Goal: Information Seeking & Learning: Learn about a topic

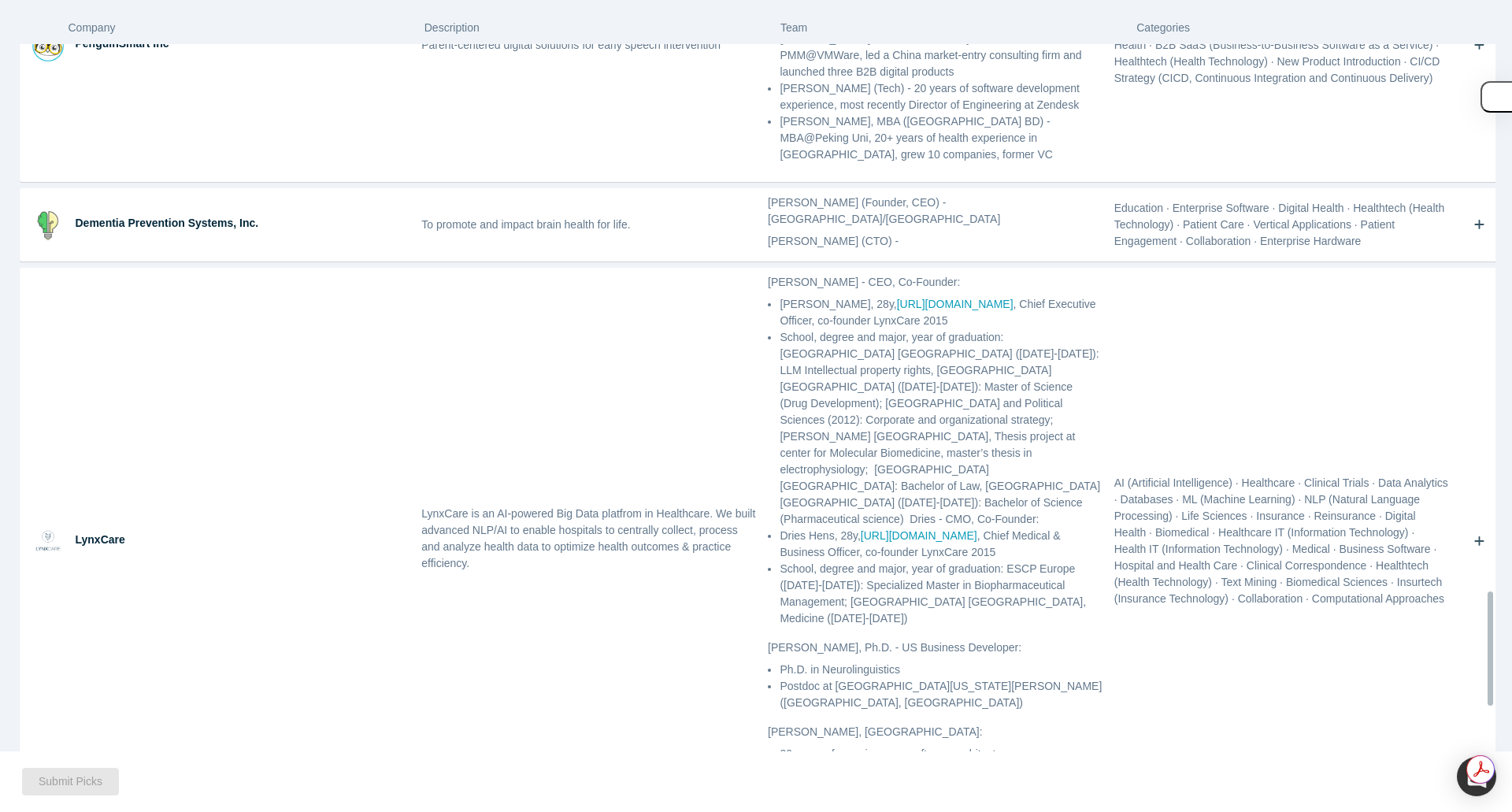
scroll to position [3666, 0]
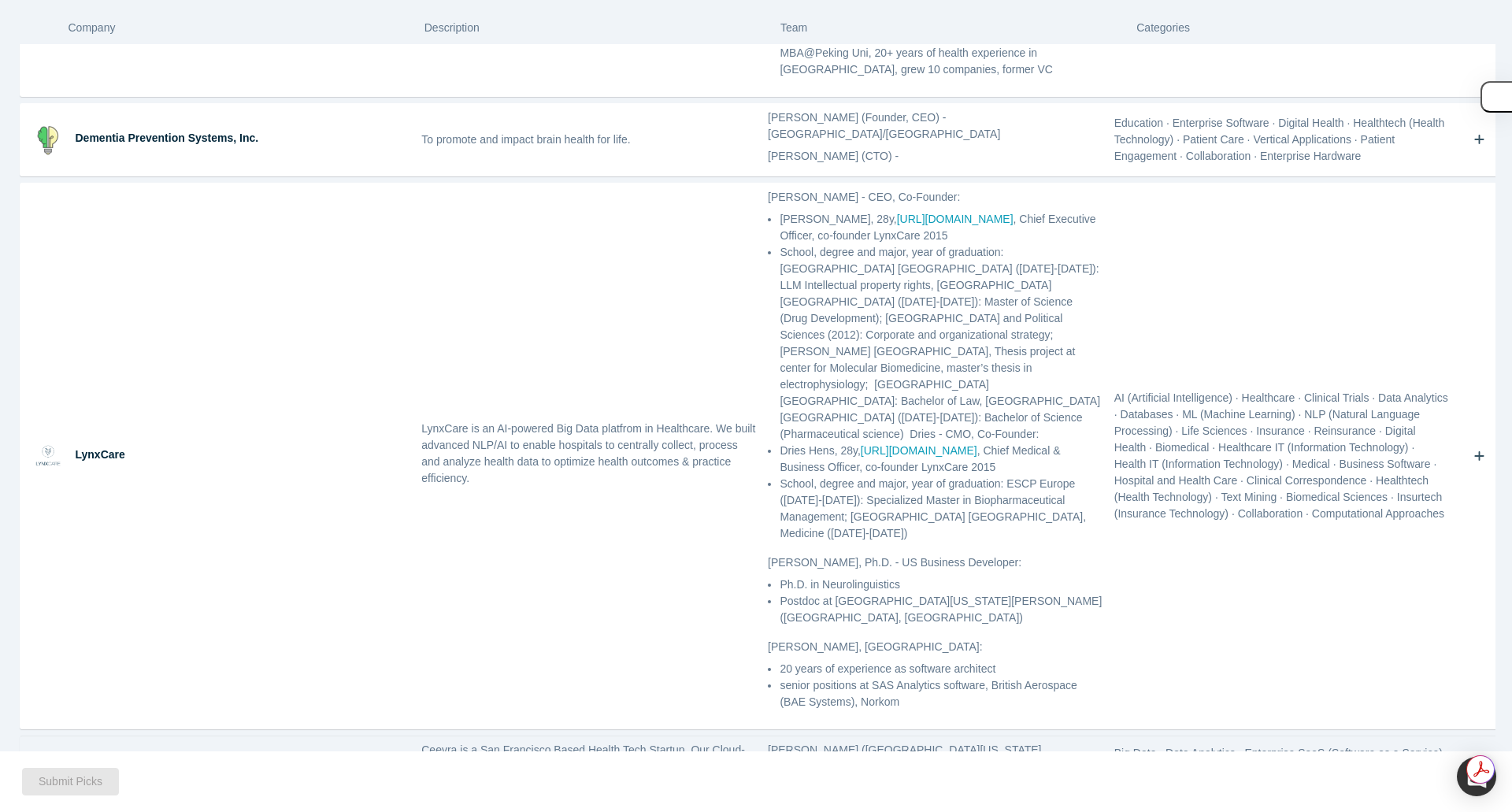
click at [1475, 770] on icon "Bookmark" at bounding box center [1480, 778] width 11 height 15
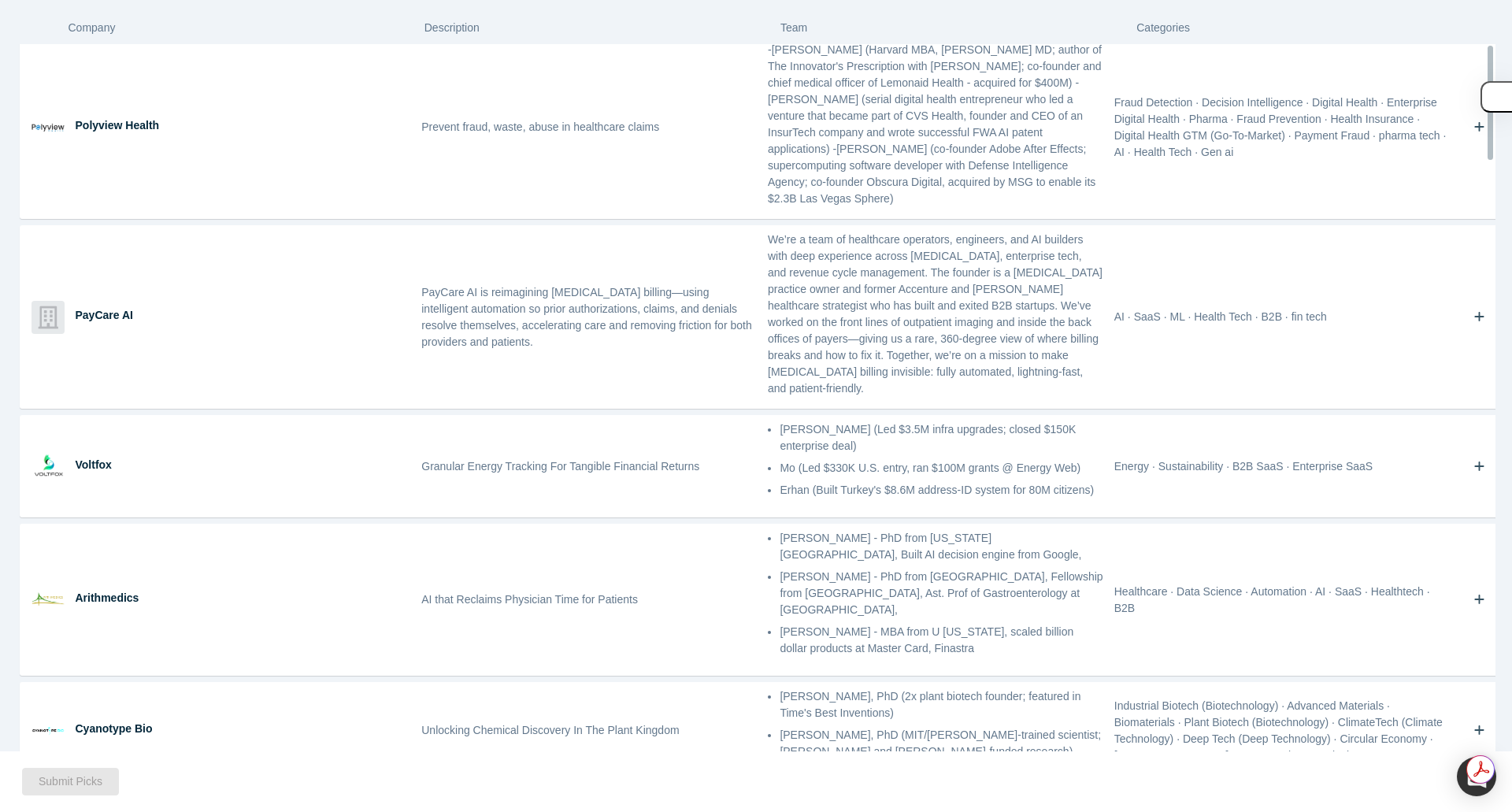
scroll to position [0, 0]
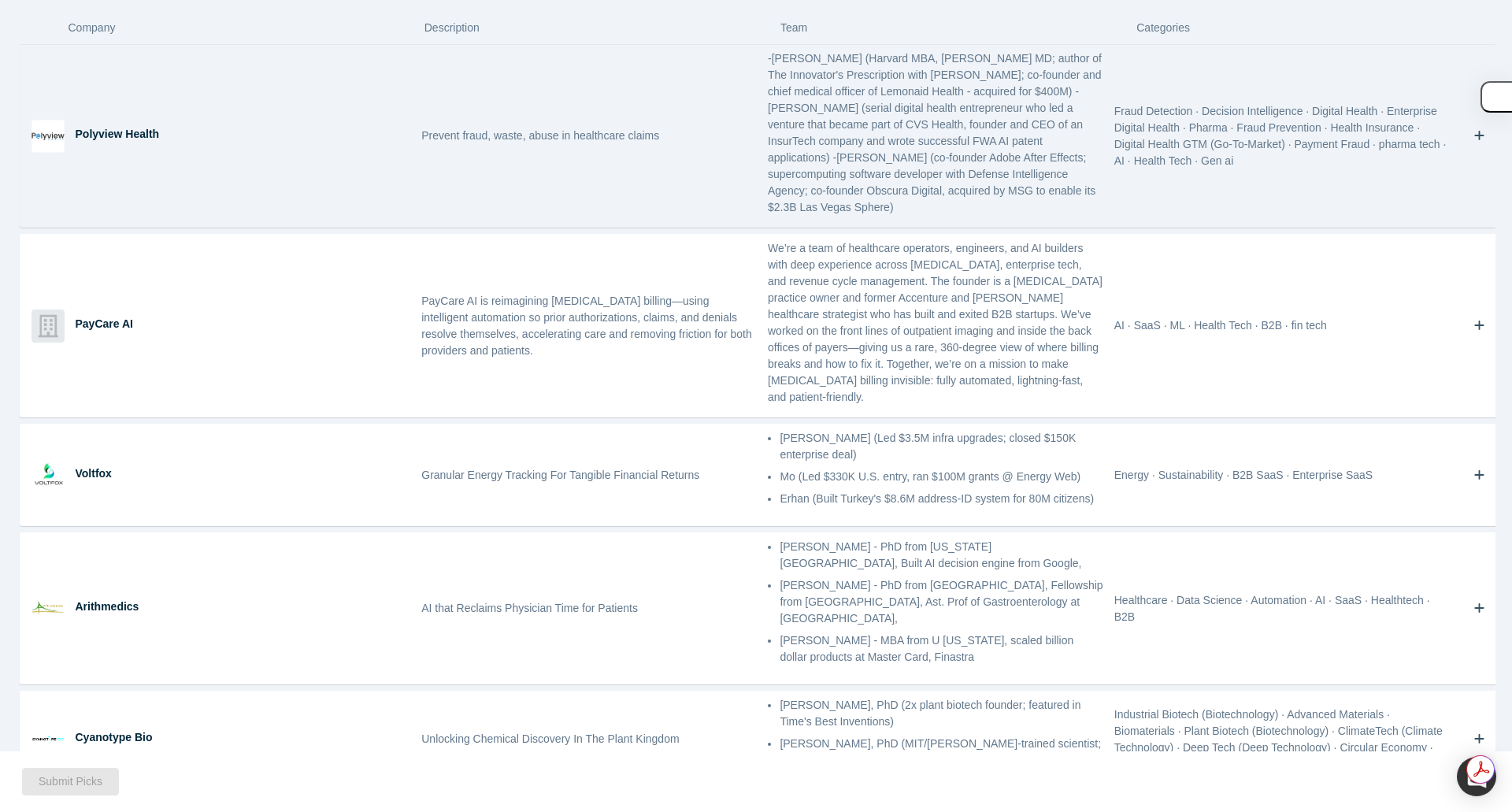
click at [709, 144] on div "Prevent fraud, waste, abuse in healthcare claims" at bounding box center [589, 136] width 346 height 182
click at [927, 166] on p "-[PERSON_NAME] (Harvard MBA, [PERSON_NAME] MD; author of The Innovator's Prescr…" at bounding box center [935, 133] width 335 height 165
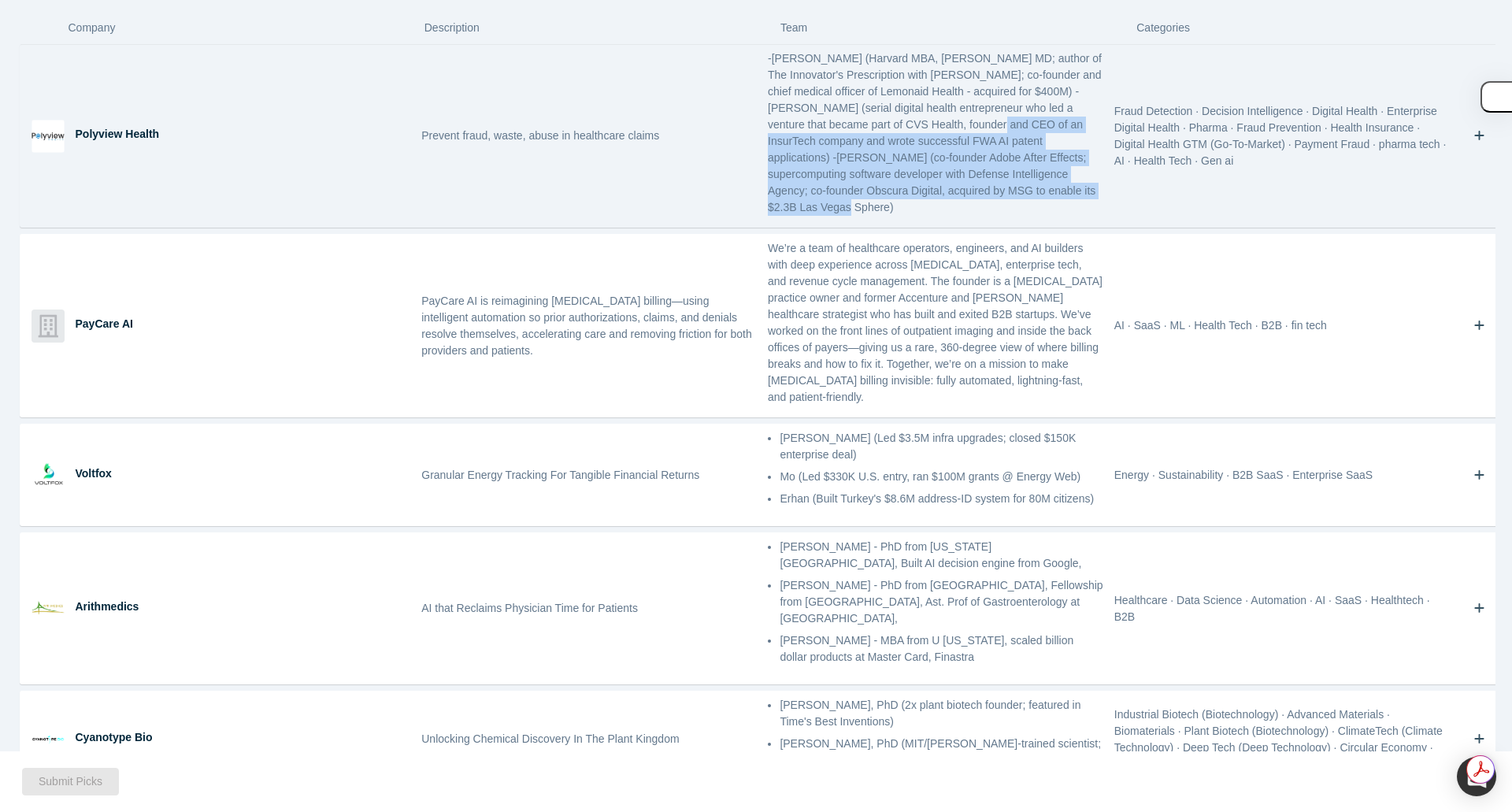
drag, startPoint x: 914, startPoint y: 120, endPoint x: 1011, endPoint y: 186, distance: 117.3
click at [1011, 186] on p "-[PERSON_NAME] (Harvard MBA, [PERSON_NAME] MD; author of The Innovator's Prescr…" at bounding box center [935, 133] width 335 height 165
click at [991, 155] on p "-[PERSON_NAME] (Harvard MBA, [PERSON_NAME] MD; author of The Innovator's Prescr…" at bounding box center [935, 133] width 335 height 165
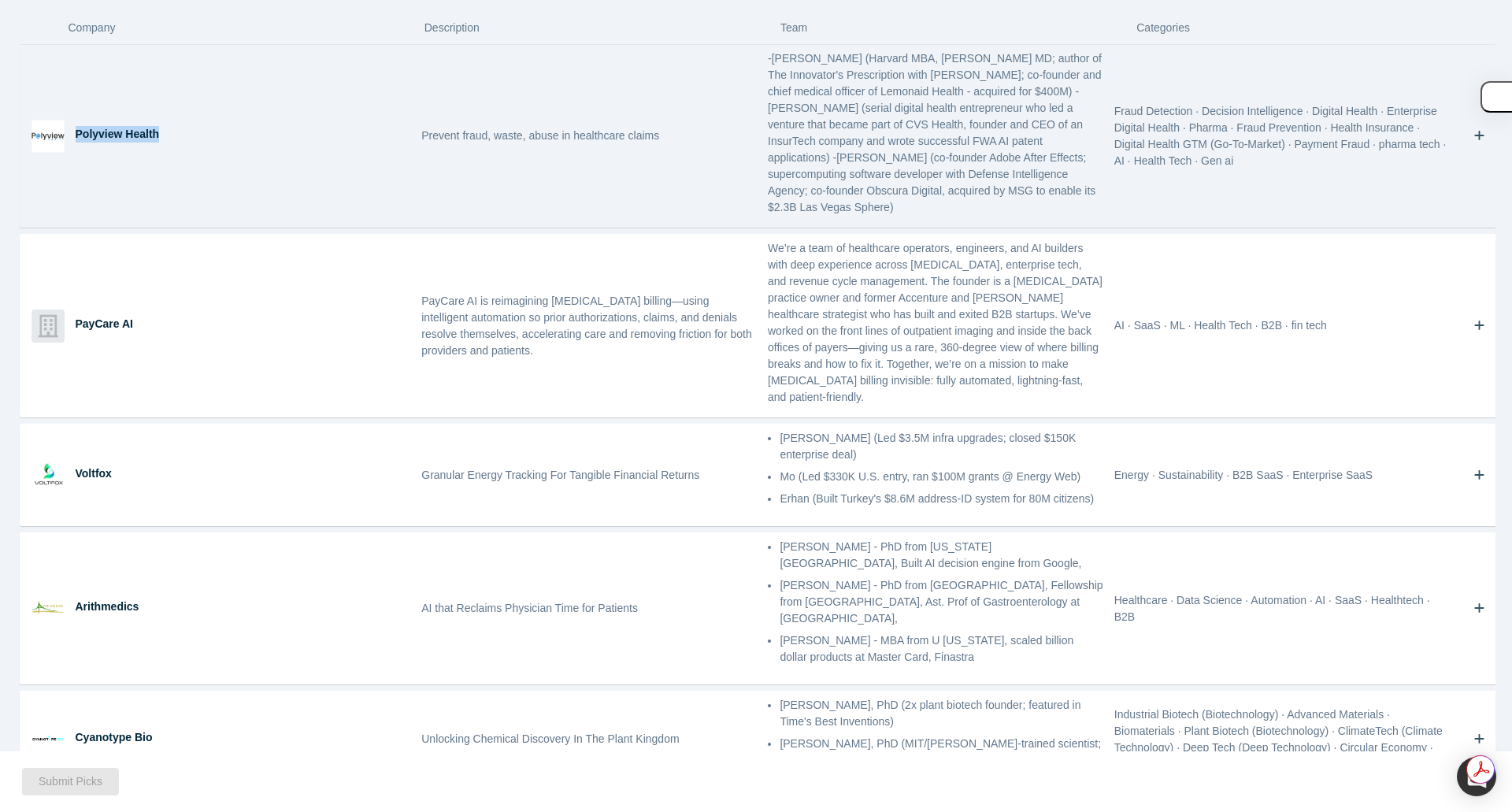
drag, startPoint x: 77, startPoint y: 128, endPoint x: 159, endPoint y: 132, distance: 82.1
click at [159, 132] on div "Polyview Health" at bounding box center [243, 134] width 335 height 16
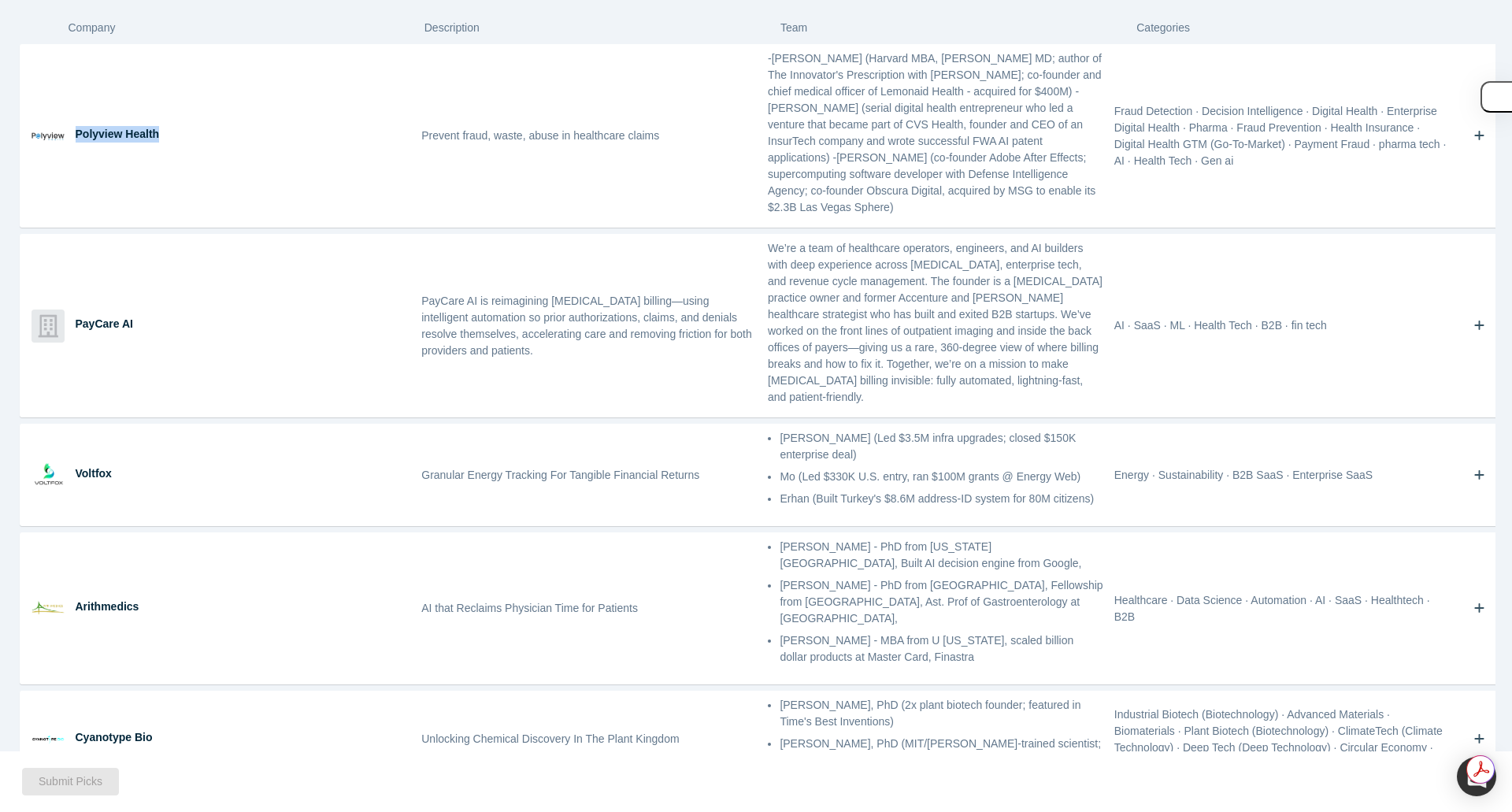
copy div "Polyview Health"
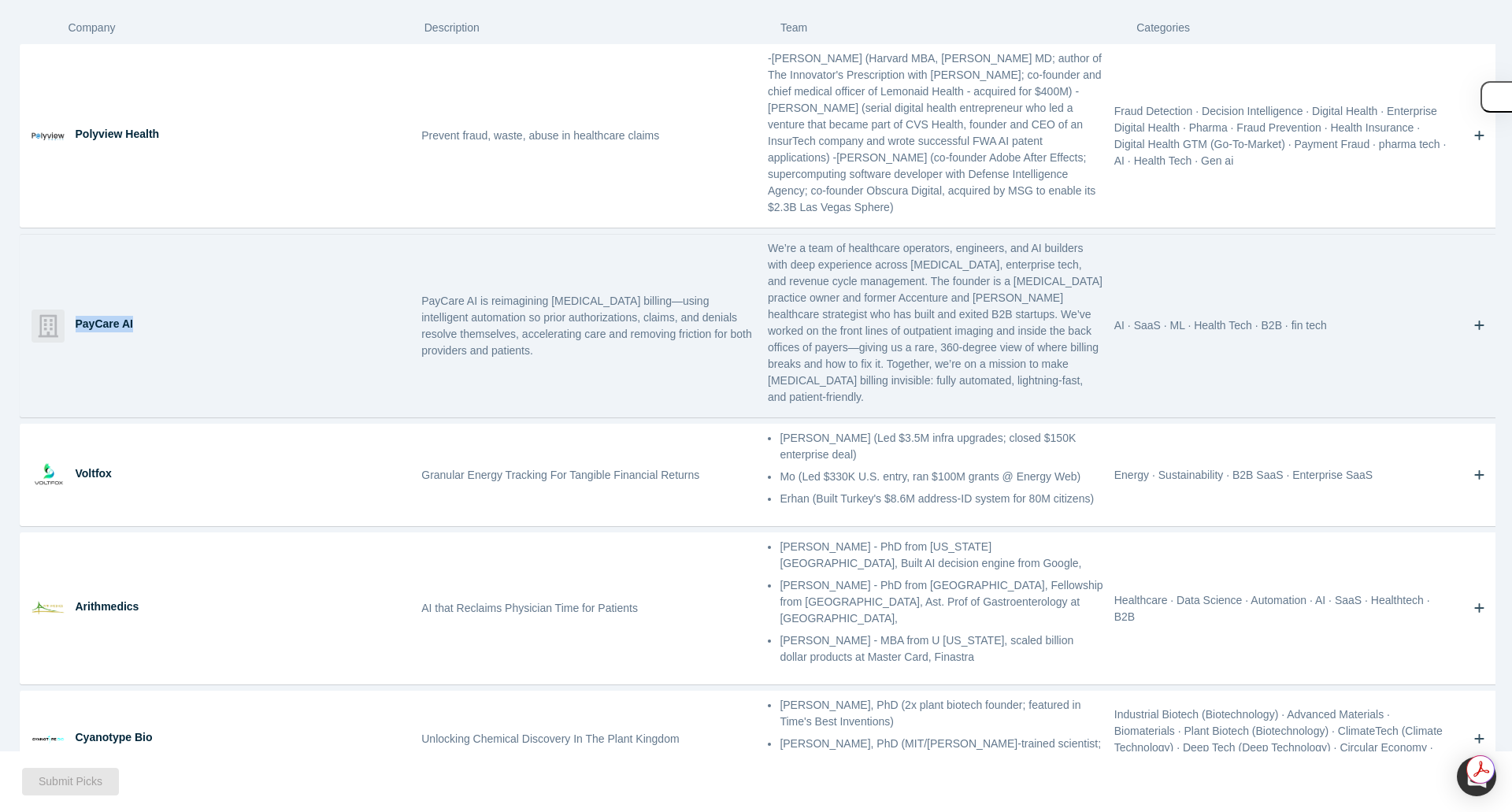
drag, startPoint x: 83, startPoint y: 297, endPoint x: 132, endPoint y: 302, distance: 49.3
click at [132, 316] on div "PayCare AI" at bounding box center [243, 323] width 335 height 16
copy div "PayCare AI"
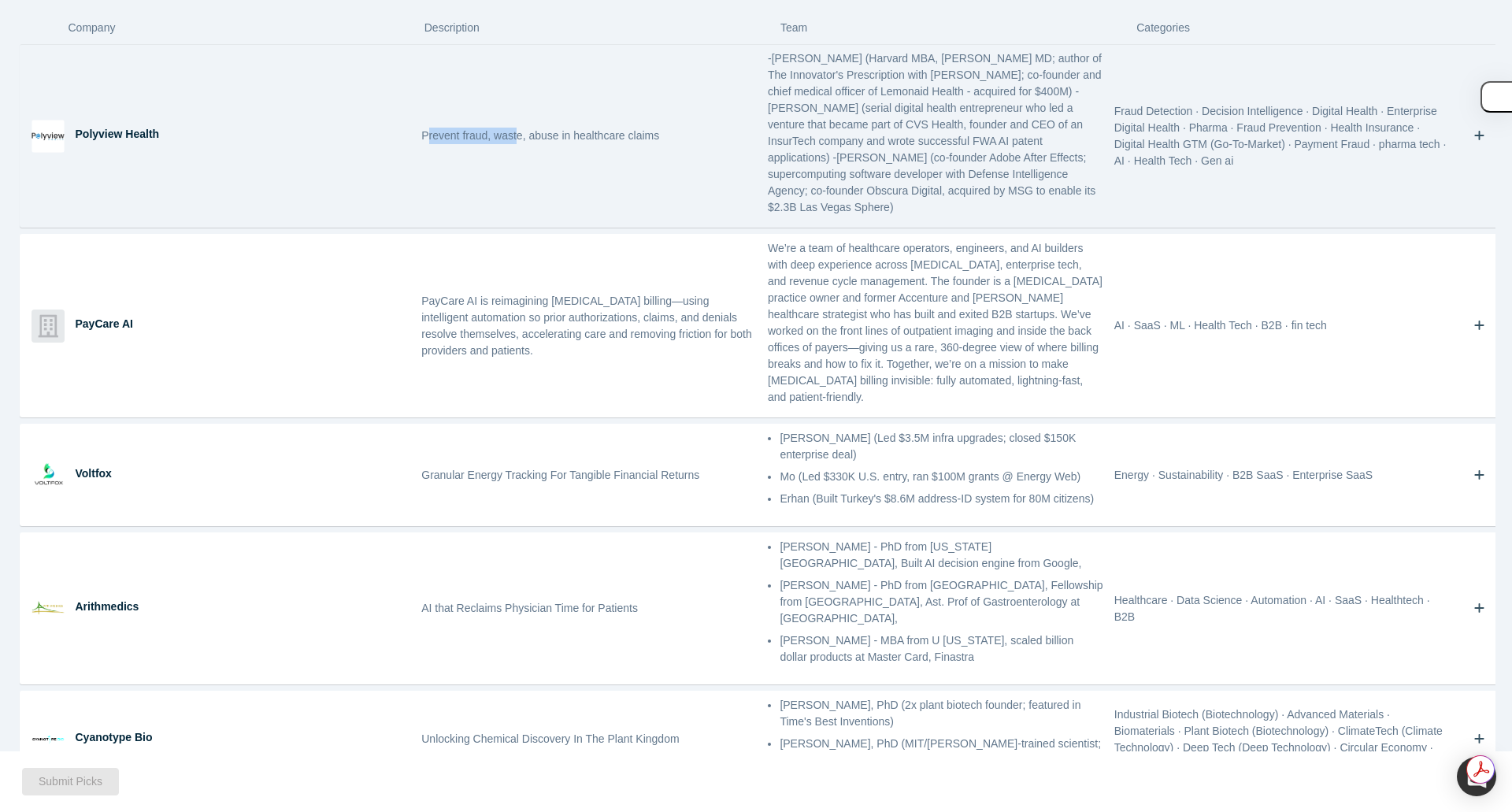
drag, startPoint x: 421, startPoint y: 127, endPoint x: 513, endPoint y: 140, distance: 92.9
click at [513, 140] on div "Prevent fraud, waste, abuse in healthcare claims" at bounding box center [589, 136] width 346 height 182
click at [503, 142] on div "Prevent fraud, waste, abuse in healthcare claims" at bounding box center [589, 136] width 346 height 182
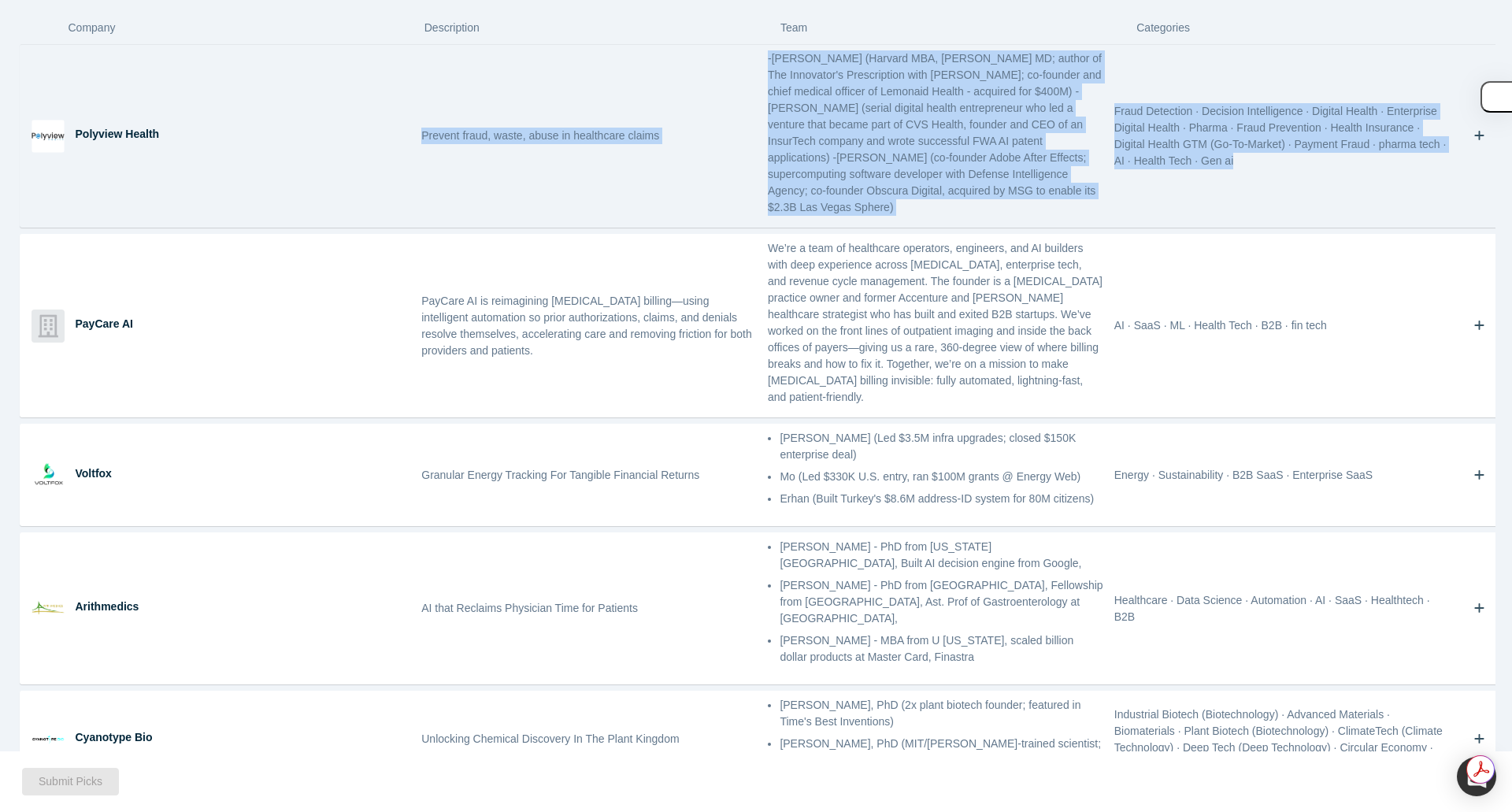
drag, startPoint x: 417, startPoint y: 127, endPoint x: 1264, endPoint y: 183, distance: 848.8
click at [1264, 183] on div "Polyview Health Prevent fraud, waste, abuse in healthcare claims -[PERSON_NAME]…" at bounding box center [762, 136] width 1484 height 182
copy div "Prevent fraud, waste, abuse in healthcare claims -[PERSON_NAME] (Harvard MBA, […"
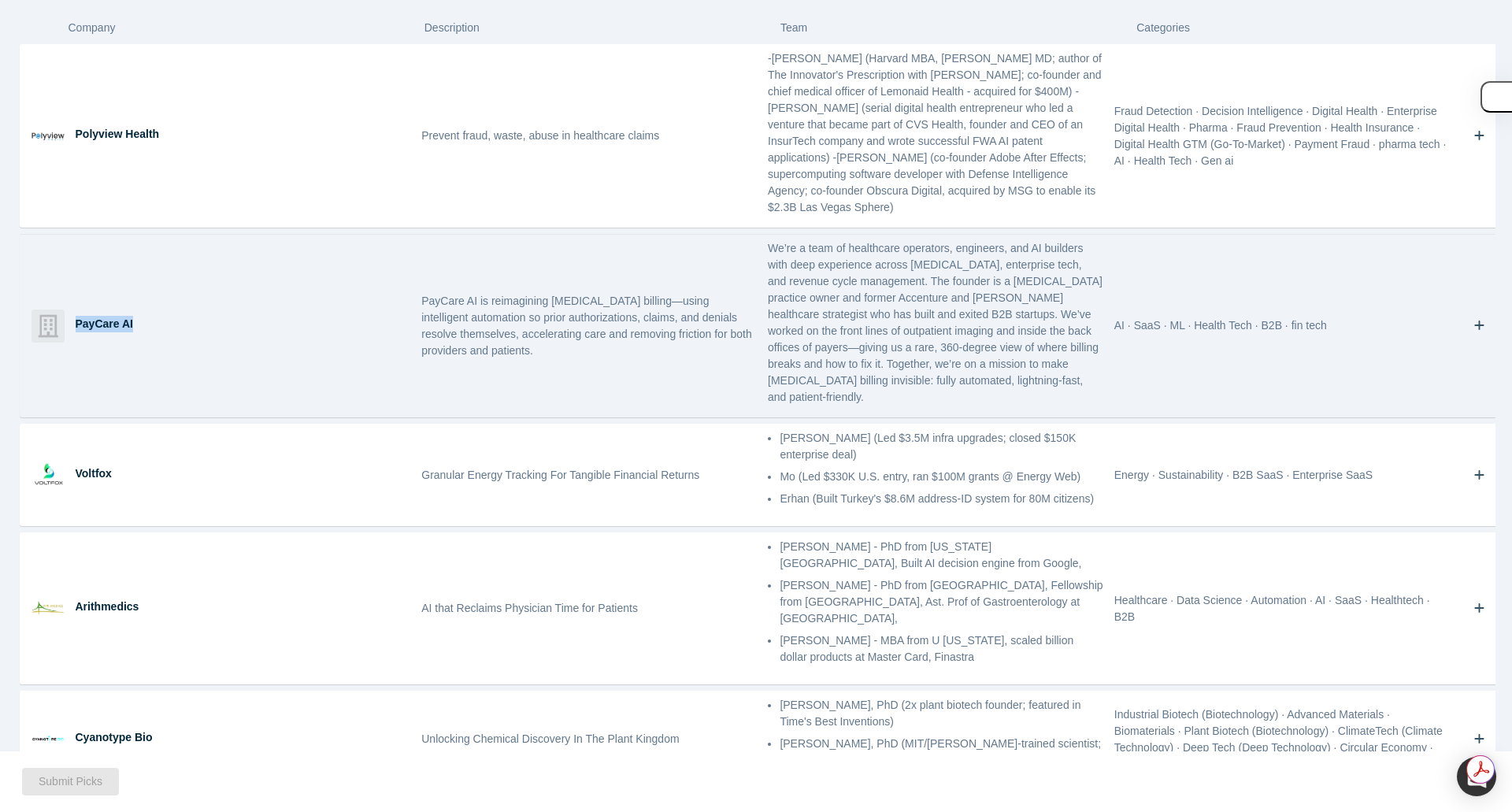
drag, startPoint x: 74, startPoint y: 299, endPoint x: 134, endPoint y: 296, distance: 60.1
click at [134, 296] on div "PayCare AI" at bounding box center [242, 326] width 346 height 182
copy div "PayCare AI"
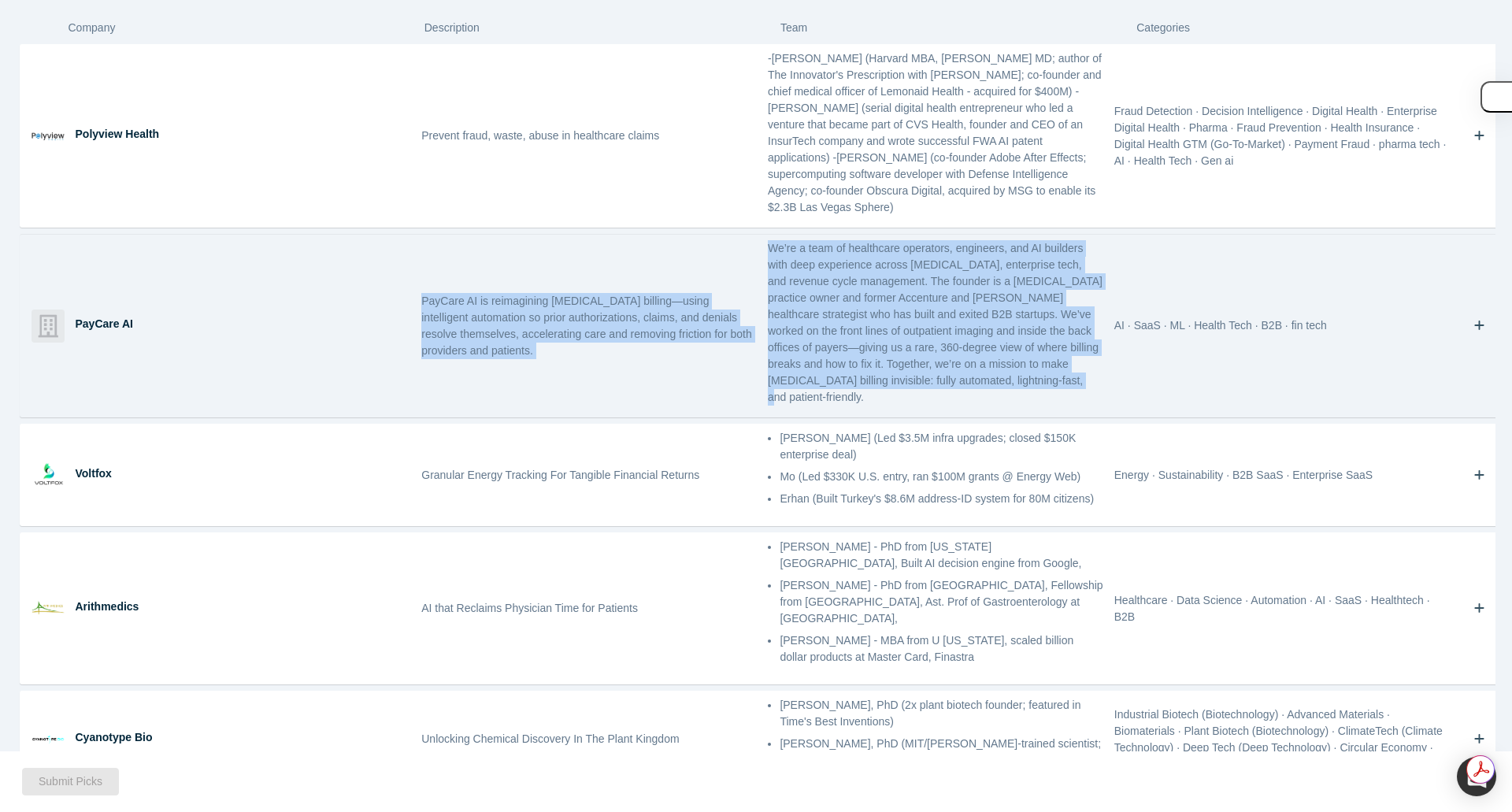
drag, startPoint x: 419, startPoint y: 274, endPoint x: 992, endPoint y: 375, distance: 581.8
click at [992, 375] on div "PayCare AI PayCare AI is reimagining [MEDICAL_DATA] billing—using intelligent a…" at bounding box center [762, 326] width 1484 height 182
copy div "PayCare AI is reimagining [MEDICAL_DATA] billing—using intelligent automation s…"
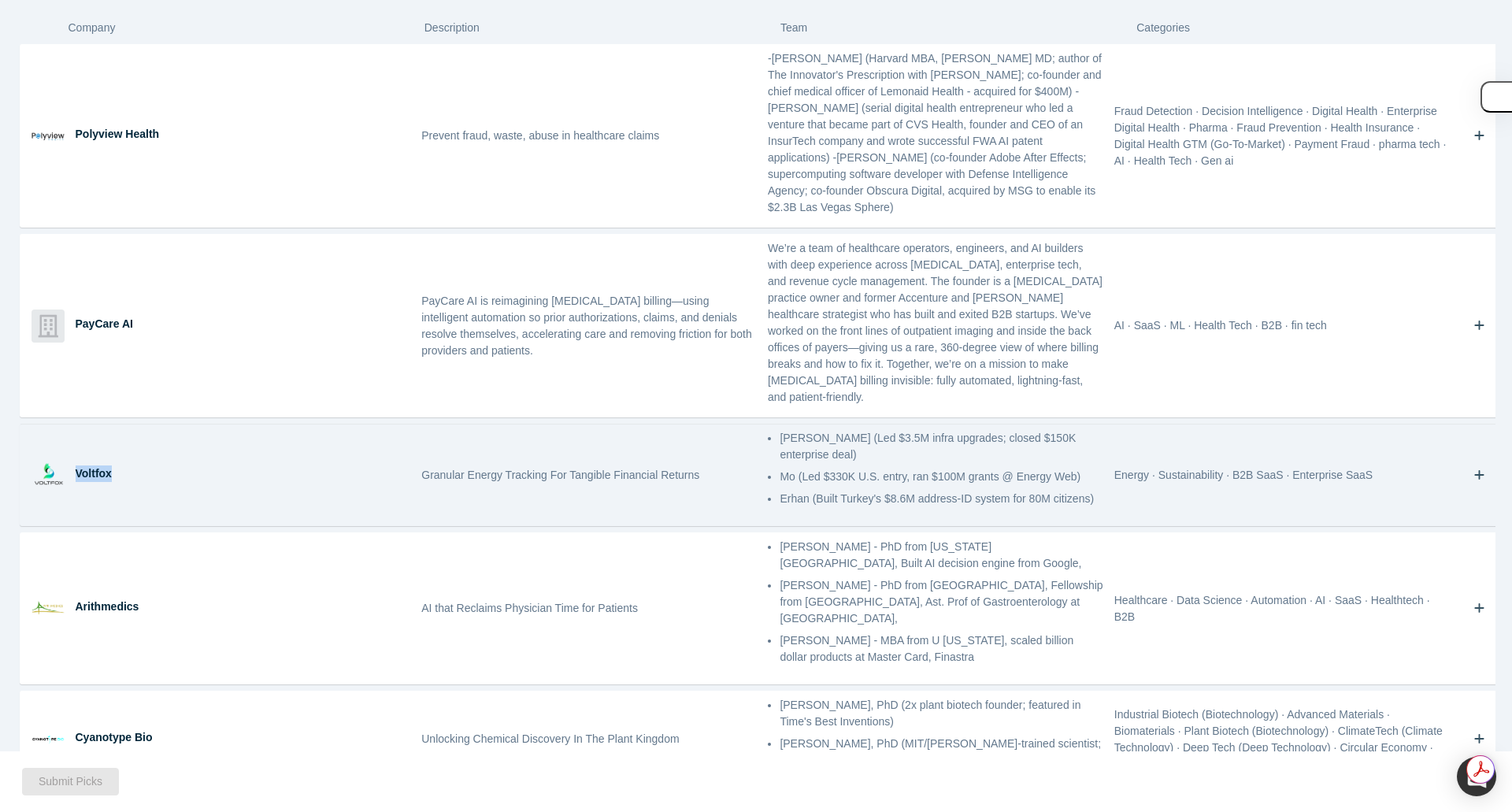
drag, startPoint x: 77, startPoint y: 432, endPoint x: 123, endPoint y: 437, distance: 46.3
click at [123, 466] on div "Voltfox" at bounding box center [243, 473] width 335 height 16
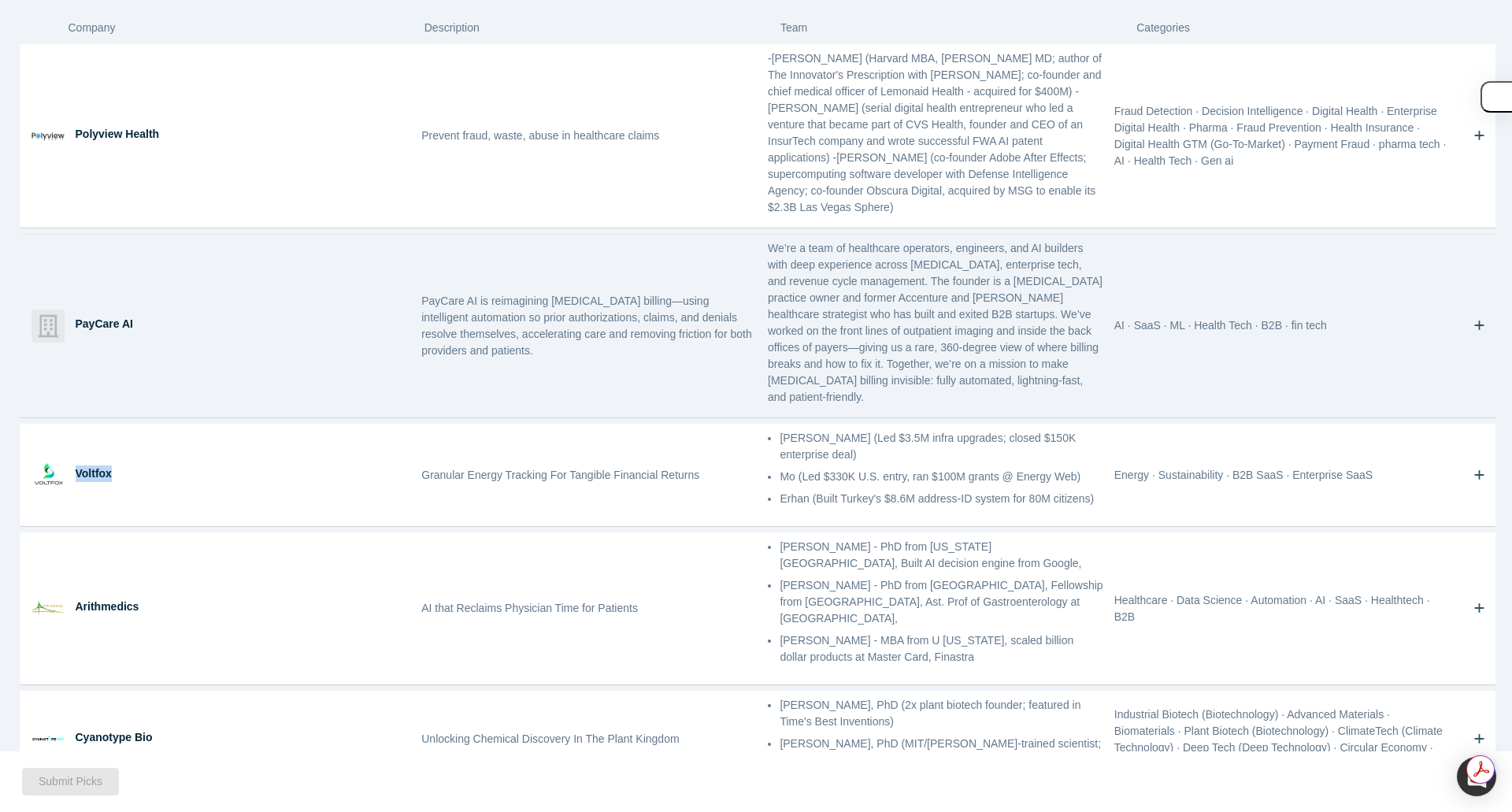
copy div "Voltfox"
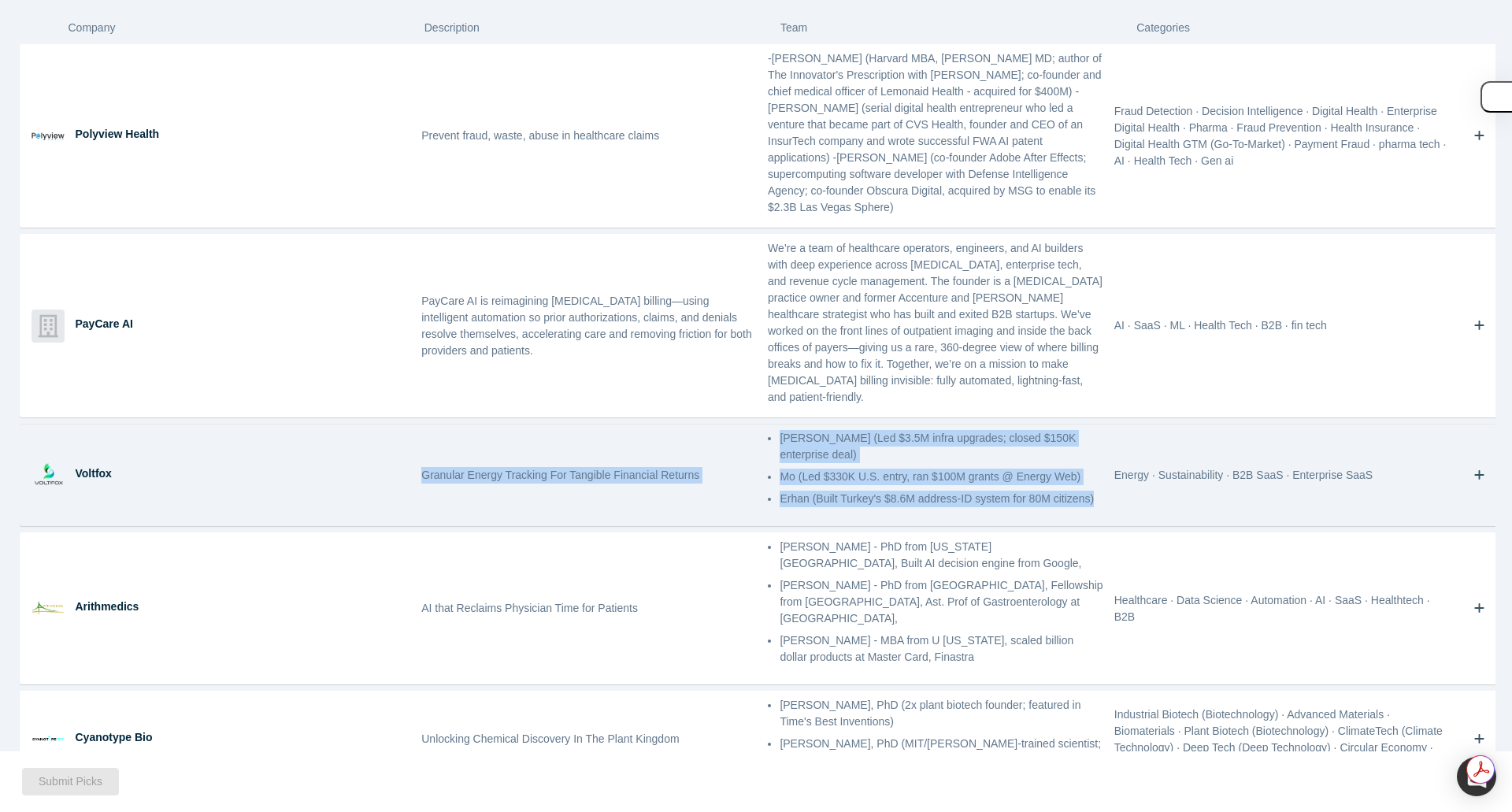
drag, startPoint x: 419, startPoint y: 436, endPoint x: 1095, endPoint y: 462, distance: 676.5
click at [1095, 462] on div "Voltfox Granular Energy Tracking For Tangible Financial Returns [PERSON_NAME] (…" at bounding box center [762, 475] width 1484 height 100
copy div "Granular Energy Tracking For Tangible Financial Returns Selim (Led $3.5M infra …"
click at [1475, 468] on icon "Bookmark" at bounding box center [1480, 476] width 11 height 15
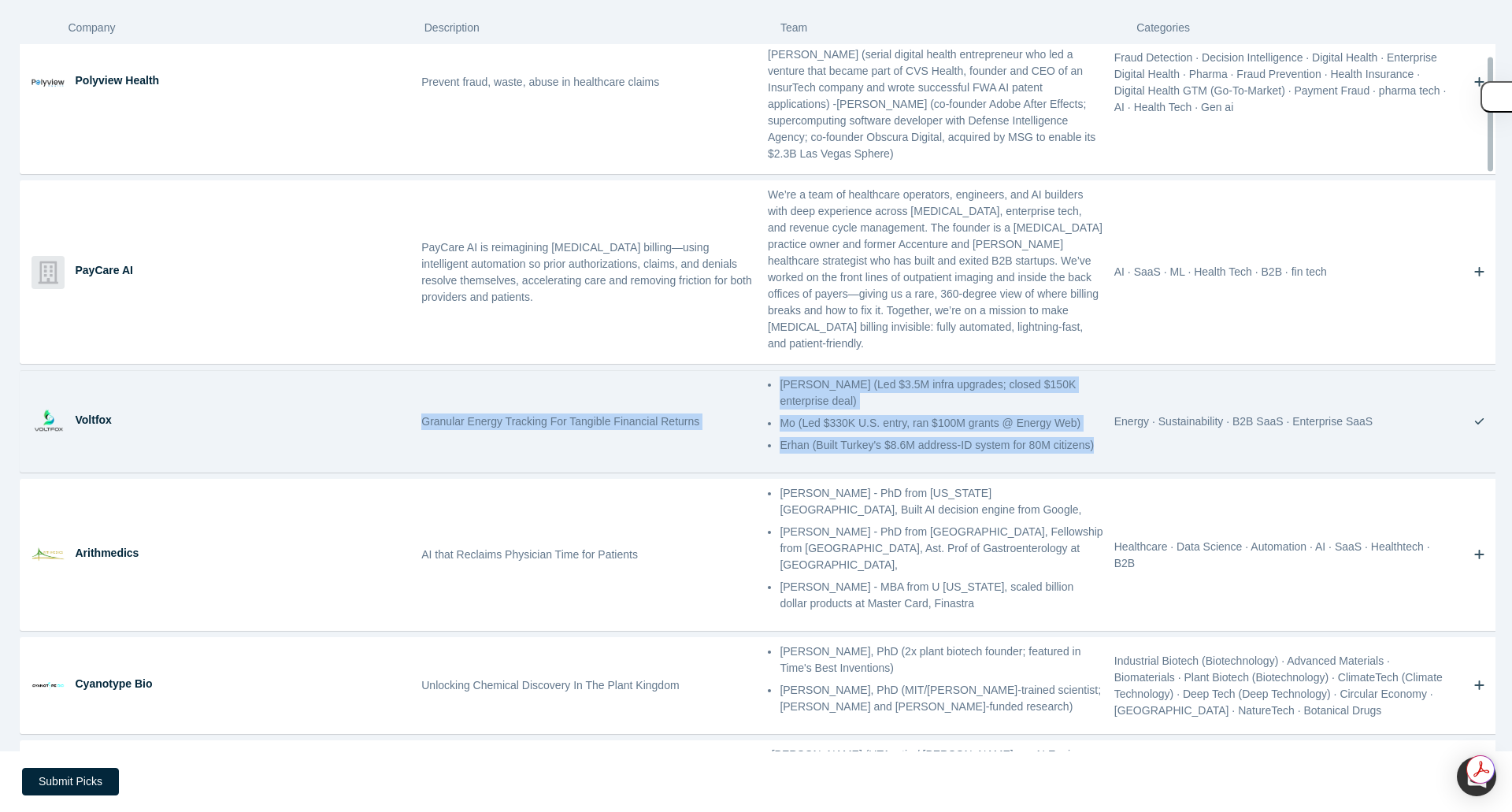
scroll to position [79, 0]
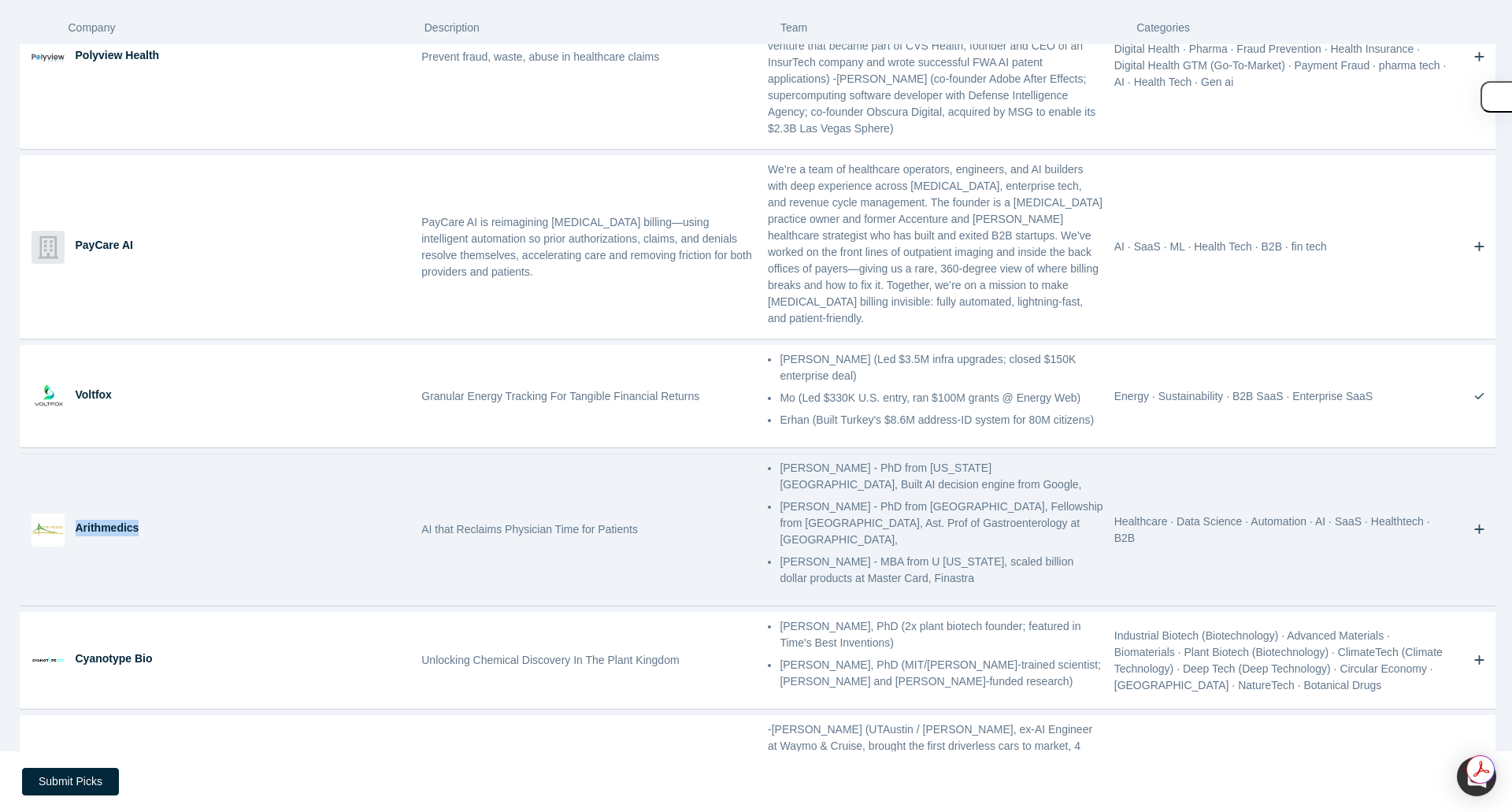
drag, startPoint x: 77, startPoint y: 472, endPoint x: 143, endPoint y: 473, distance: 66.0
click at [143, 520] on div "Arithmedics" at bounding box center [243, 528] width 335 height 16
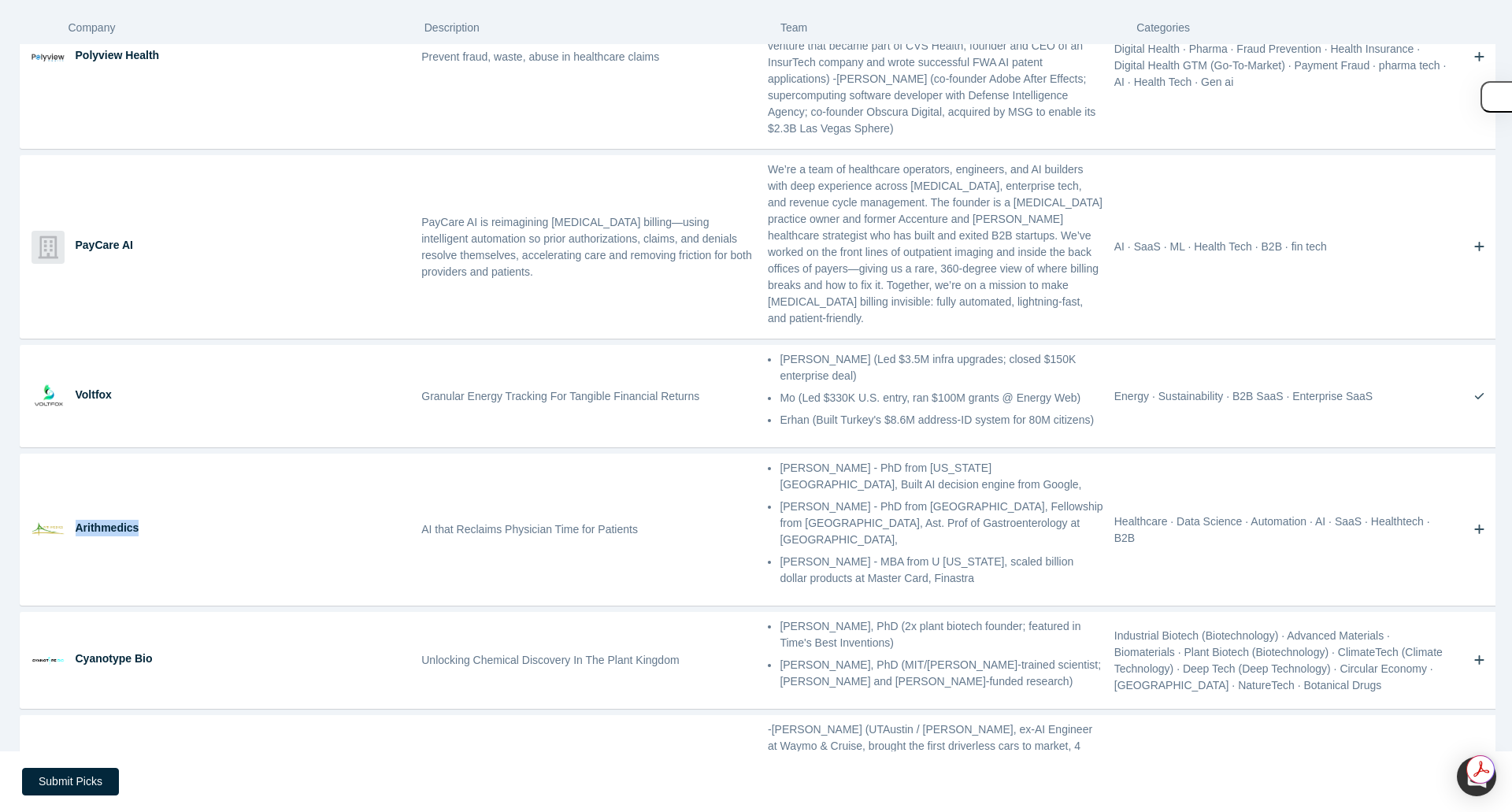
copy div "Arithmedics"
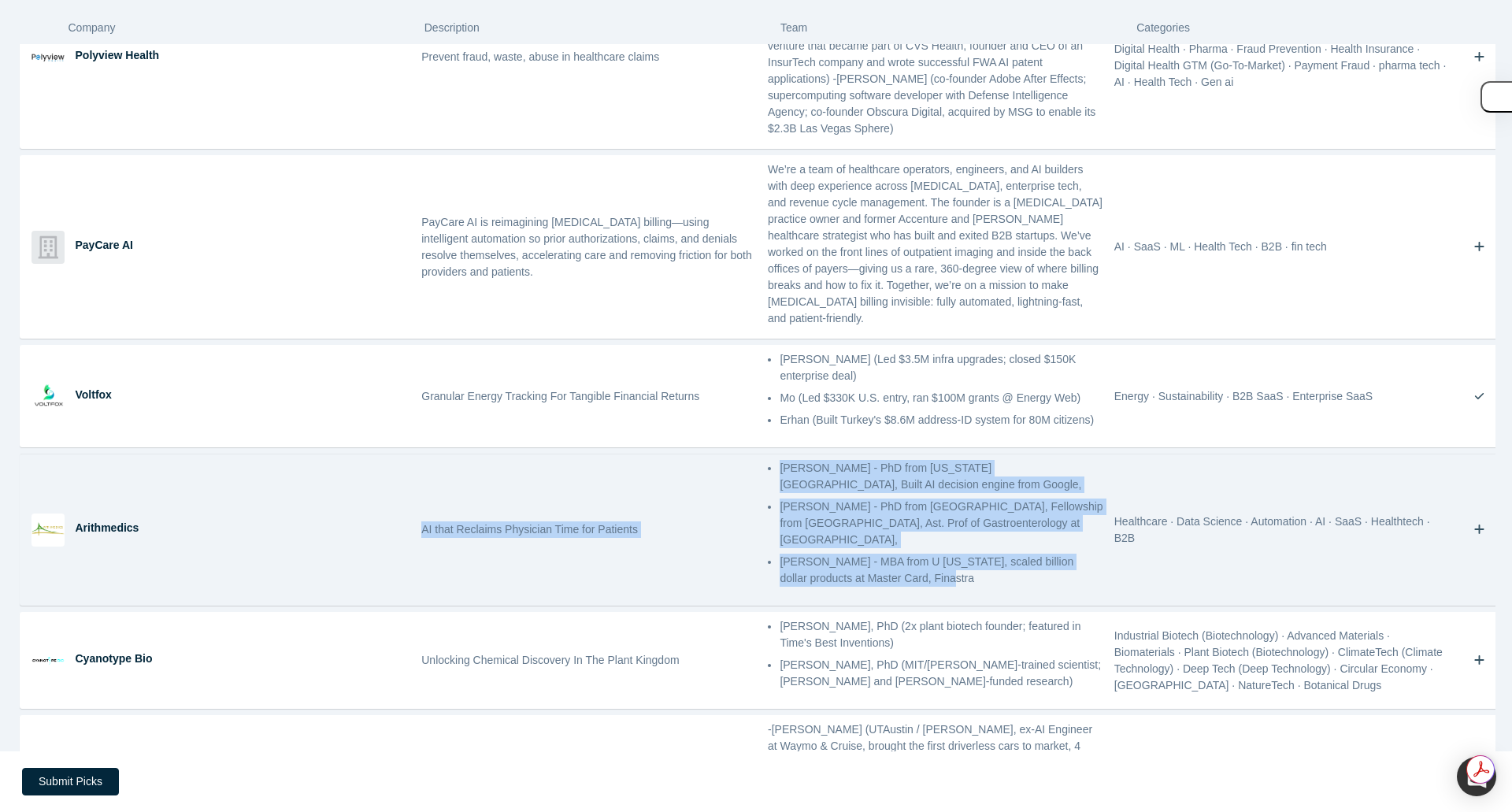
drag, startPoint x: 420, startPoint y: 463, endPoint x: 923, endPoint y: 518, distance: 506.0
click at [935, 514] on div "Arithmedics AI that Reclaims Physician Time for Patients [PERSON_NAME] - PhD fr…" at bounding box center [762, 529] width 1484 height 151
copy div "AI that Reclaims Physician Time for Patients [PERSON_NAME] - PhD from [US_STATE…"
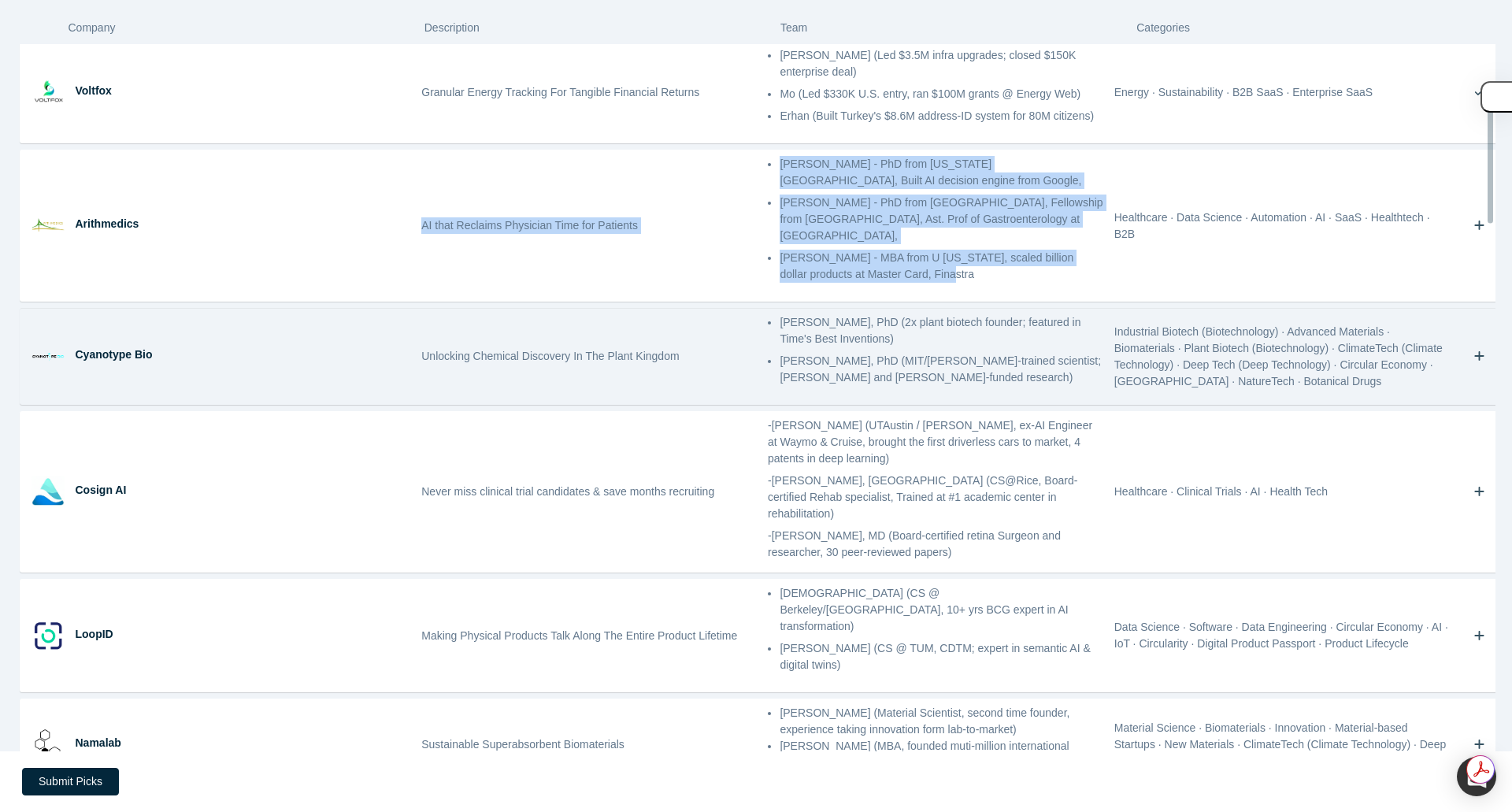
scroll to position [394, 0]
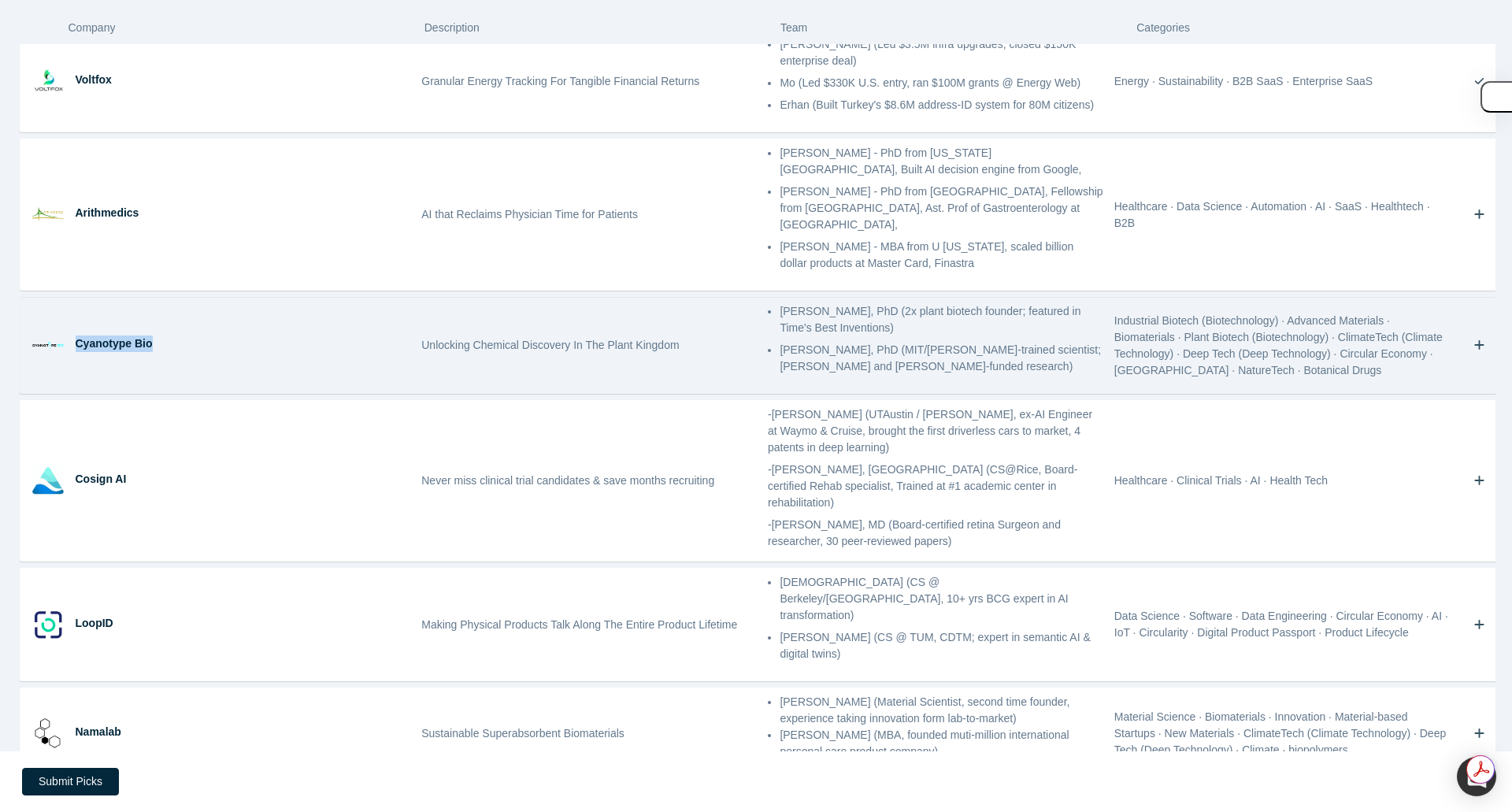
drag, startPoint x: 74, startPoint y: 278, endPoint x: 151, endPoint y: 280, distance: 77.0
click at [151, 335] on div "Cyanotype Bio" at bounding box center [243, 343] width 335 height 16
copy div "Cyanotype Bio"
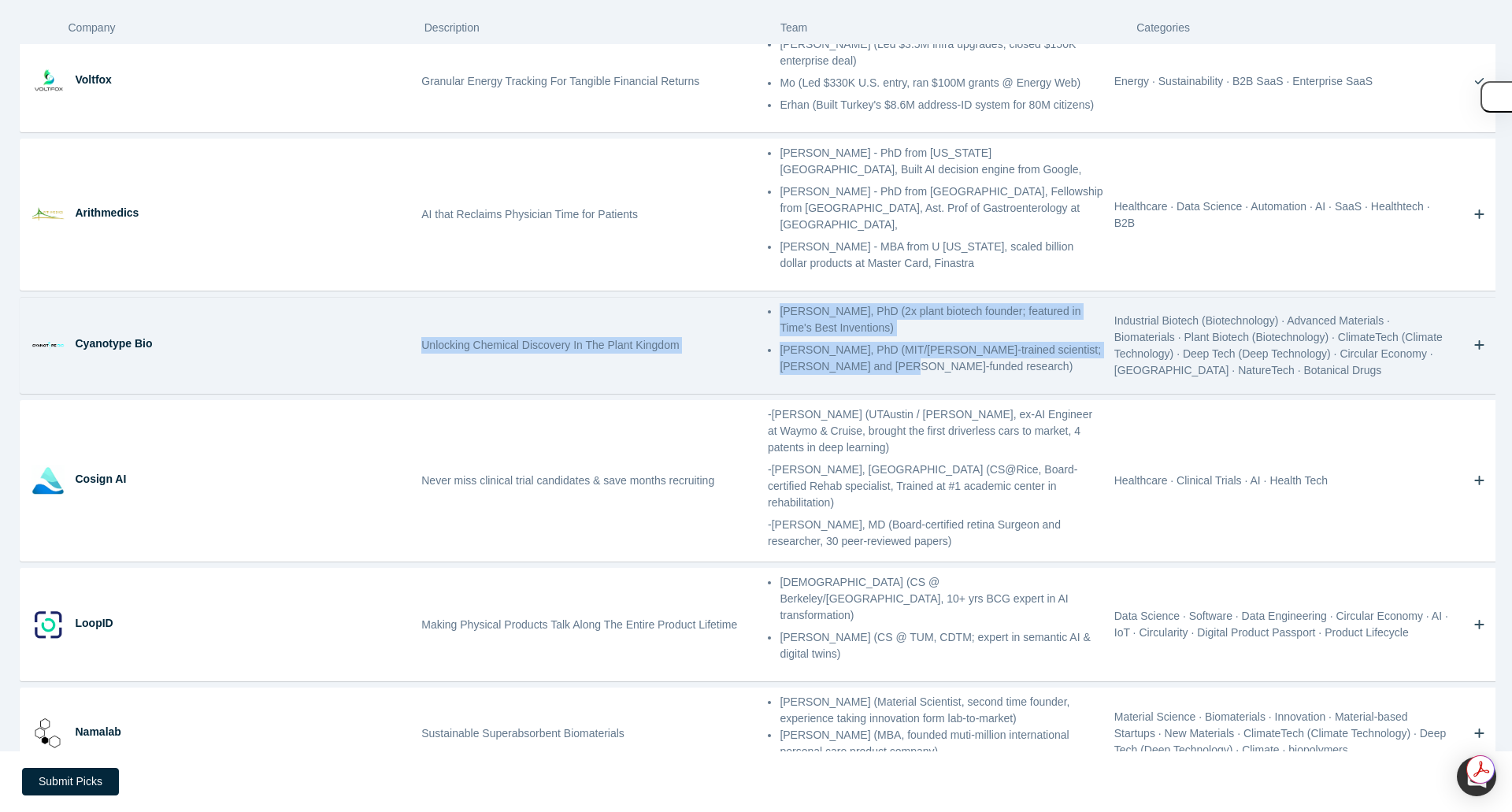
drag, startPoint x: 420, startPoint y: 278, endPoint x: 873, endPoint y: 301, distance: 453.6
click at [873, 301] on div "Cyanotype Bio Unlocking Chemical Discovery In The [GEOGRAPHIC_DATA] [PERSON_NAM…" at bounding box center [762, 346] width 1484 height 95
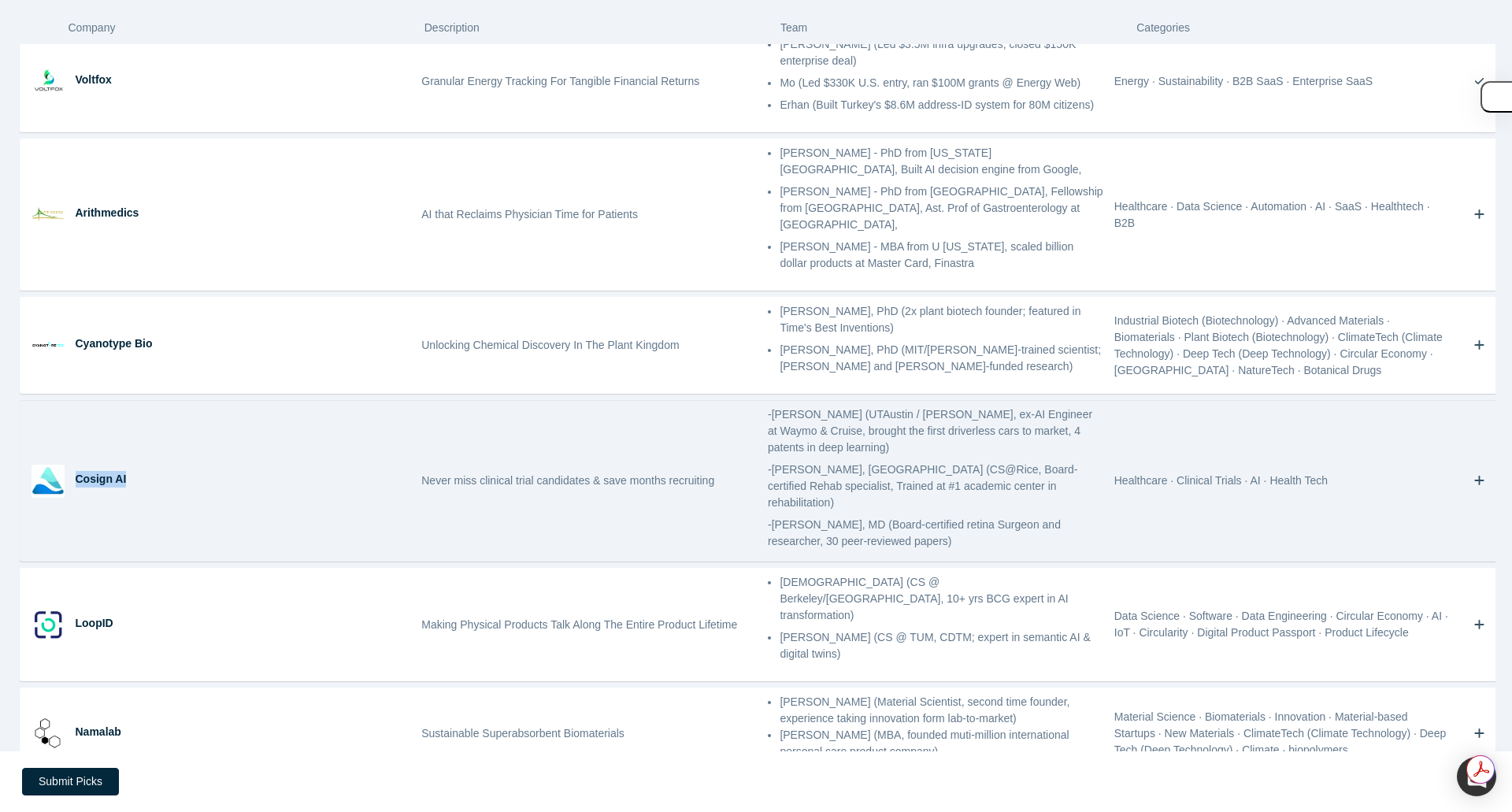
drag, startPoint x: 76, startPoint y: 406, endPoint x: 128, endPoint y: 406, distance: 52.0
click at [128, 471] on div "Cosign AI" at bounding box center [243, 478] width 335 height 16
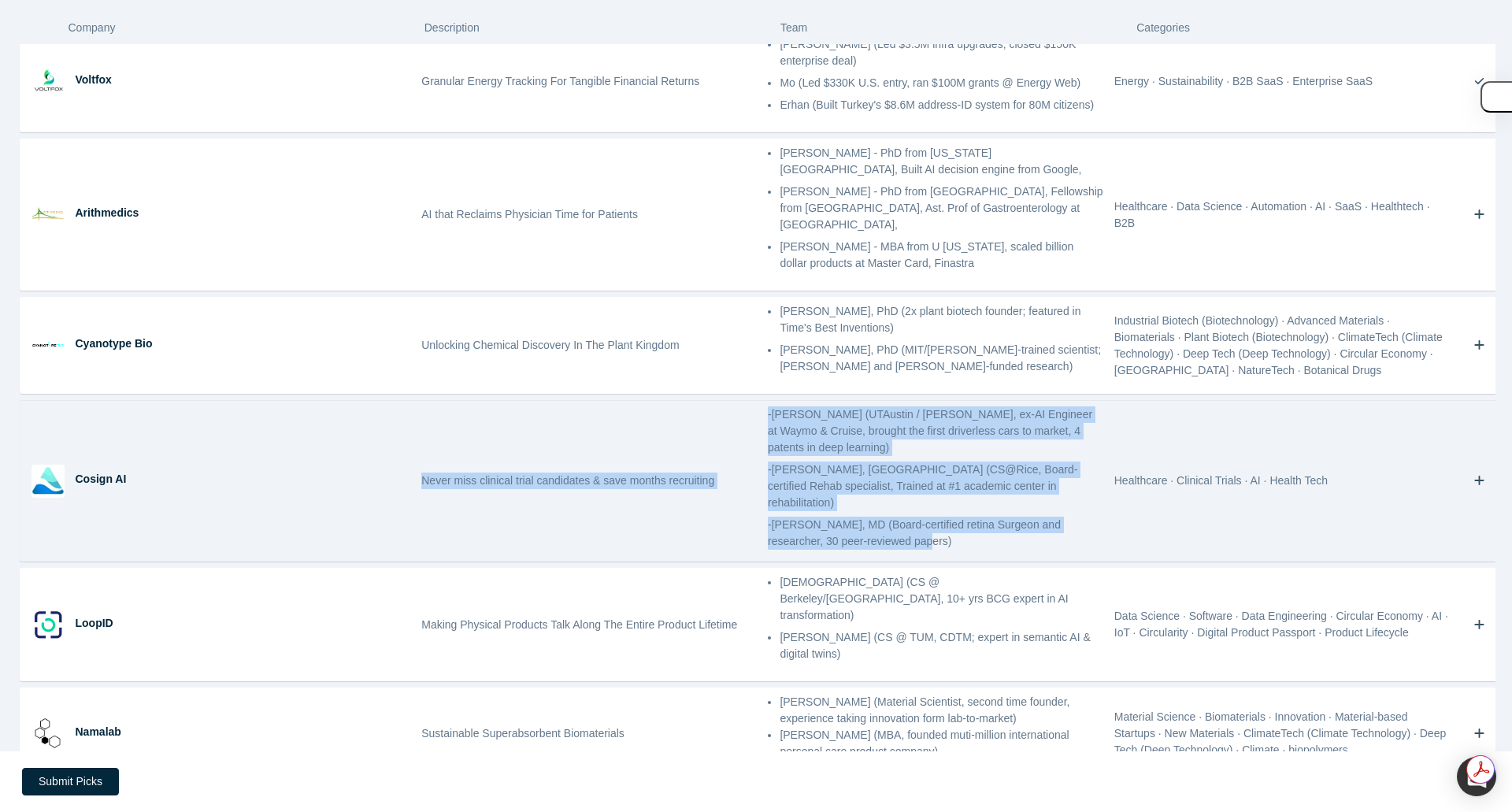
drag, startPoint x: 416, startPoint y: 406, endPoint x: 873, endPoint y: 473, distance: 461.9
click at [873, 473] on div "Cosign AI Never miss clinical trial candidates & save months recruiting -[PERSO…" at bounding box center [762, 481] width 1484 height 160
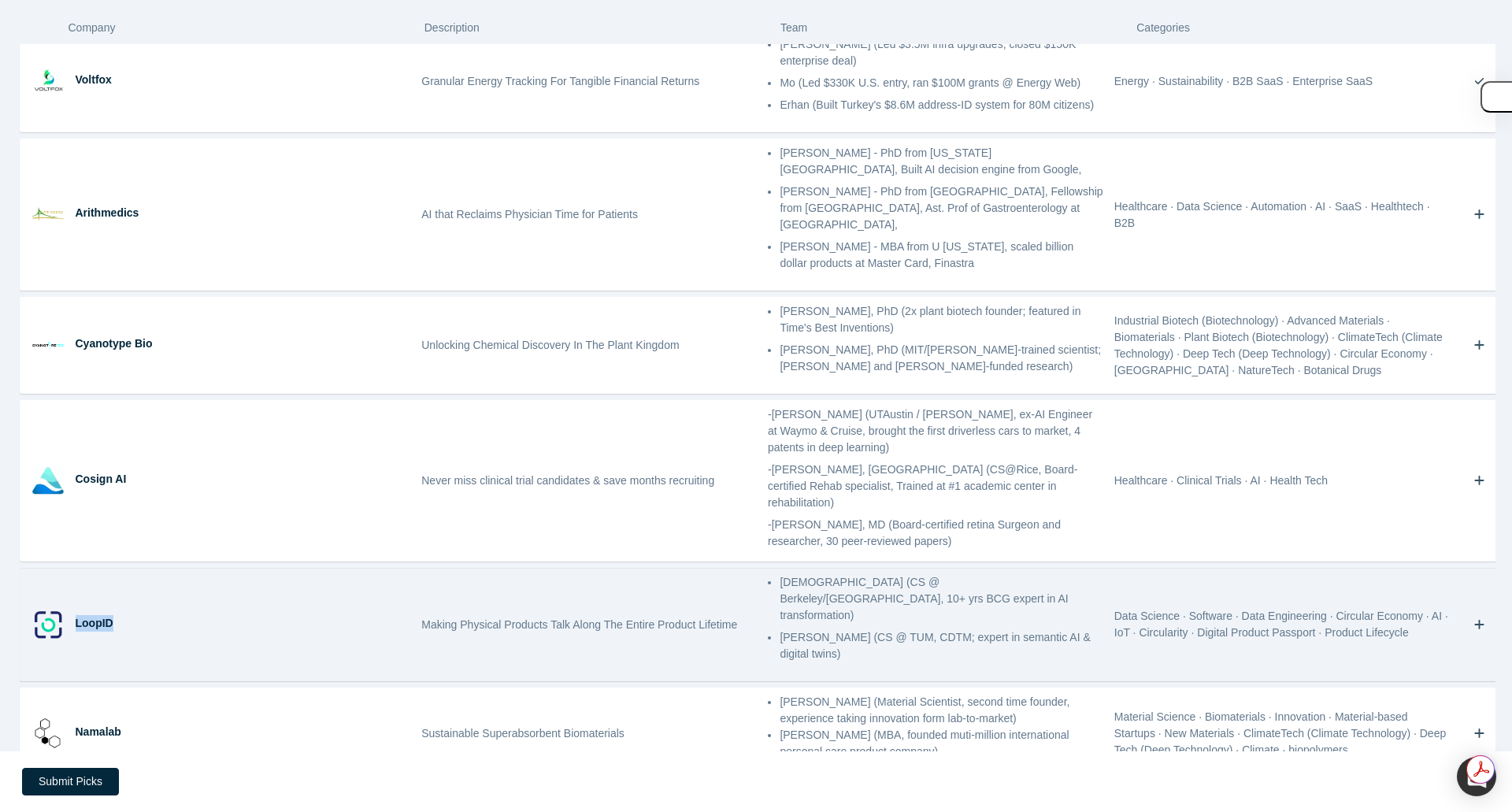
drag, startPoint x: 75, startPoint y: 525, endPoint x: 122, endPoint y: 529, distance: 47.2
click at [122, 569] on div "LoopID" at bounding box center [242, 624] width 346 height 112
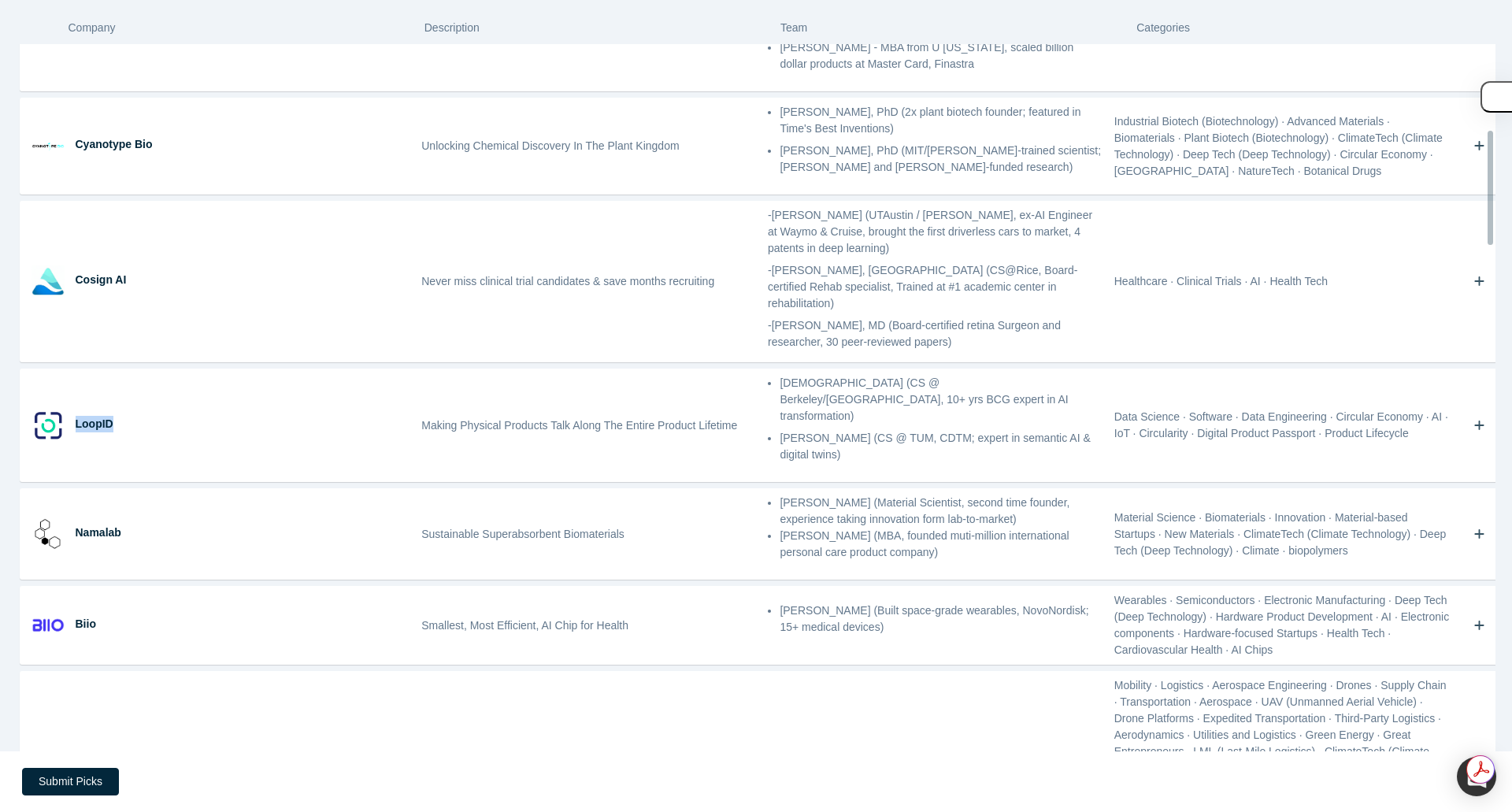
scroll to position [436, 0]
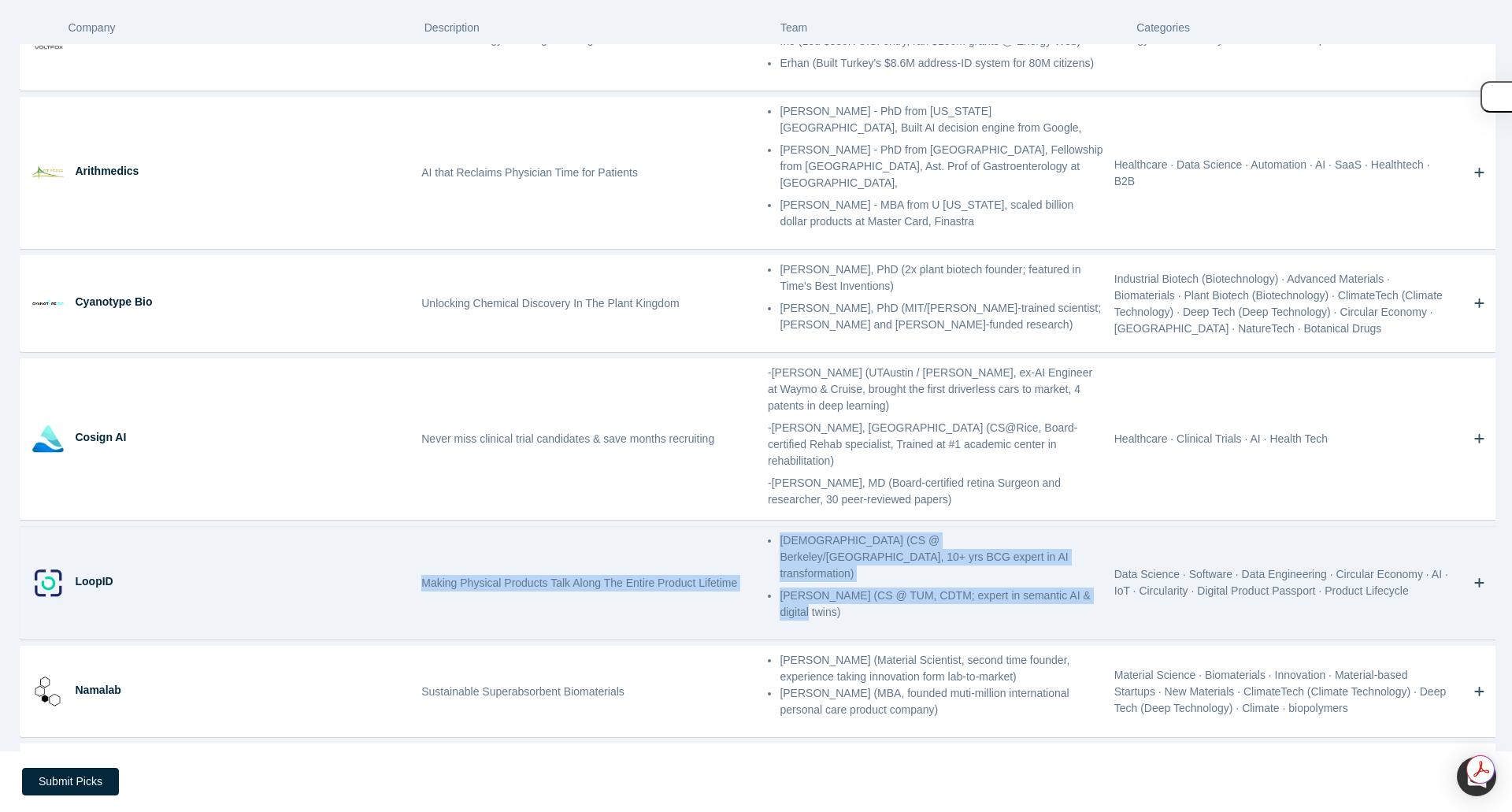
drag, startPoint x: 421, startPoint y: 480, endPoint x: 1082, endPoint y: 512, distance: 661.8
click at [1082, 527] on div "LoopID Making Physical Products Talk Along The Entire Product Lifetime [PERSON_…" at bounding box center [762, 582] width 1484 height 112
click at [1475, 578] on icon "Bookmark" at bounding box center [1480, 583] width 10 height 10
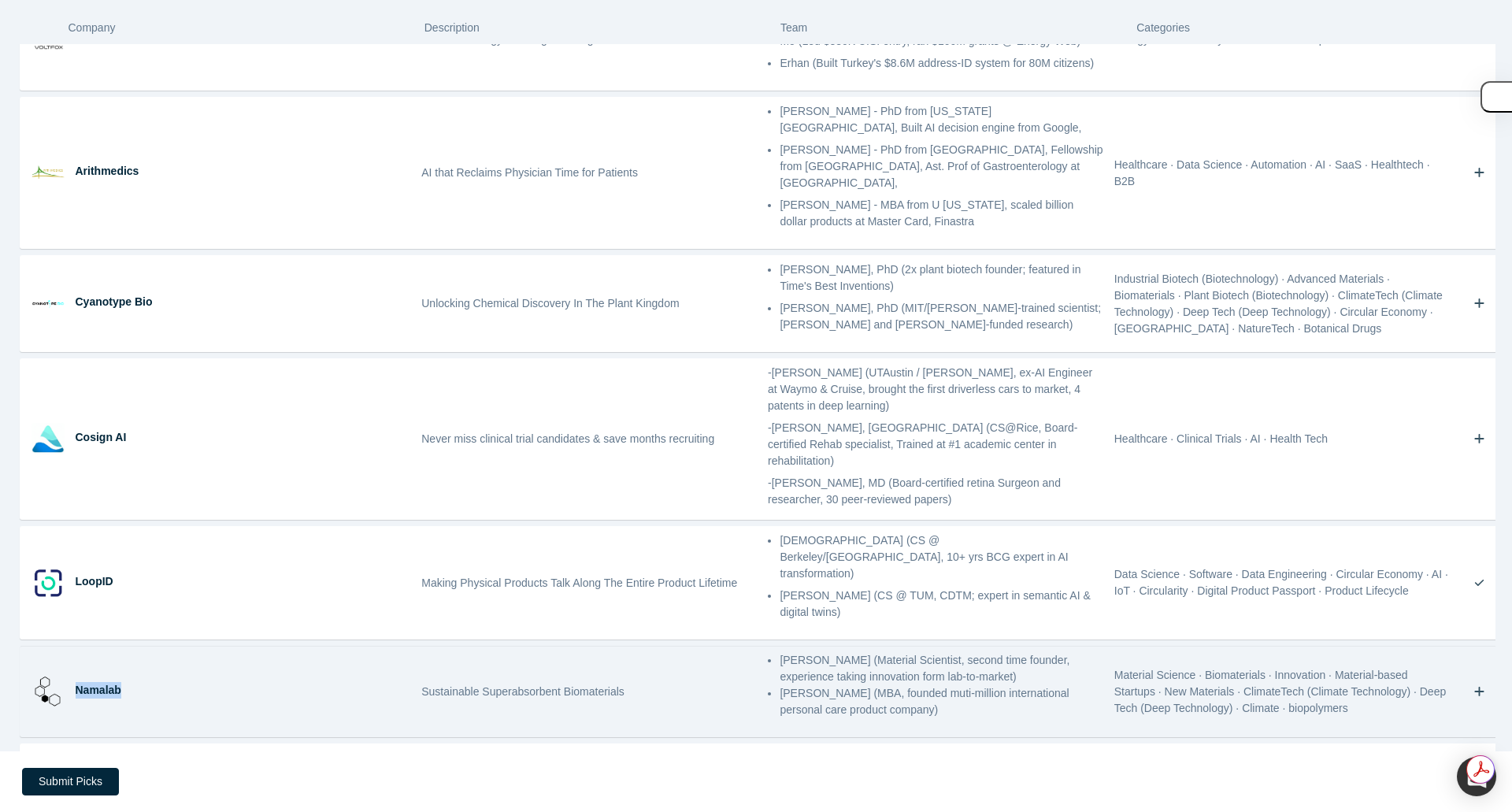
drag, startPoint x: 77, startPoint y: 568, endPoint x: 123, endPoint y: 570, distance: 46.0
click at [123, 683] on div "Namalab" at bounding box center [243, 690] width 335 height 16
drag, startPoint x: 419, startPoint y: 572, endPoint x: 958, endPoint y: 612, distance: 540.5
click at [958, 647] on div "Namalab Sustainable Superabsorbent Biomaterials [PERSON_NAME] (Material Scienti…" at bounding box center [762, 692] width 1484 height 90
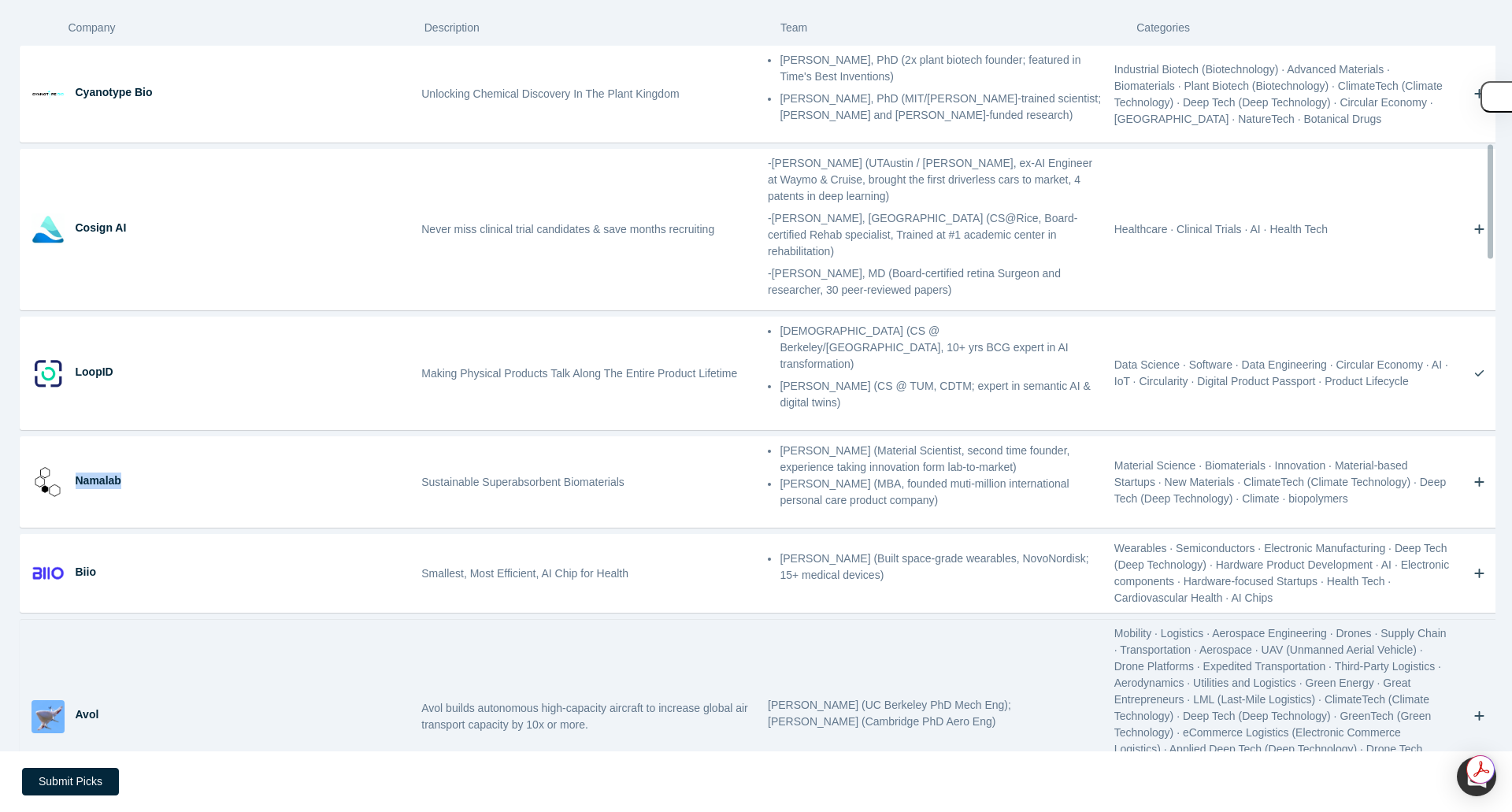
scroll to position [672, 0]
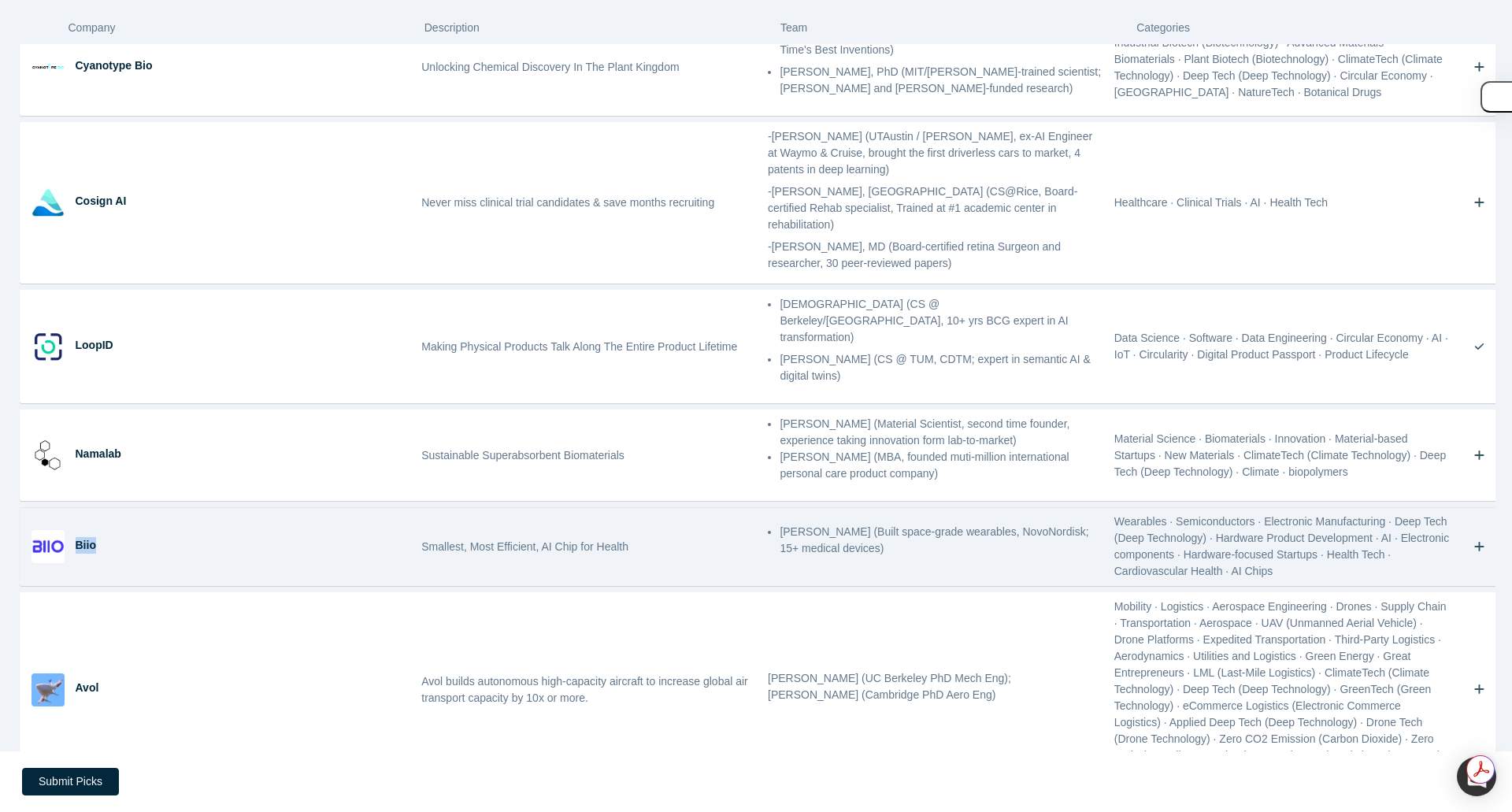
drag, startPoint x: 74, startPoint y: 425, endPoint x: 96, endPoint y: 425, distance: 22.0
click at [96, 537] on div "Biio" at bounding box center [243, 545] width 335 height 16
drag, startPoint x: 772, startPoint y: 409, endPoint x: 834, endPoint y: 418, distance: 62.6
click at [834, 524] on ul "[PERSON_NAME] (Built space-grade wearables, NovoNordisk; 15+ medical devices)" at bounding box center [935, 540] width 335 height 33
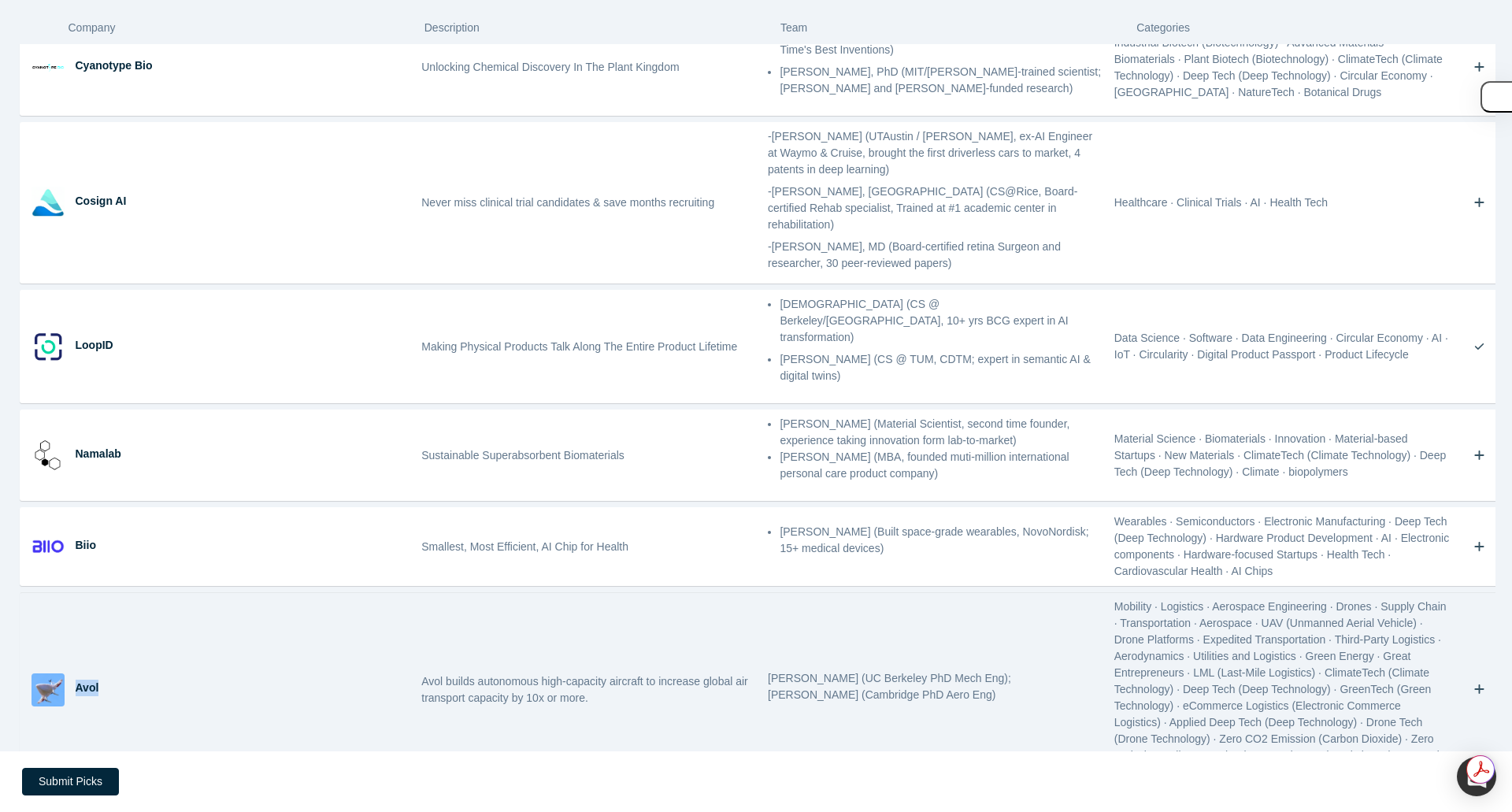
drag, startPoint x: 76, startPoint y: 568, endPoint x: 117, endPoint y: 568, distance: 41.0
click at [117, 680] on div "Avol" at bounding box center [243, 688] width 335 height 16
drag, startPoint x: 764, startPoint y: 560, endPoint x: 813, endPoint y: 565, distance: 49.3
click at [813, 671] on p "[PERSON_NAME] (UC Berkeley PhD Mech Eng); [PERSON_NAME] (Cambridge PhD Aero Eng)" at bounding box center [935, 687] width 335 height 33
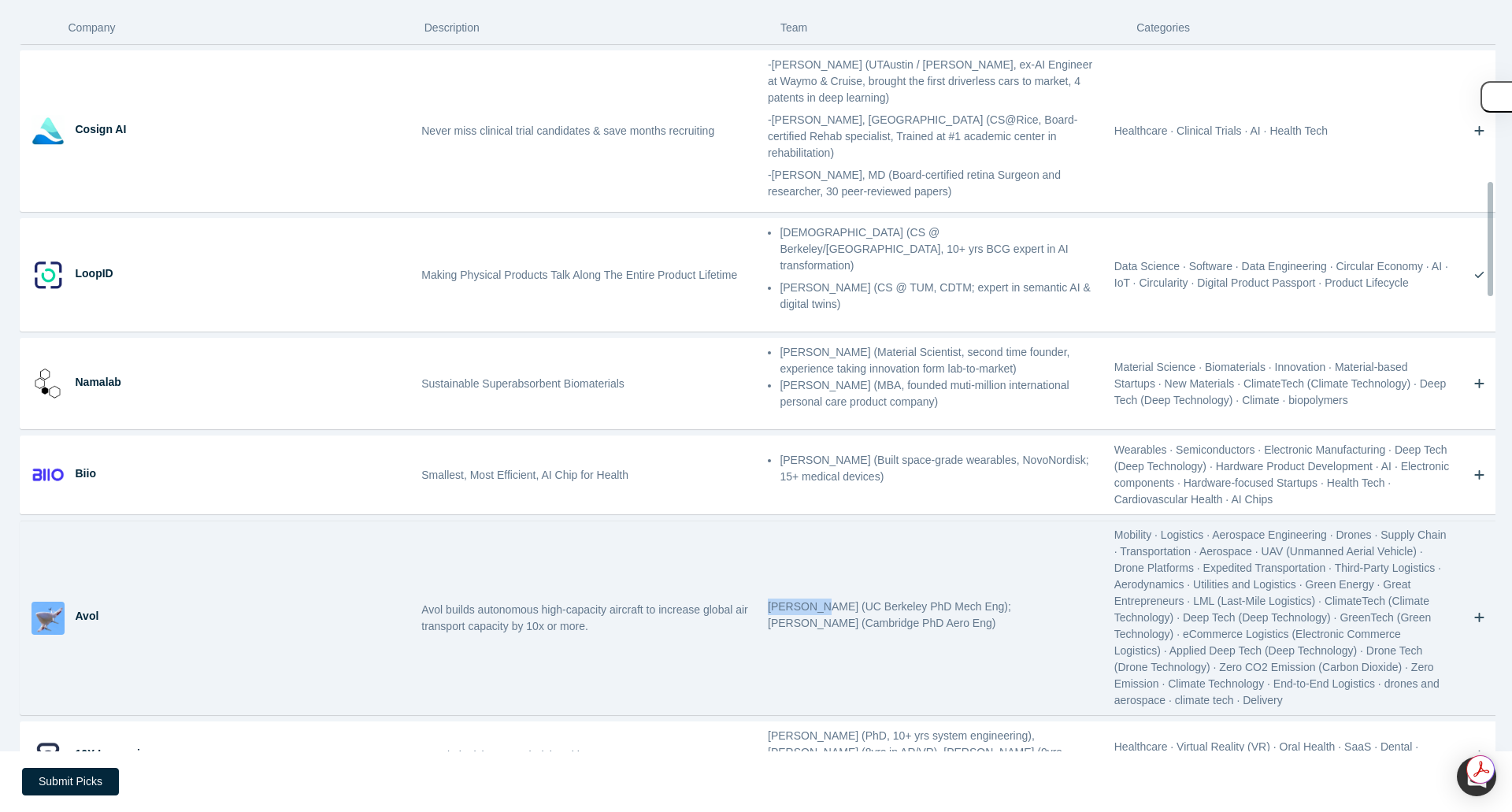
scroll to position [908, 0]
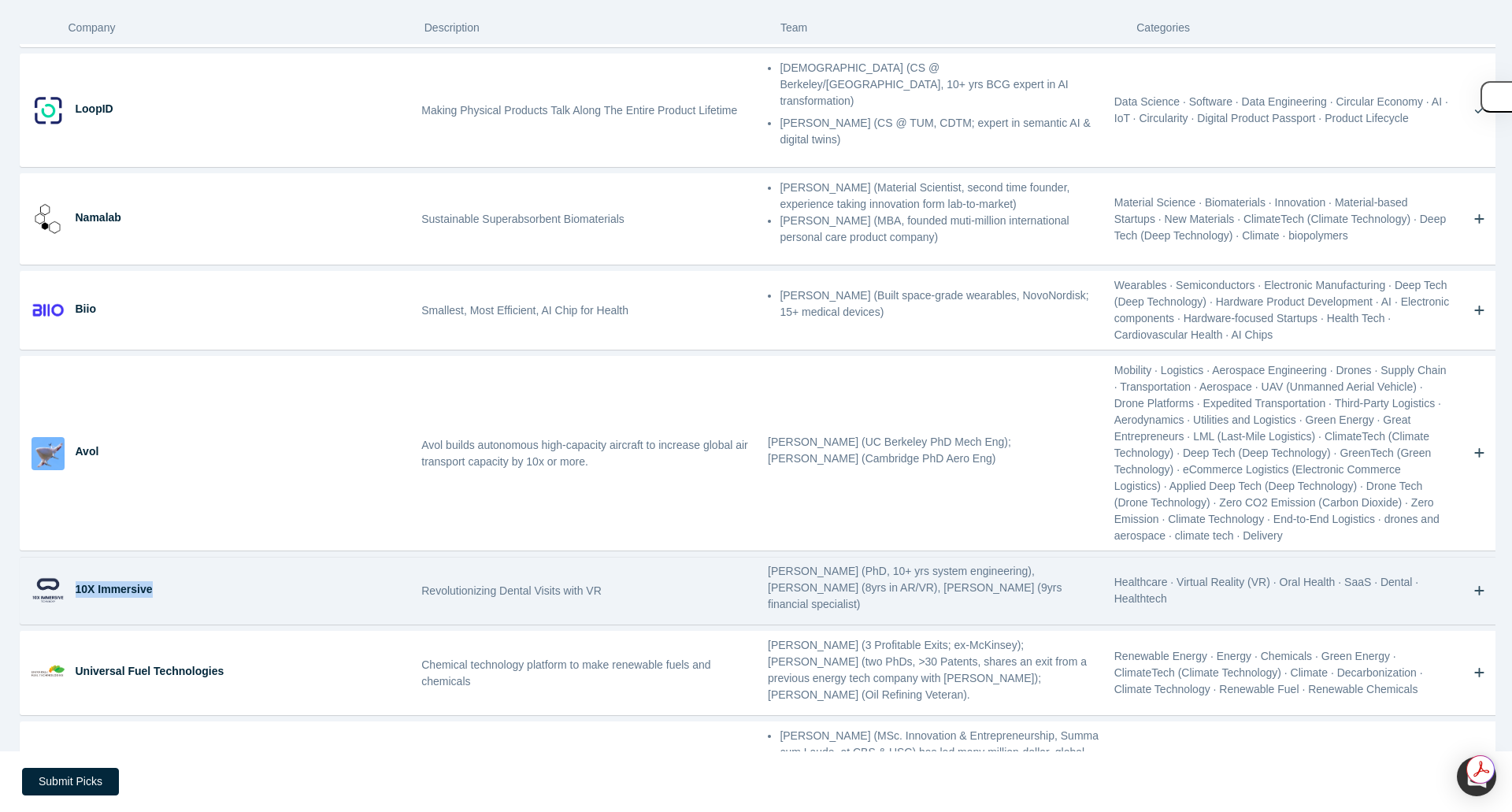
drag, startPoint x: 75, startPoint y: 459, endPoint x: 157, endPoint y: 460, distance: 82.0
click at [157, 581] on div "10X Immersive" at bounding box center [243, 589] width 335 height 16
drag, startPoint x: 419, startPoint y: 462, endPoint x: 1096, endPoint y: 480, distance: 677.2
click at [1096, 558] on div "10X Immersive Revolutionizing Dental Visits with VR [PERSON_NAME] (PhD, 10+ yrs…" at bounding box center [762, 591] width 1484 height 66
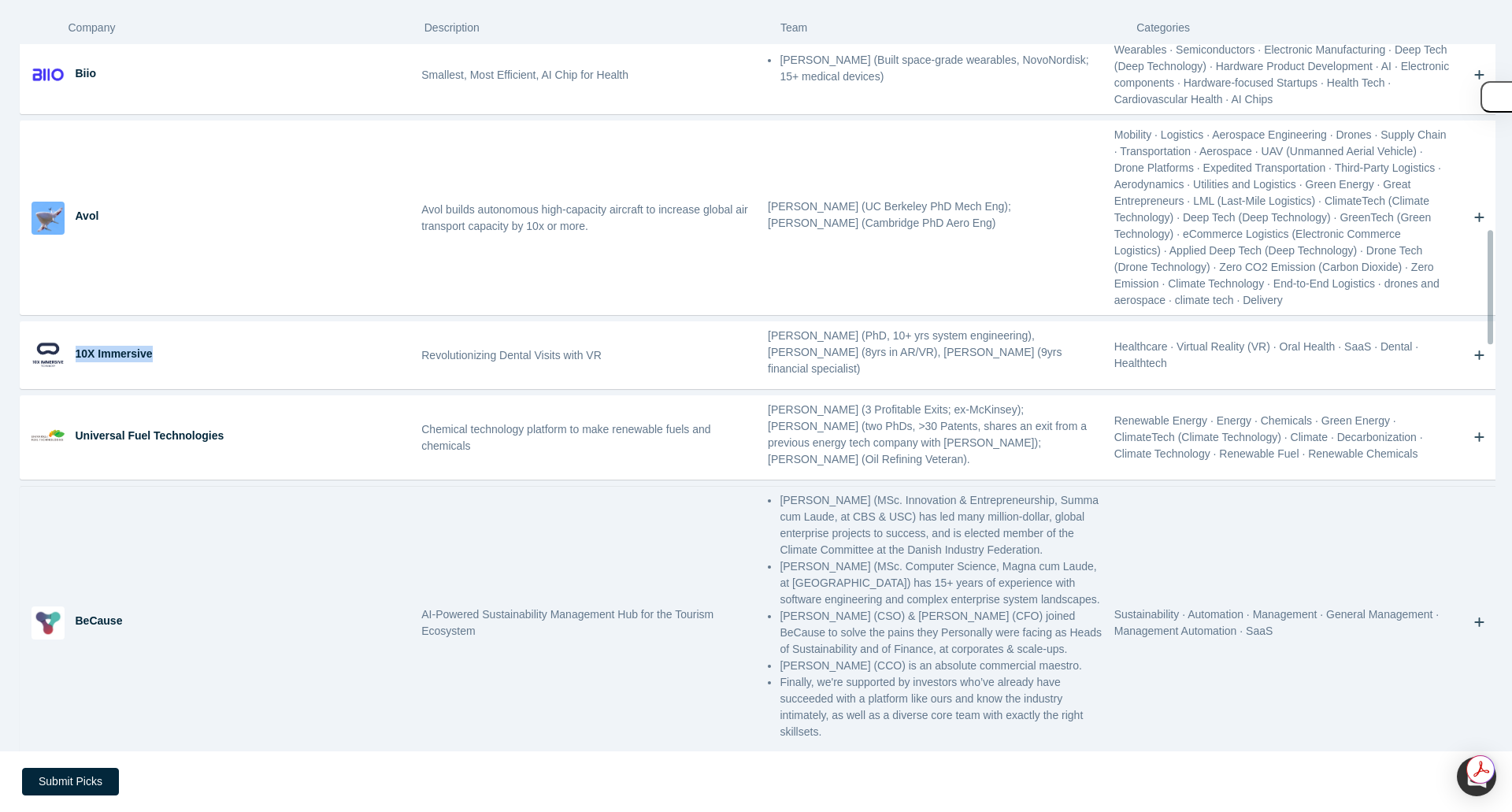
scroll to position [1145, 0]
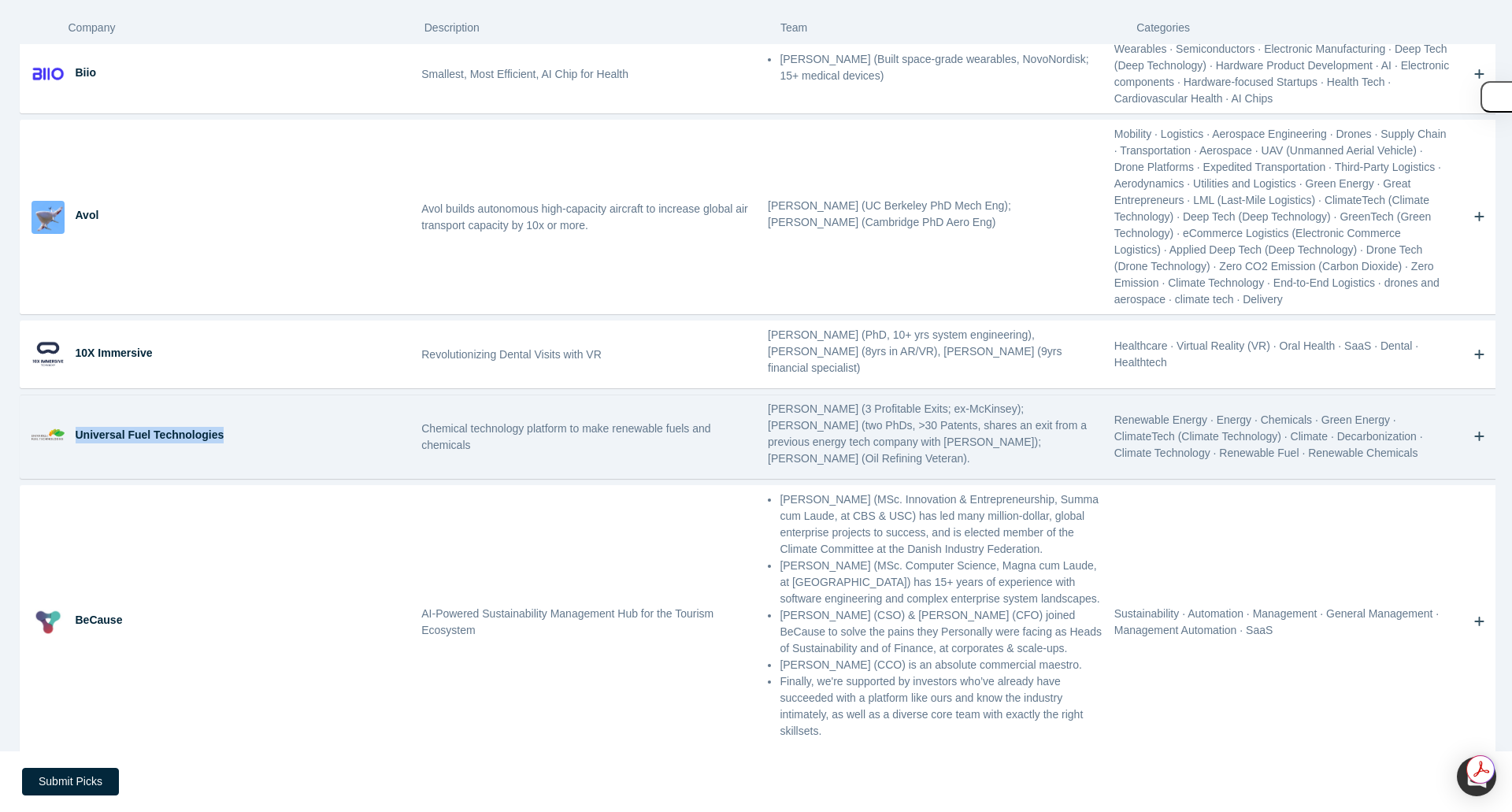
drag, startPoint x: 77, startPoint y: 290, endPoint x: 220, endPoint y: 291, distance: 143.0
click at [220, 427] on div "Universal Fuel Technologies" at bounding box center [243, 435] width 335 height 16
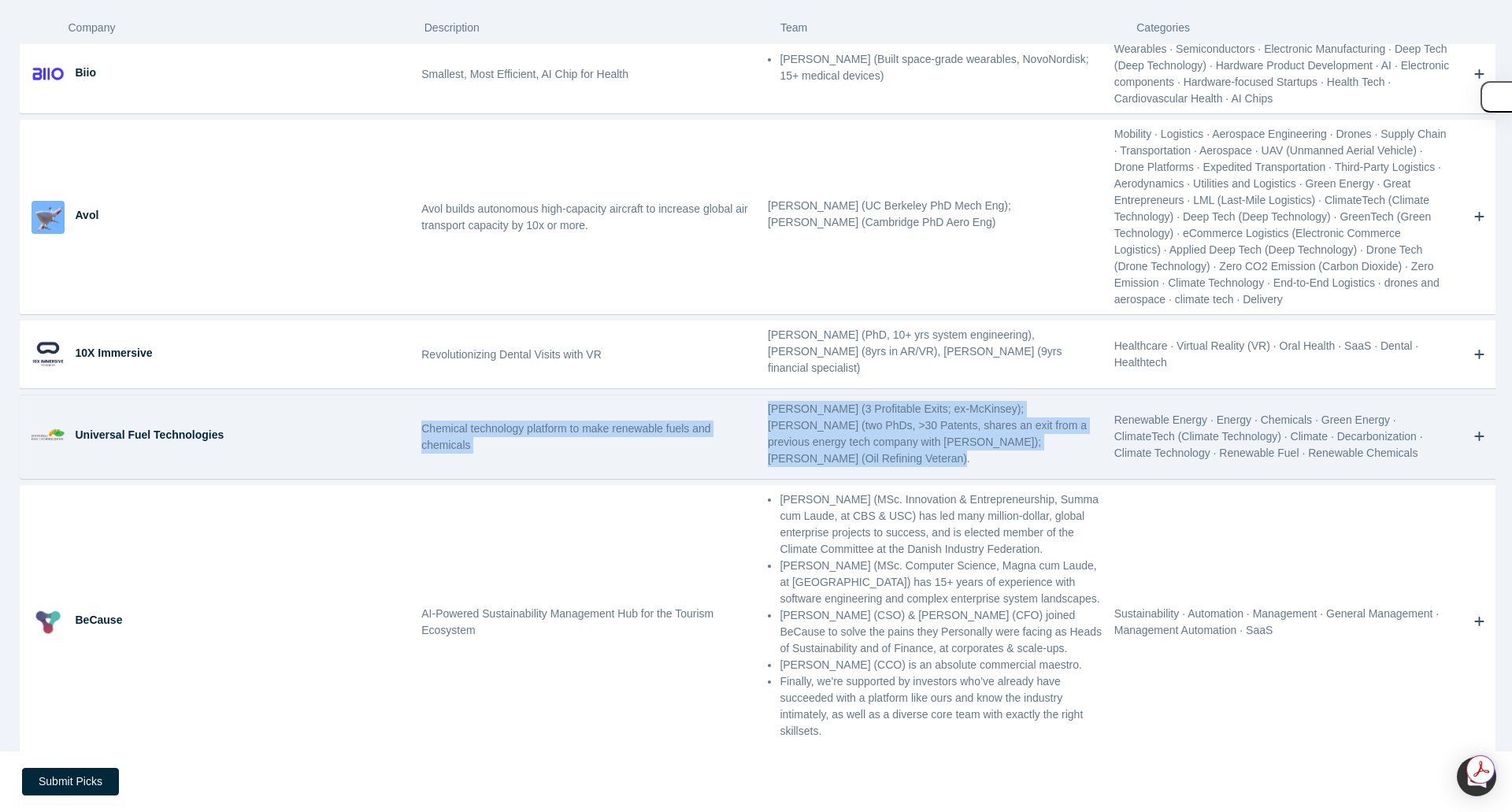
drag, startPoint x: 419, startPoint y: 281, endPoint x: 1048, endPoint y: 316, distance: 630.0
click at [1048, 396] on div "Universal Fuel Technologies Chemical technology platform to make renewable fuel…" at bounding box center [762, 437] width 1484 height 83
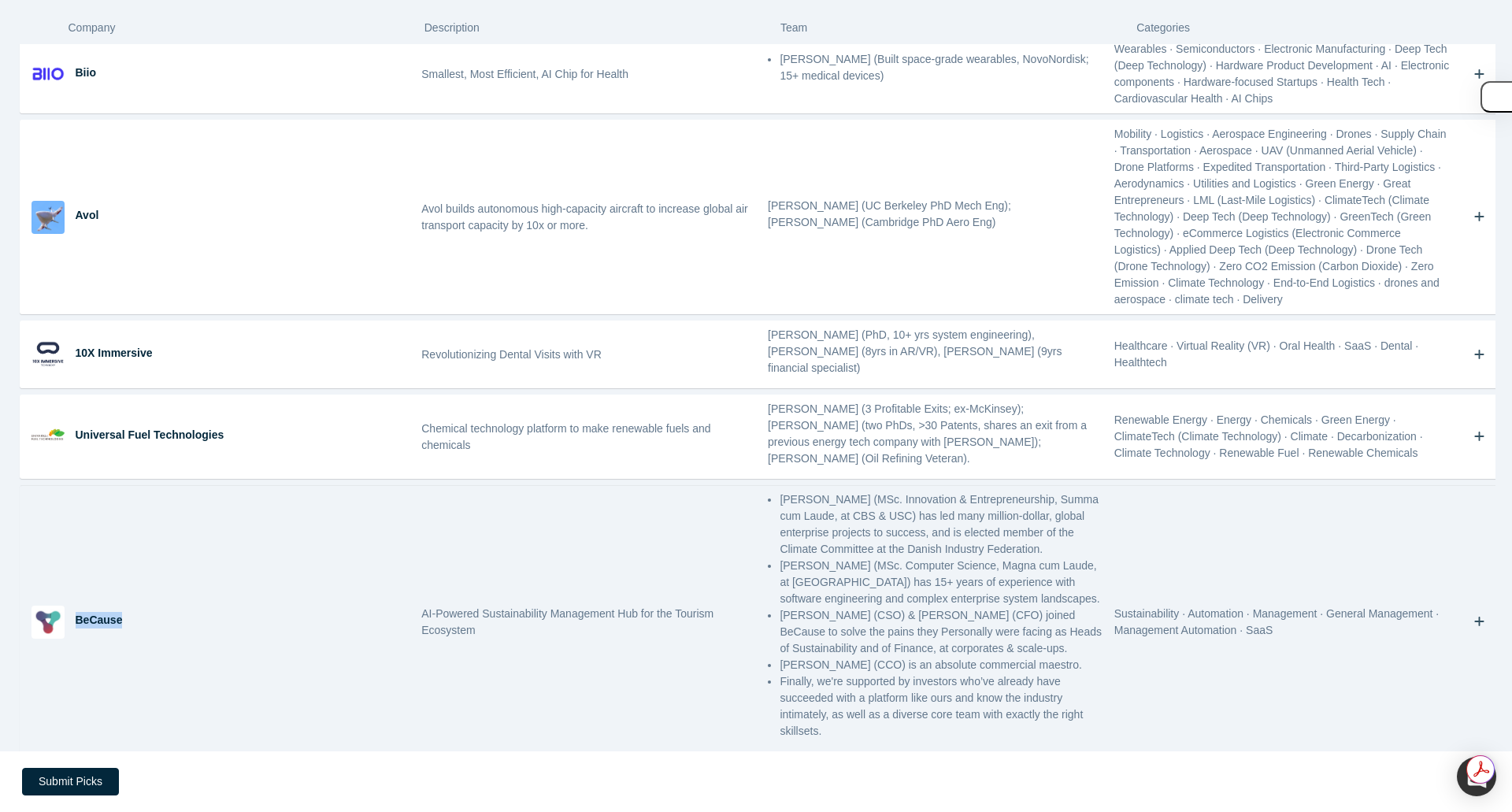
drag, startPoint x: 77, startPoint y: 467, endPoint x: 137, endPoint y: 466, distance: 60.0
click at [137, 612] on div "BeCause" at bounding box center [243, 620] width 335 height 16
drag, startPoint x: 777, startPoint y: 345, endPoint x: 873, endPoint y: 349, distance: 96.1
click at [873, 492] on li "[PERSON_NAME] (MSc. Innovation & Entrepreneurship, Summa cum Laude, at CBS & US…" at bounding box center [940, 525] width 322 height 66
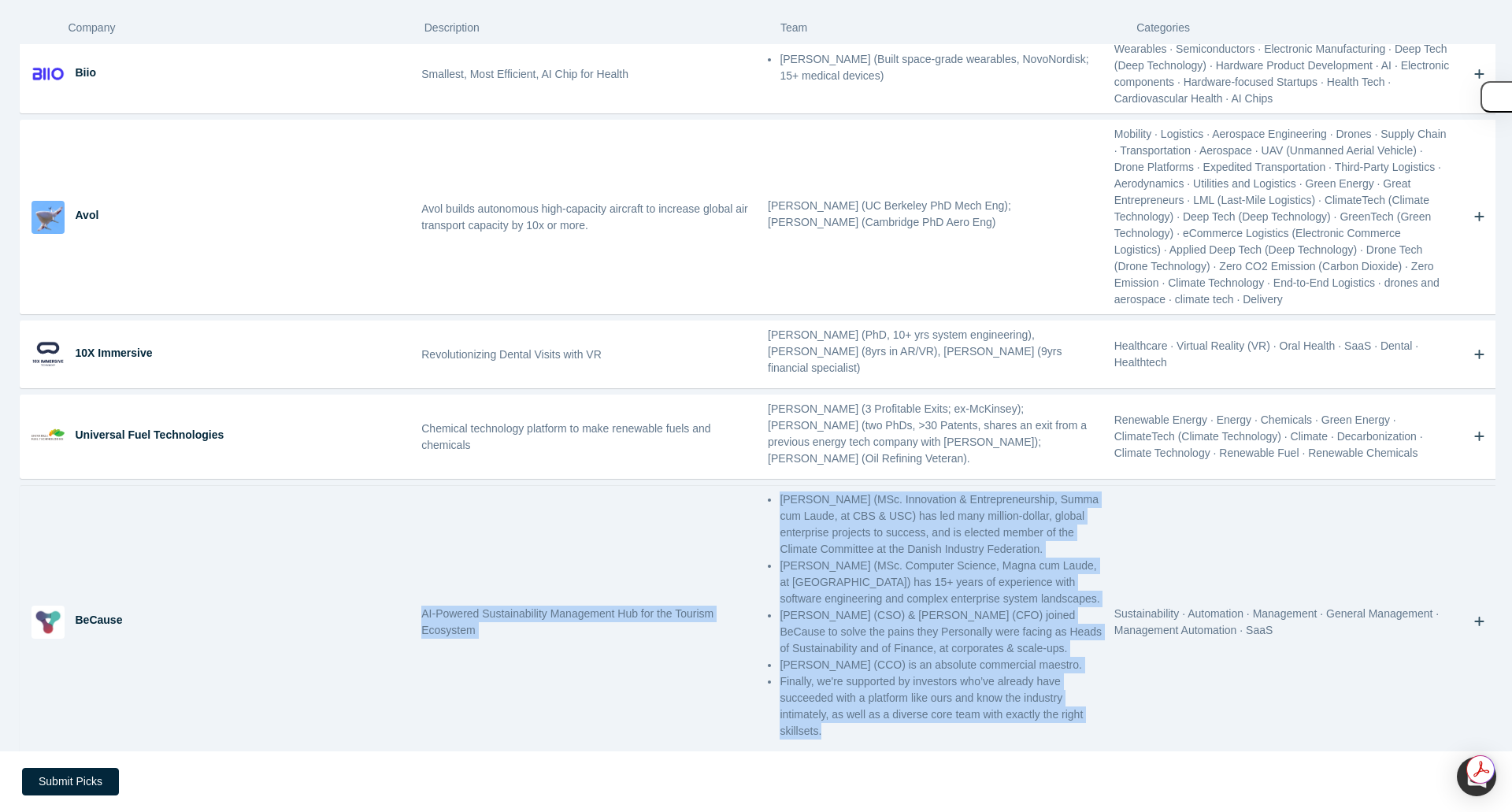
drag, startPoint x: 418, startPoint y: 453, endPoint x: 831, endPoint y: 586, distance: 433.9
click at [831, 586] on div "BeCause AI-Powered Sustainability Management Hub for the Tourism Ecosystem [PER…" at bounding box center [762, 621] width 1484 height 272
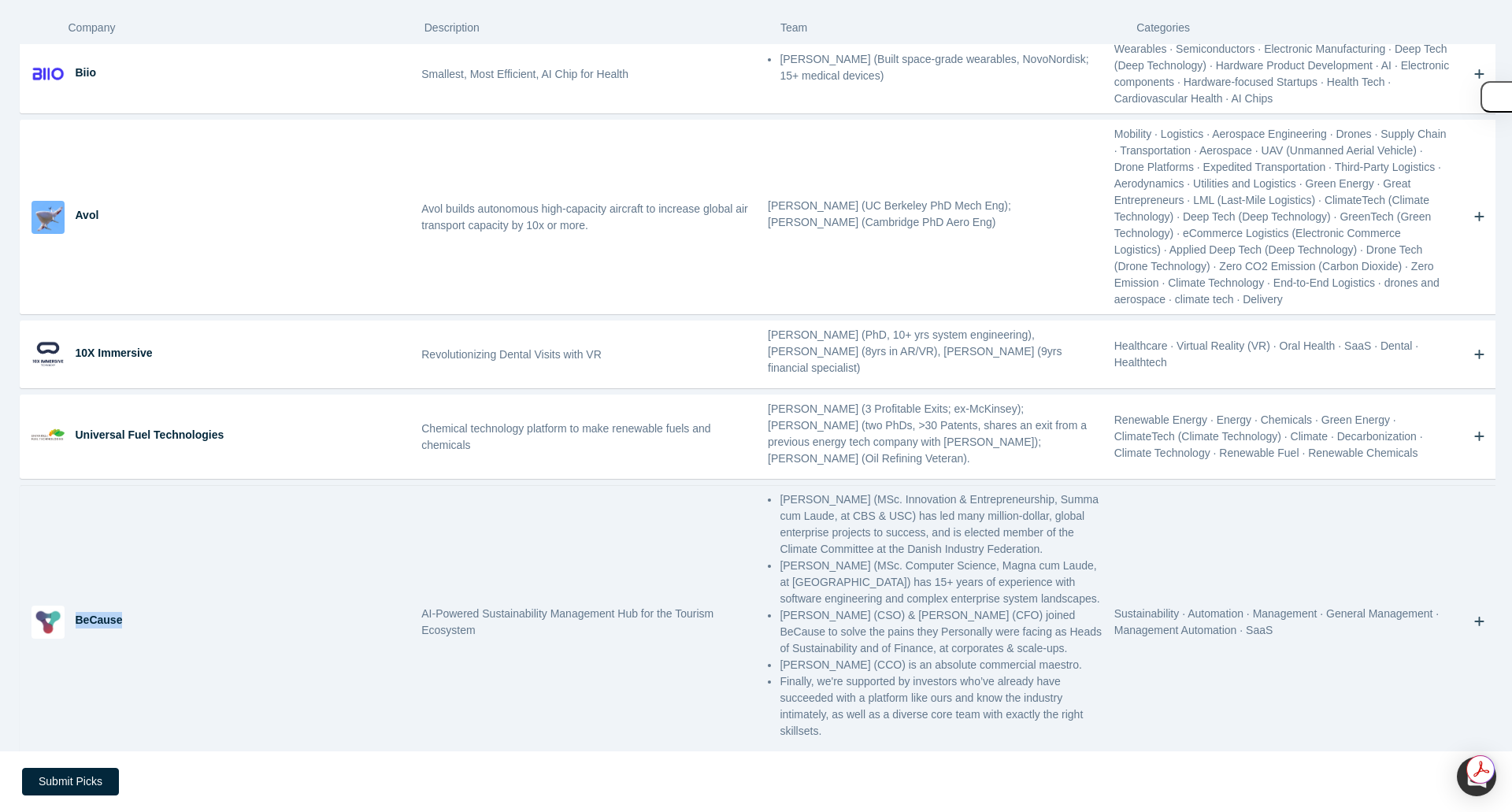
drag, startPoint x: 76, startPoint y: 464, endPoint x: 118, endPoint y: 466, distance: 42.0
click at [118, 612] on div "BeCause" at bounding box center [243, 620] width 335 height 16
click at [1475, 615] on icon "Bookmark" at bounding box center [1480, 622] width 11 height 15
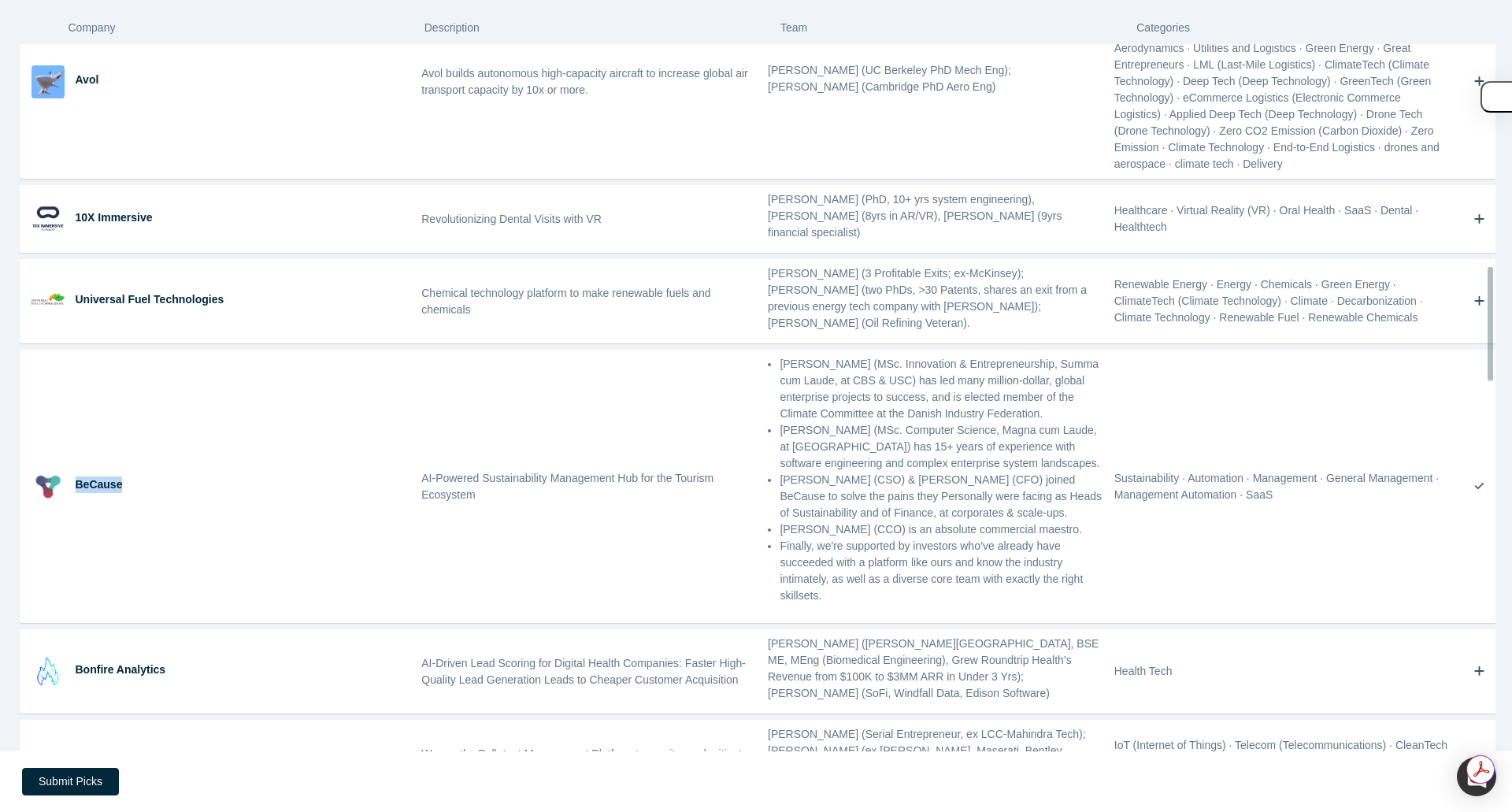
scroll to position [1381, 0]
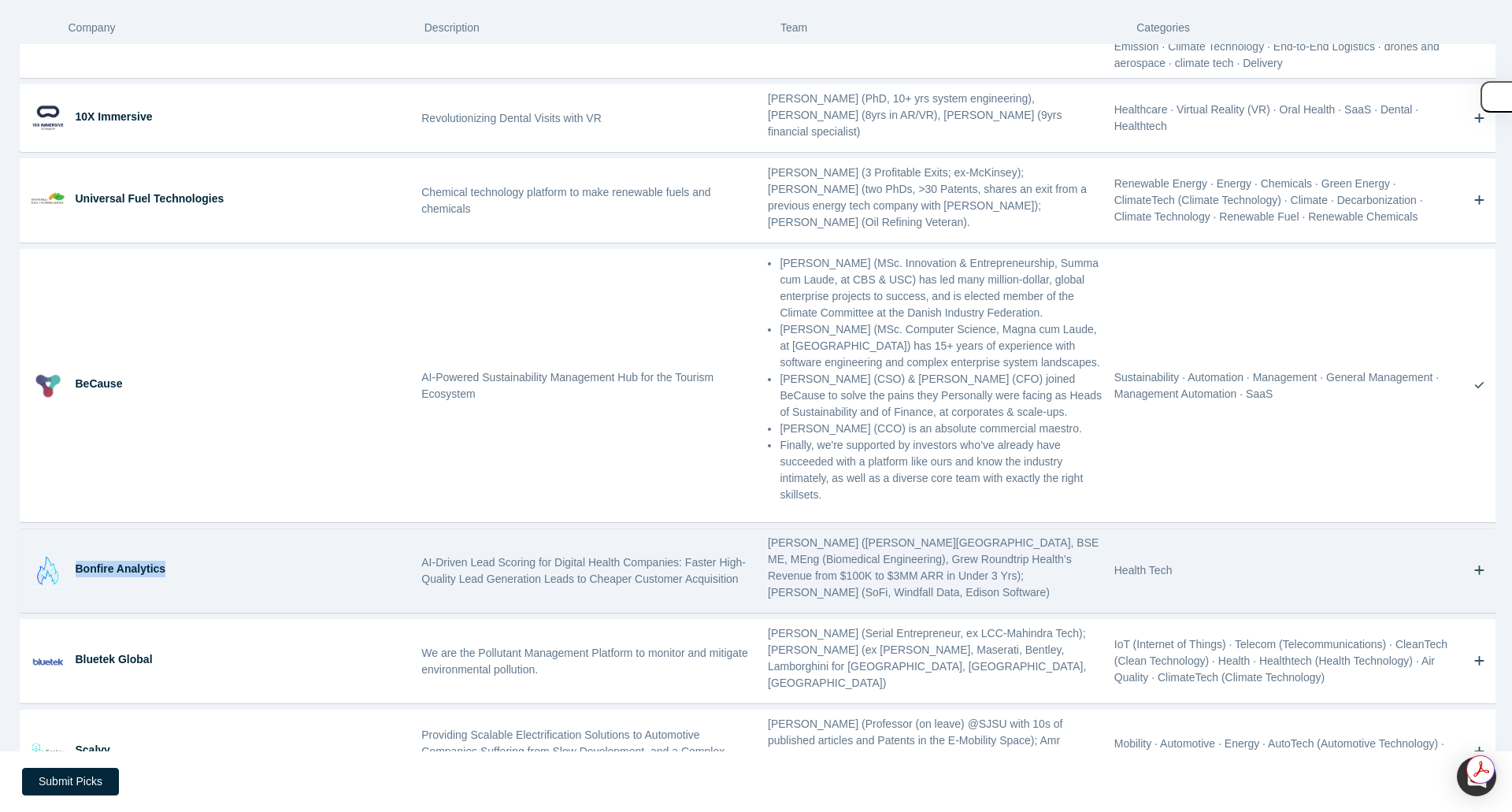
drag, startPoint x: 74, startPoint y: 412, endPoint x: 162, endPoint y: 413, distance: 88.0
click at [162, 561] on div "Bonfire Analytics" at bounding box center [243, 569] width 335 height 16
drag, startPoint x: 761, startPoint y: 388, endPoint x: 829, endPoint y: 395, distance: 68.4
click at [829, 529] on div "[PERSON_NAME] ([PERSON_NAME][GEOGRAPHIC_DATA], BSE ME, MEng (Biomedical Enginee…" at bounding box center [935, 570] width 346 height 83
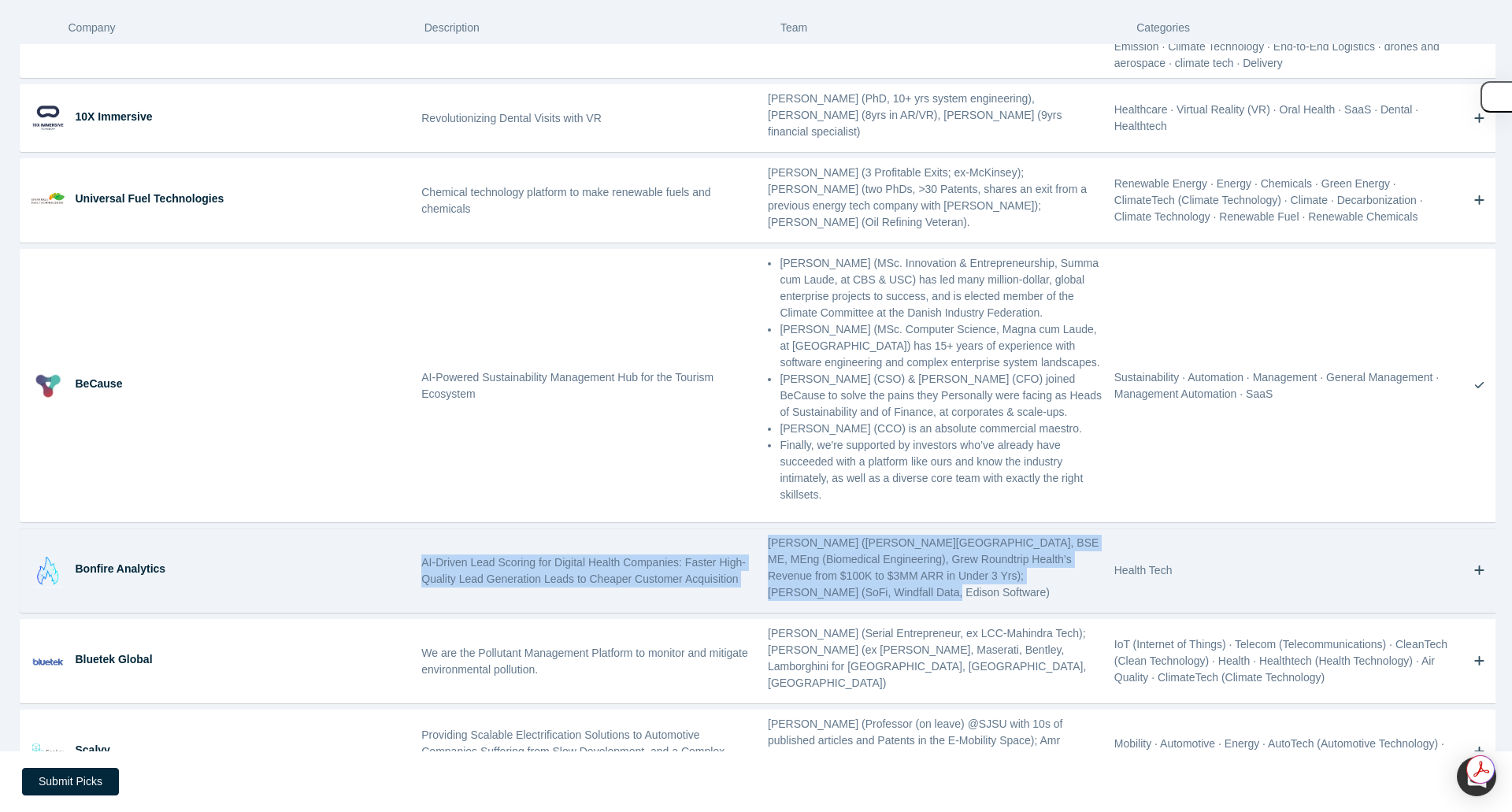
drag, startPoint x: 418, startPoint y: 407, endPoint x: 845, endPoint y: 435, distance: 427.9
click at [845, 529] on div "Bonfire Analytics AI-Driven Lead Scoring for Digital Health Companies: Faster H…" at bounding box center [762, 570] width 1484 height 83
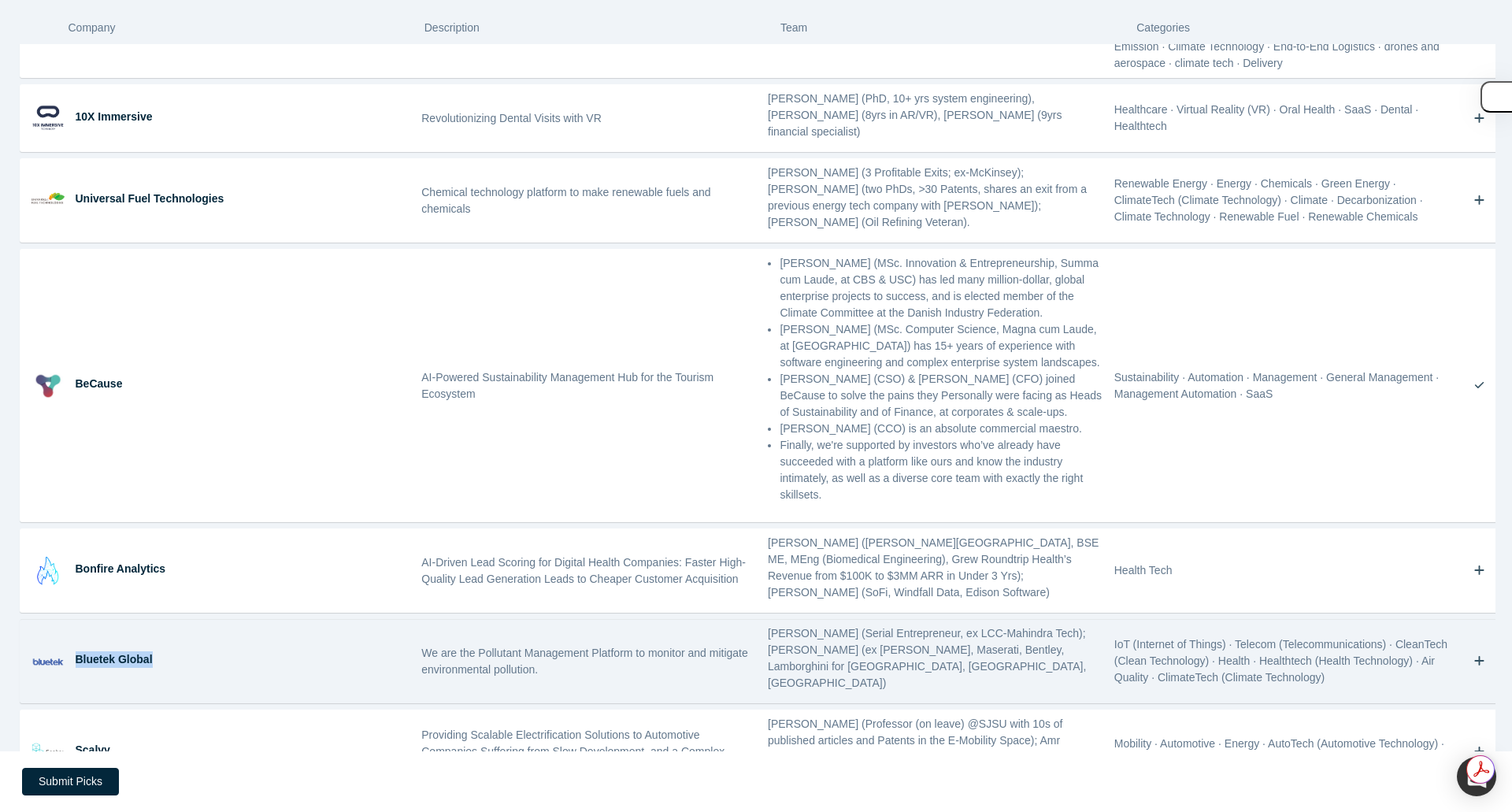
drag, startPoint x: 76, startPoint y: 495, endPoint x: 168, endPoint y: 495, distance: 92.0
click at [168, 651] on div "Bluetek Global" at bounding box center [243, 659] width 335 height 16
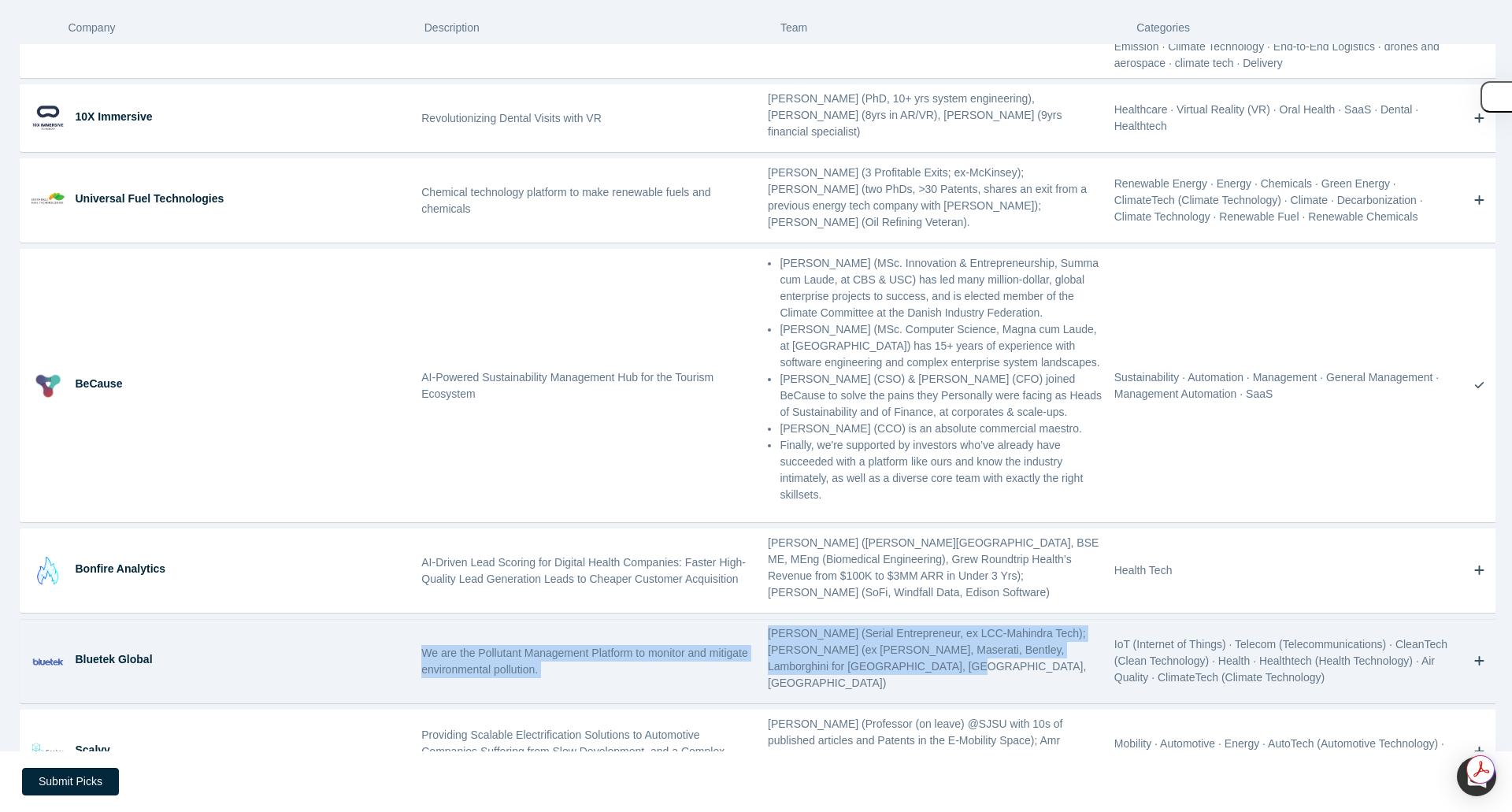
drag, startPoint x: 420, startPoint y: 490, endPoint x: 865, endPoint y: 524, distance: 446.3
click at [865, 620] on div "Bluetek Global We are the Pollutant Management Platform to monitor and mitigate…" at bounding box center [762, 660] width 1484 height 83
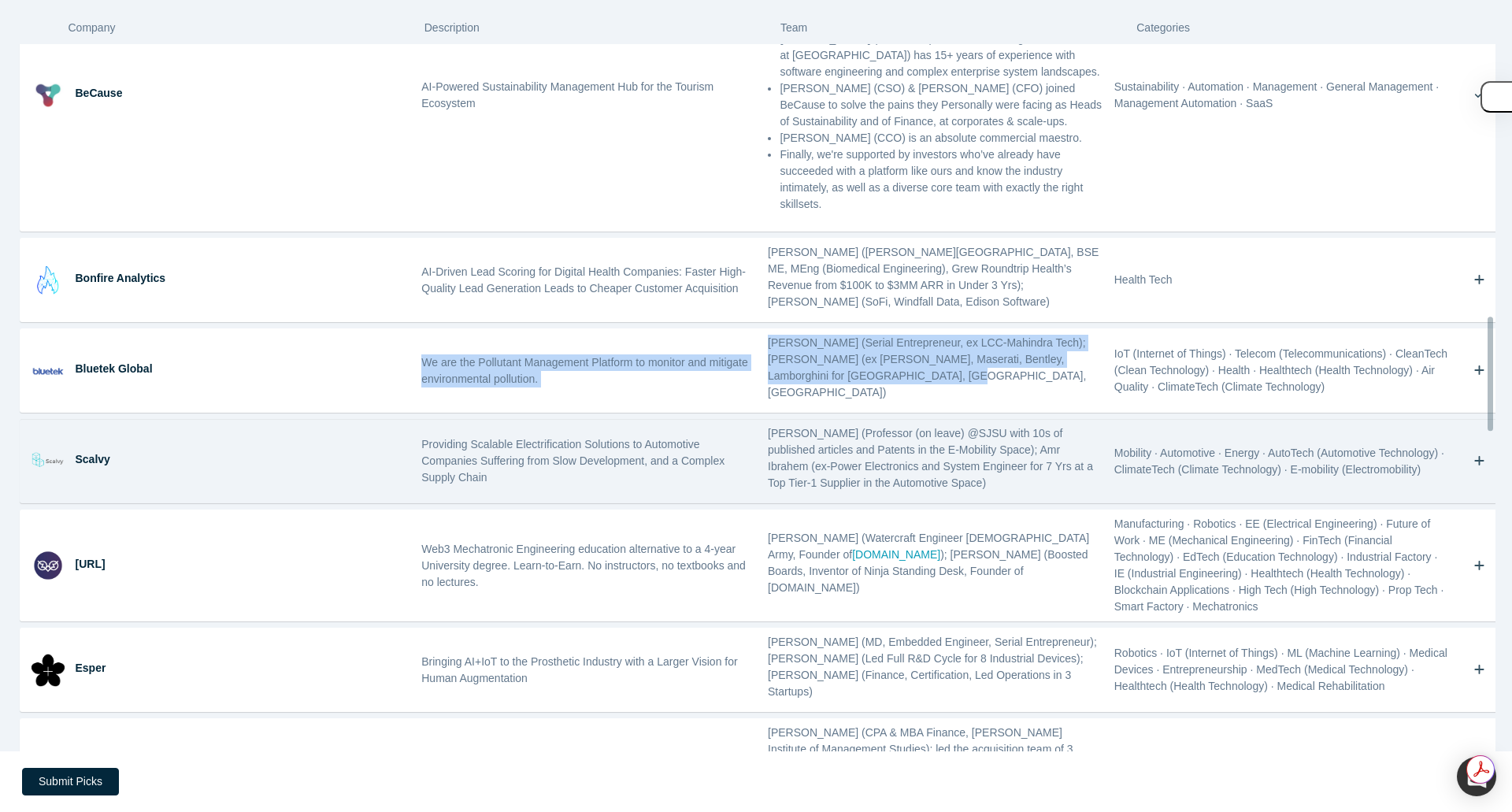
scroll to position [1696, 0]
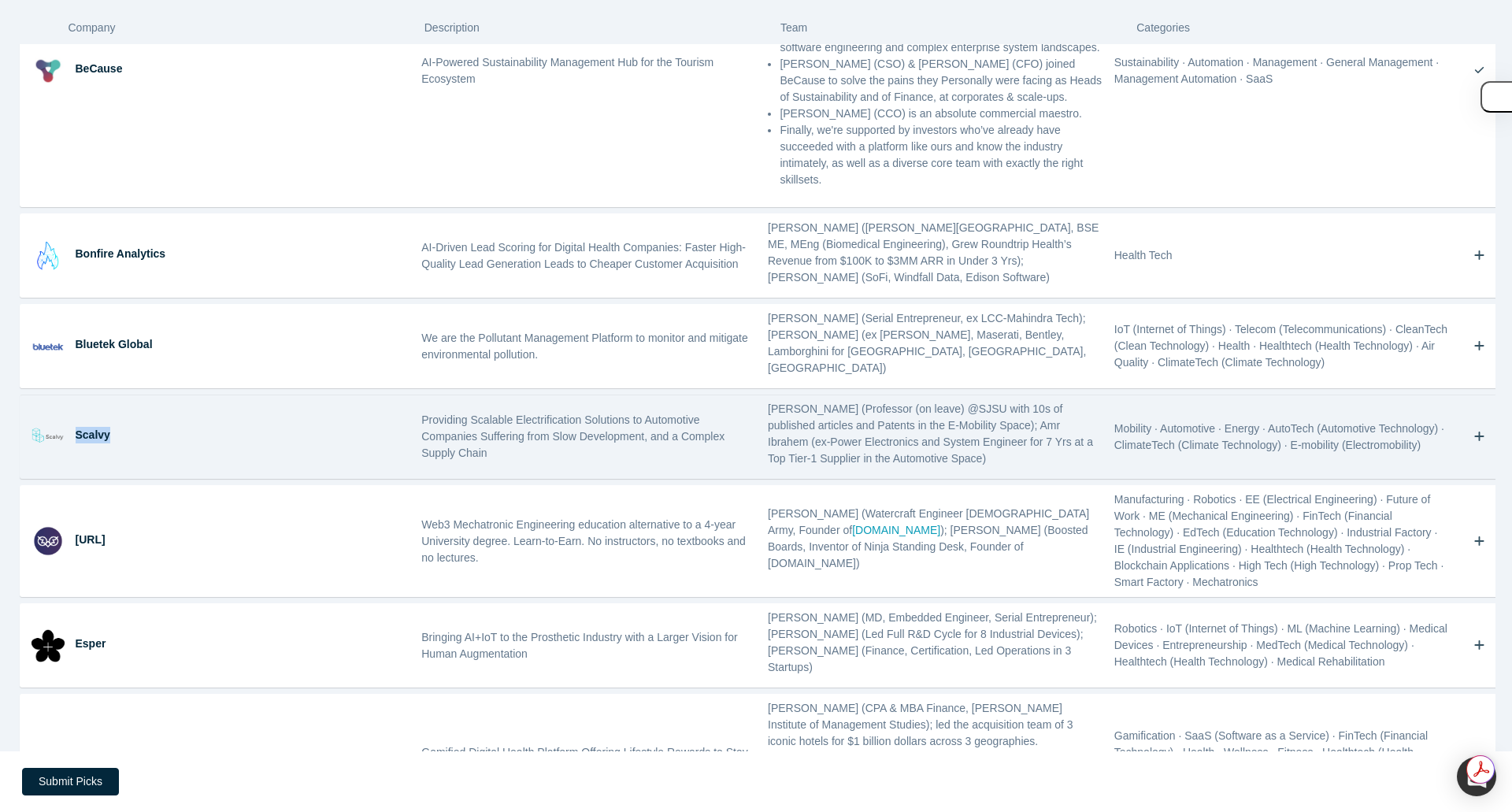
drag, startPoint x: 76, startPoint y: 263, endPoint x: 132, endPoint y: 264, distance: 56.0
click at [132, 427] on div "Scalvy" at bounding box center [243, 435] width 335 height 16
drag, startPoint x: 420, startPoint y: 247, endPoint x: 994, endPoint y: 299, distance: 576.4
click at [994, 396] on div "Scalvy Providing Scalable Electrification Solutions to Automotive Companies Suf…" at bounding box center [762, 437] width 1484 height 83
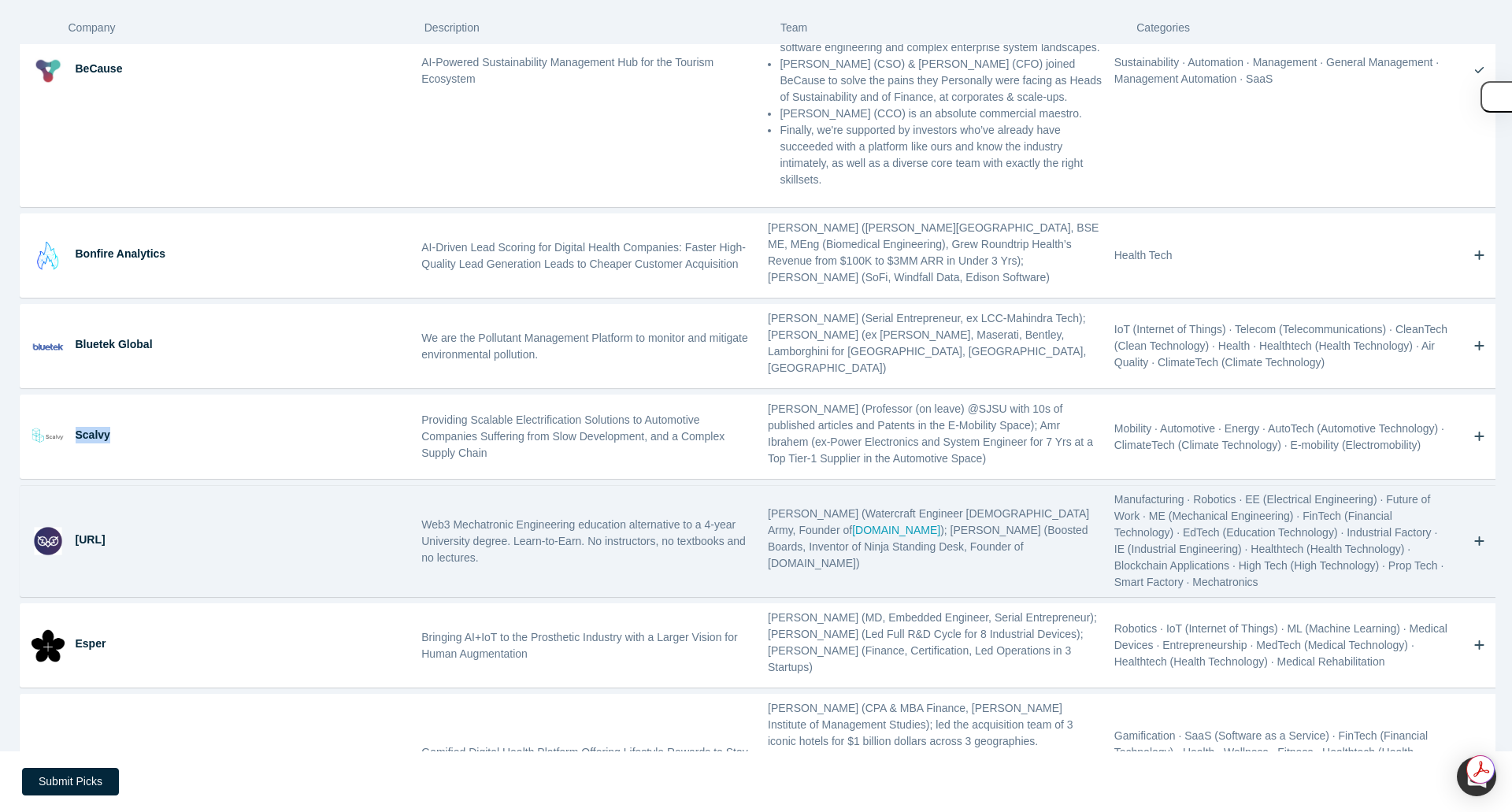
drag, startPoint x: 76, startPoint y: 369, endPoint x: 141, endPoint y: 369, distance: 65.0
click at [141, 532] on div "[URL]" at bounding box center [243, 540] width 335 height 16
drag, startPoint x: 421, startPoint y: 350, endPoint x: 1000, endPoint y: 397, distance: 580.9
click at [1000, 486] on div "[URL] Web3 Mechatronic Engineering education alternative to a 4-year University…" at bounding box center [762, 541] width 1484 height 111
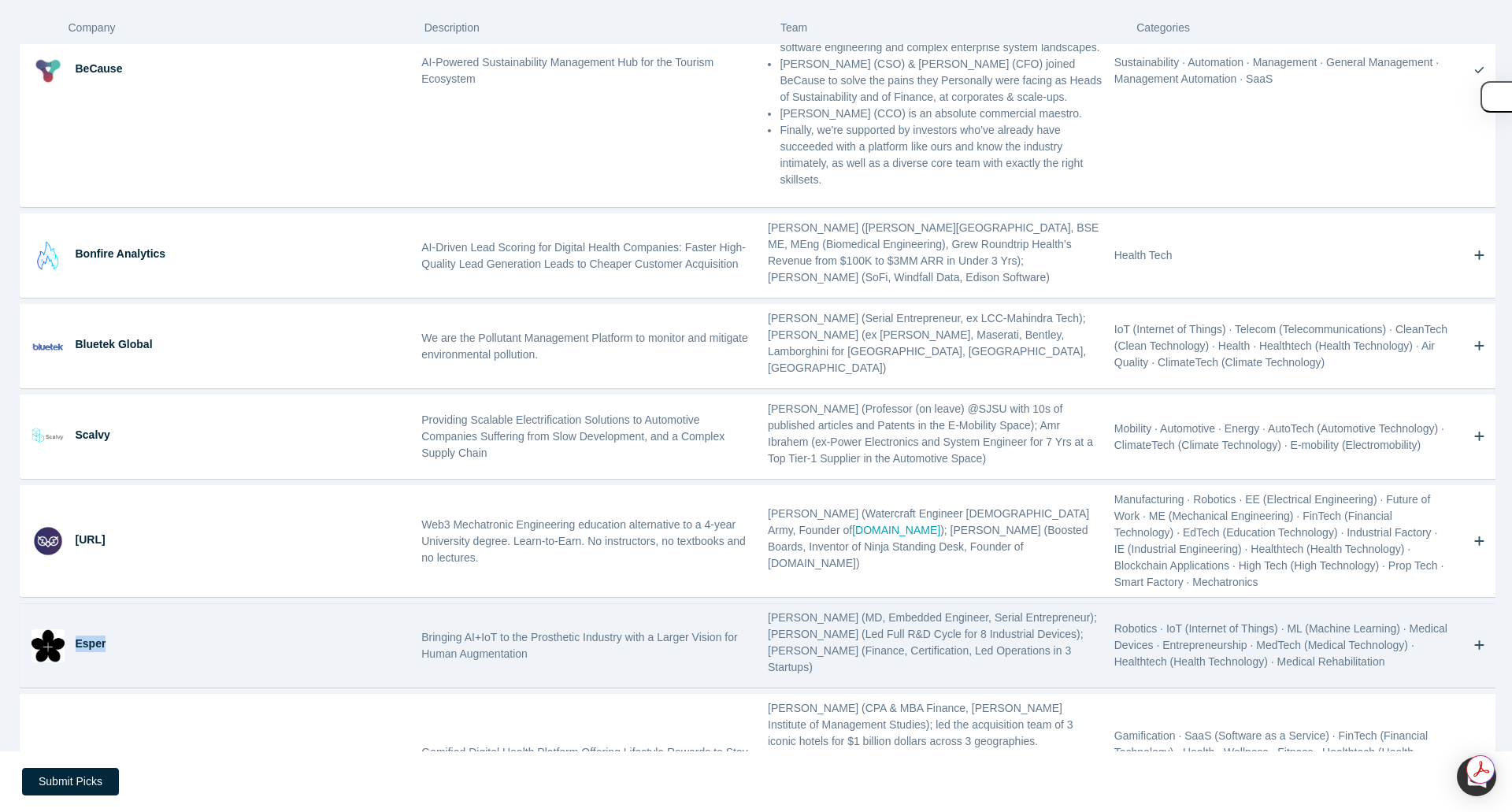
drag, startPoint x: 75, startPoint y: 461, endPoint x: 111, endPoint y: 466, distance: 36.3
click at [111, 636] on div "Esper" at bounding box center [243, 643] width 335 height 16
drag, startPoint x: 762, startPoint y: 443, endPoint x: 830, endPoint y: 445, distance: 68.0
click at [830, 609] on p "[PERSON_NAME] (MD, Embedded Engineer, Serial Entrepreneur); [PERSON_NAME] (Led …" at bounding box center [935, 643] width 335 height 66
drag, startPoint x: 1066, startPoint y: 444, endPoint x: 802, endPoint y: 460, distance: 264.5
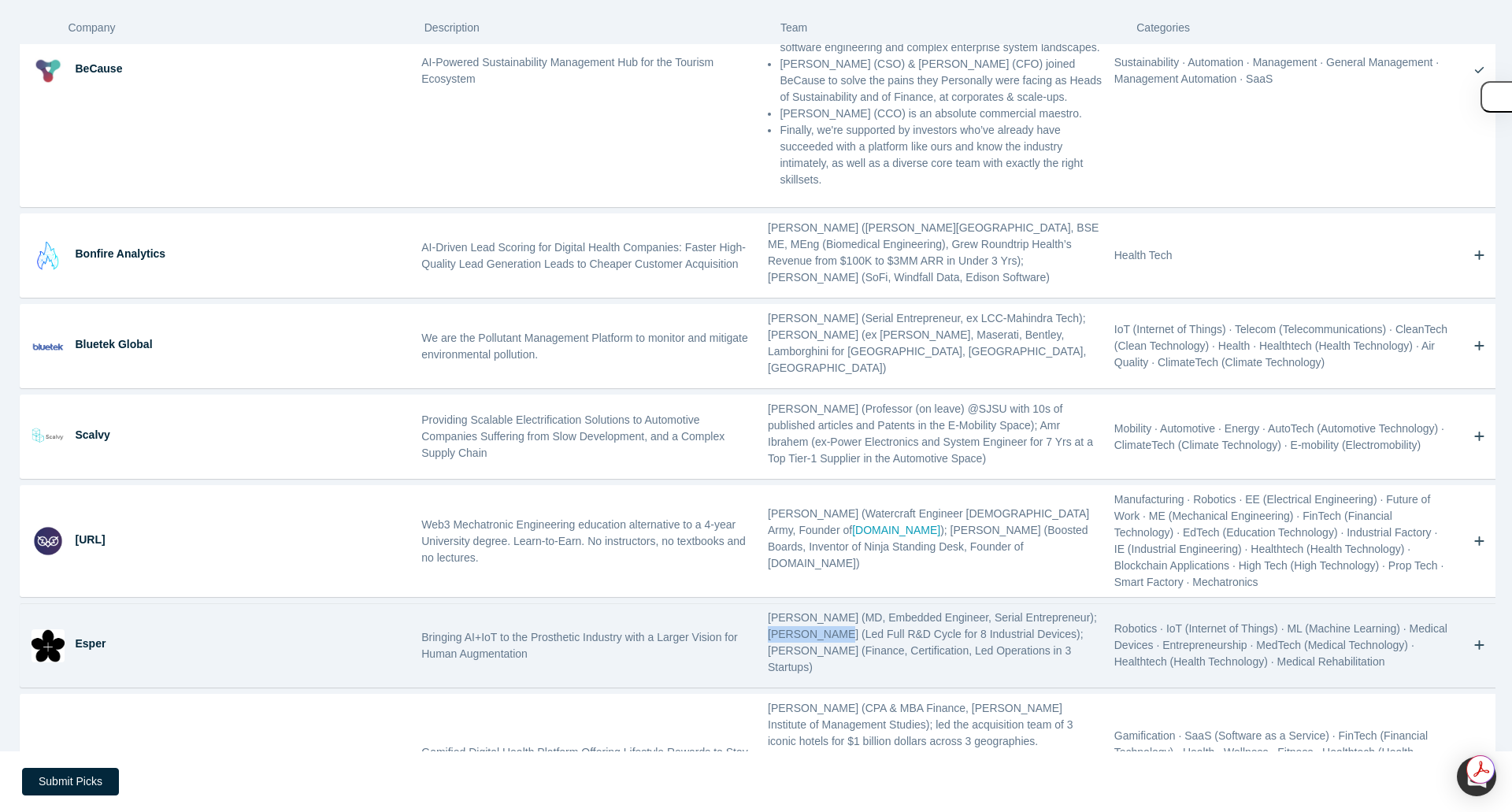
click at [802, 609] on p "[PERSON_NAME] (MD, Embedded Engineer, Serial Entrepreneur); [PERSON_NAME] (Led …" at bounding box center [935, 643] width 335 height 66
drag, startPoint x: 418, startPoint y: 455, endPoint x: 1093, endPoint y: 482, distance: 675.5
click at [1093, 604] on div "Esper Bringing AI+IoT to the Prosthetic Industry with a Larger Vision for Human…" at bounding box center [762, 645] width 1484 height 83
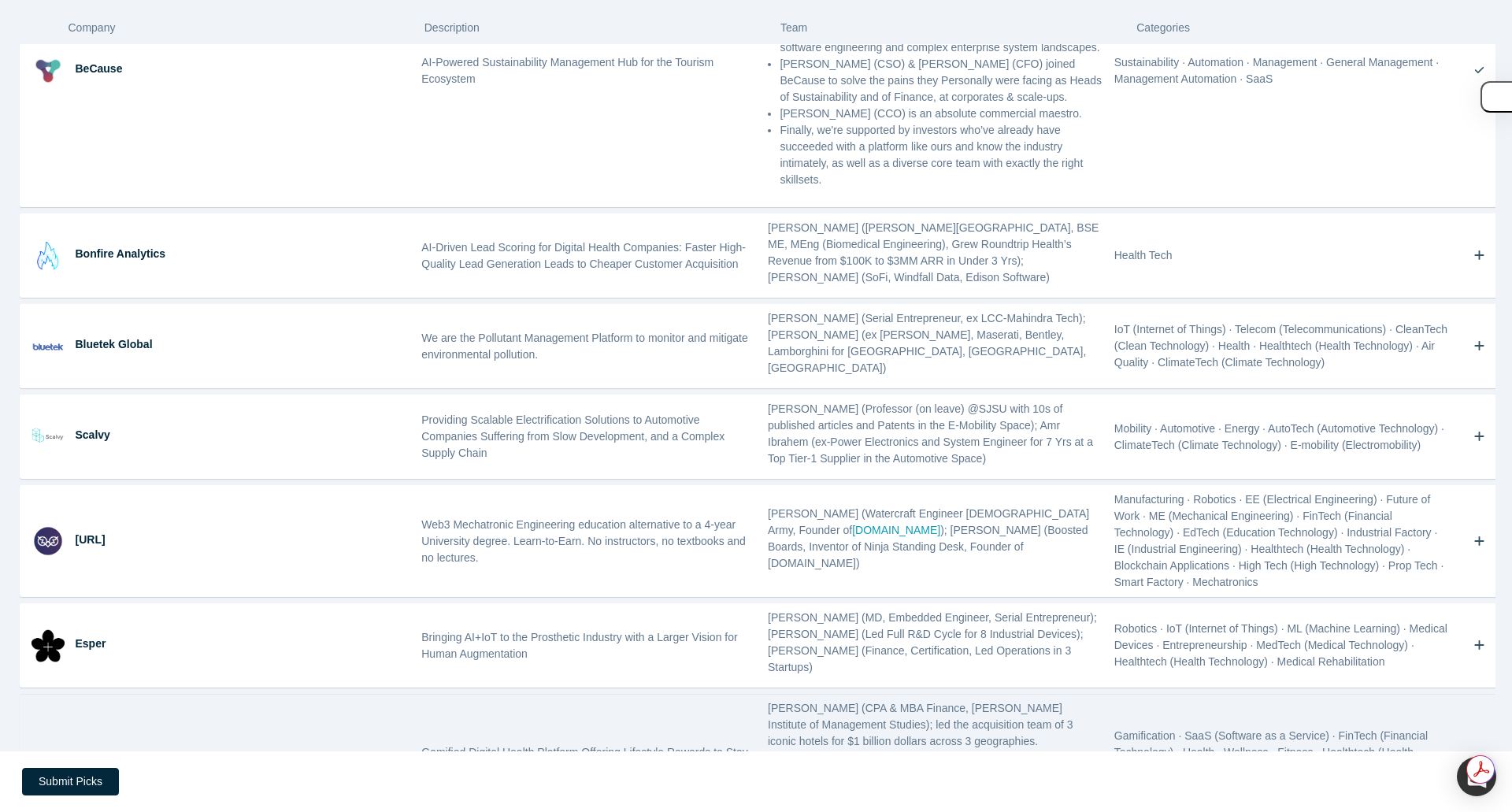
drag, startPoint x: 79, startPoint y: 571, endPoint x: 123, endPoint y: 574, distance: 44.1
click at [123, 752] on div "Growfitter" at bounding box center [243, 759] width 335 height 16
drag, startPoint x: 73, startPoint y: 569, endPoint x: 135, endPoint y: 570, distance: 62.0
click at [135, 695] on div "Growfitter" at bounding box center [242, 760] width 346 height 132
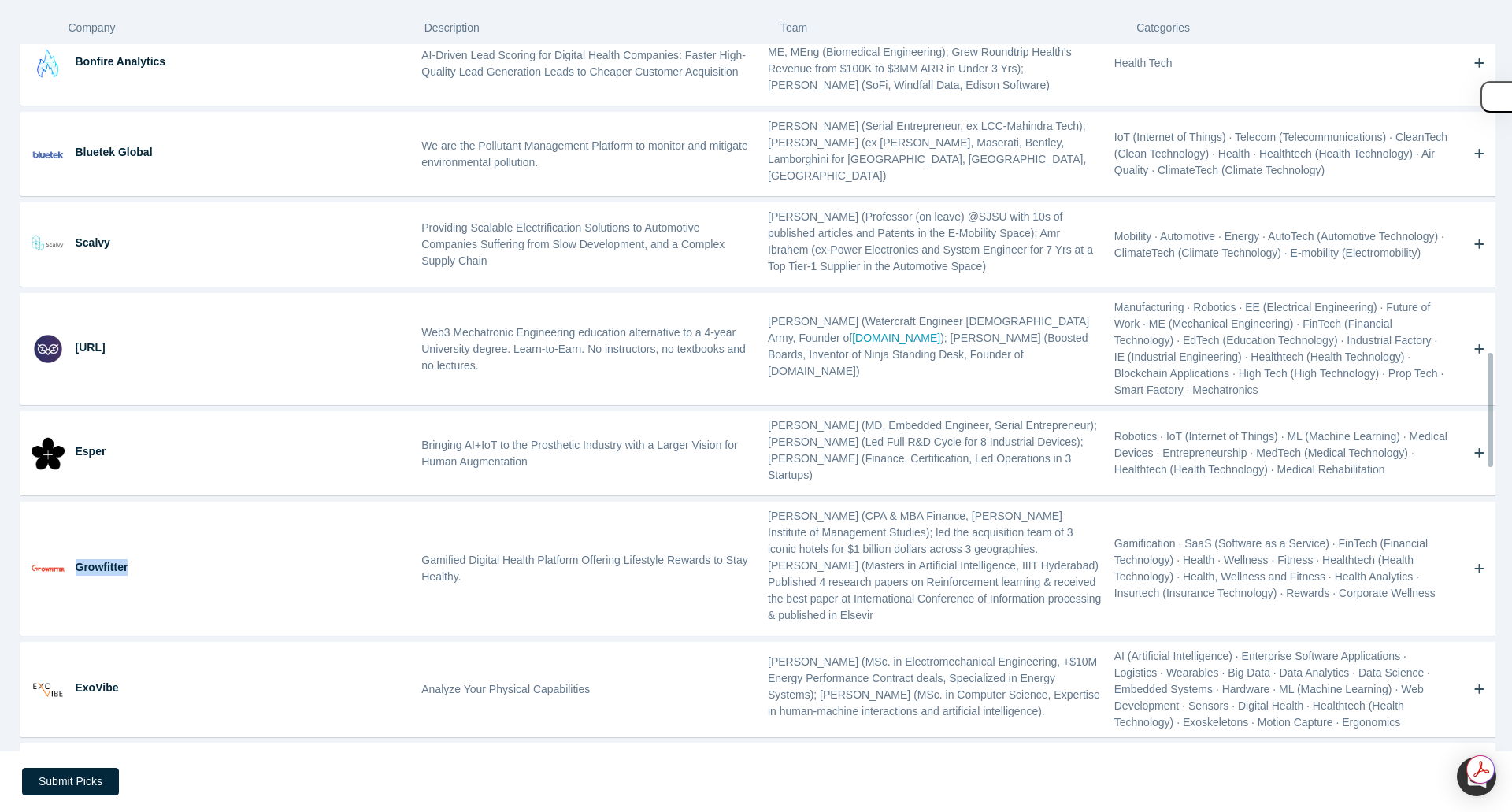
scroll to position [2011, 0]
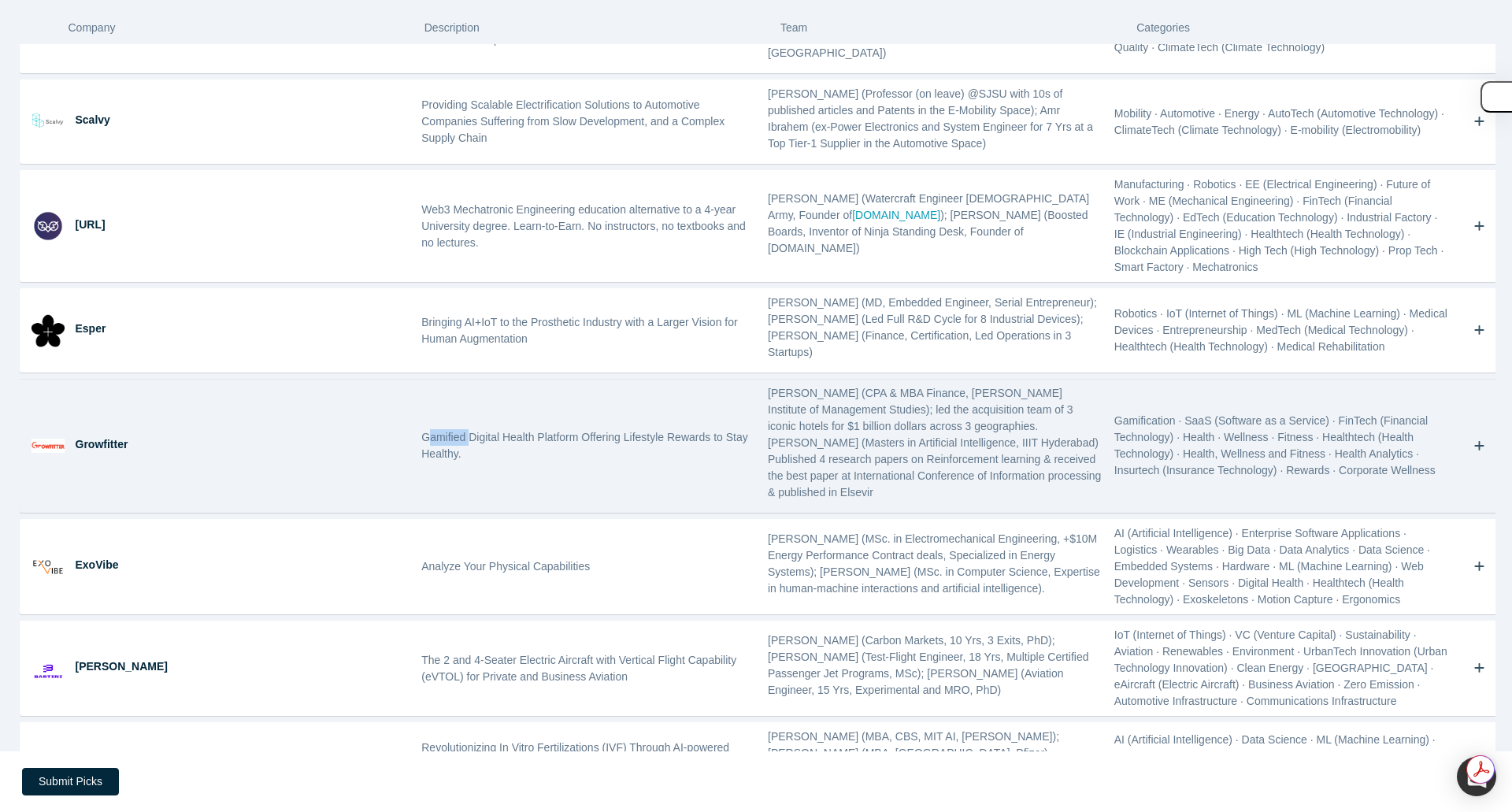
drag, startPoint x: 422, startPoint y: 247, endPoint x: 468, endPoint y: 249, distance: 46.0
click at [468, 380] on div "Gamified Digital Health Platform Offering Lifestyle Rewards to Stay Healthy." at bounding box center [589, 445] width 346 height 132
click at [453, 380] on div "Gamified Digital Health Platform Offering Lifestyle Rewards to Stay Healthy." at bounding box center [589, 445] width 346 height 132
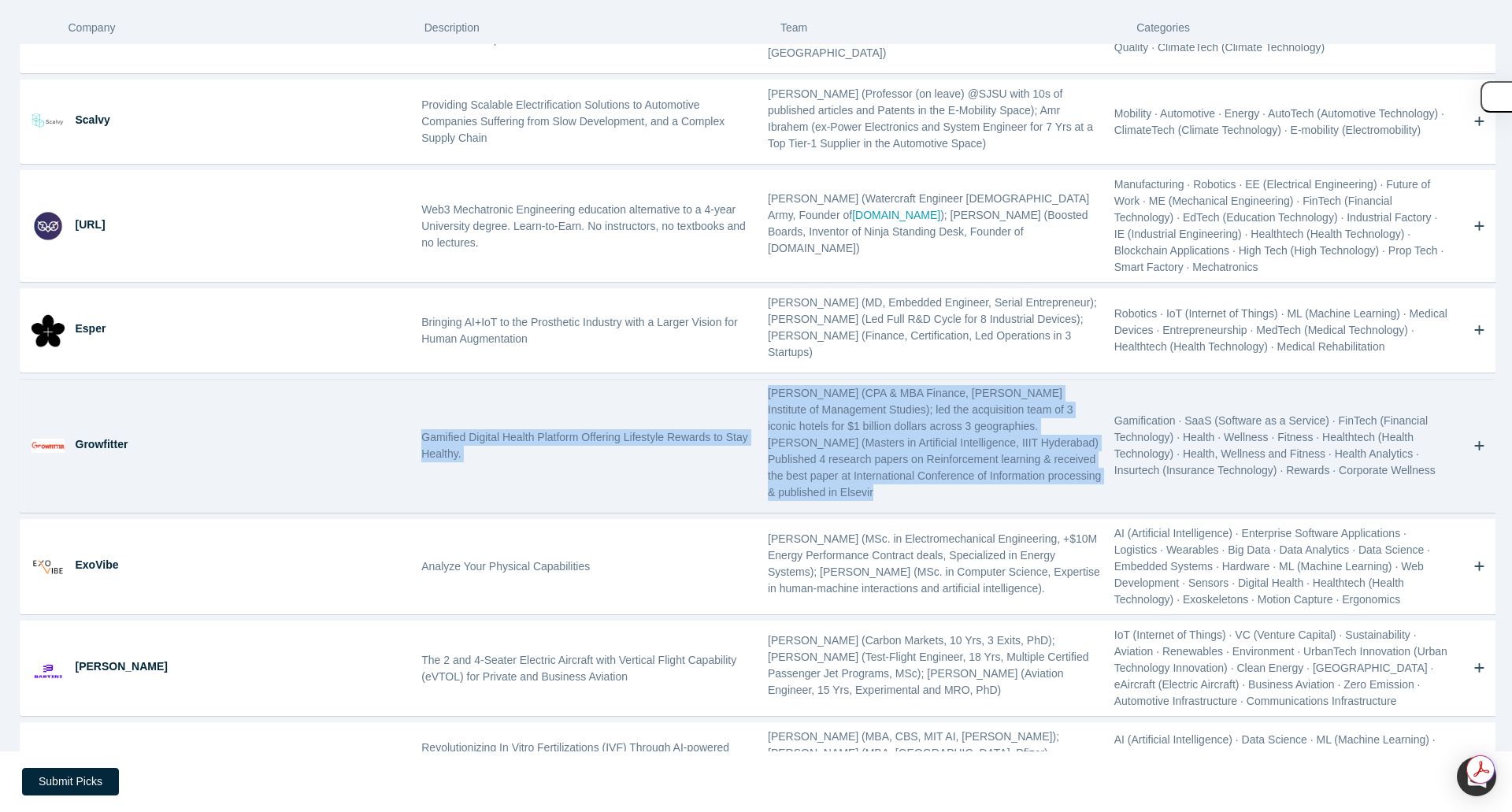
drag, startPoint x: 420, startPoint y: 247, endPoint x: 956, endPoint y: 308, distance: 539.5
click at [956, 380] on div "Growfitter Gamified Digital Health Platform Offering Lifestyle Rewards to Stay …" at bounding box center [762, 445] width 1484 height 132
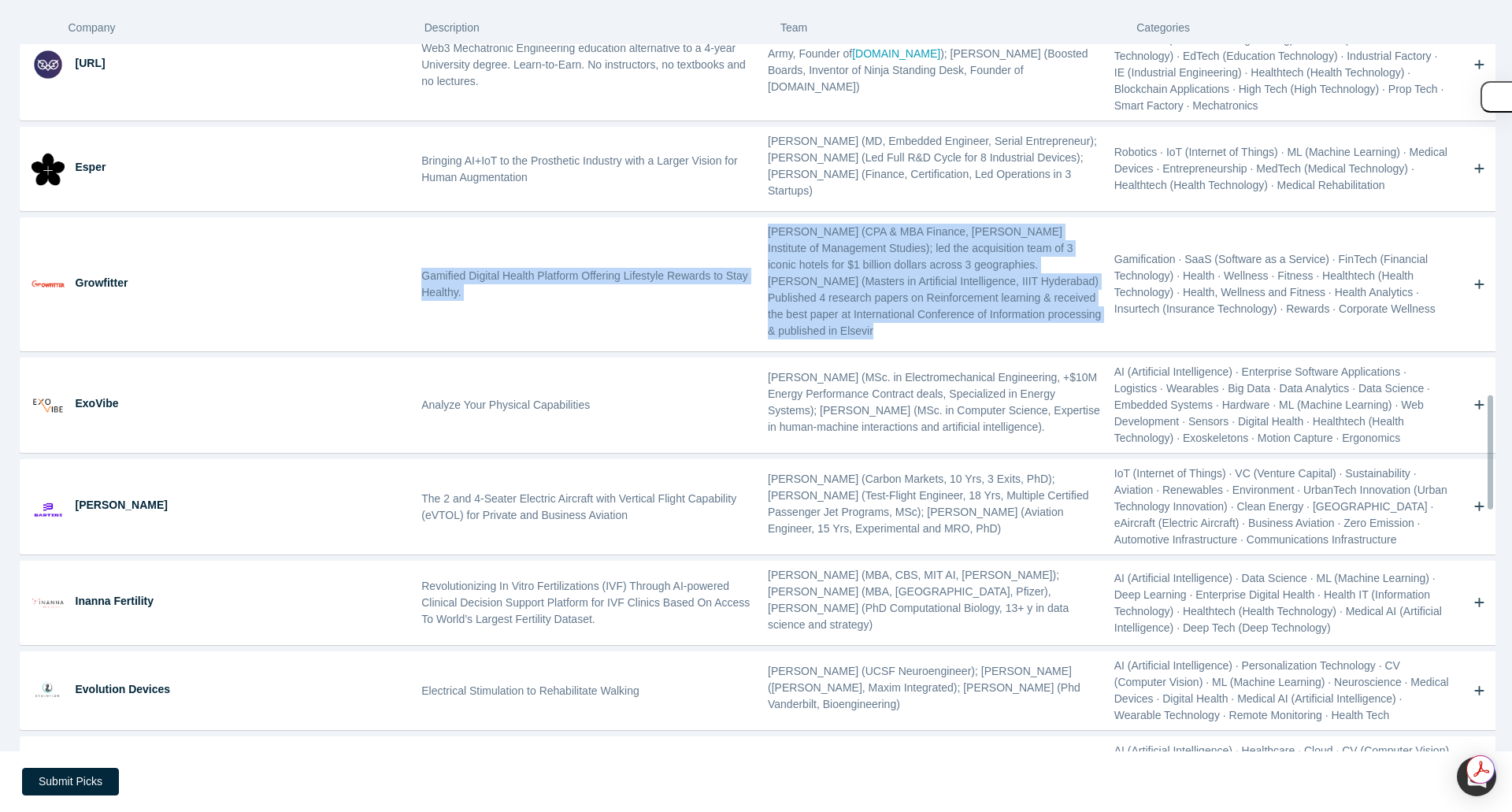
scroll to position [2169, 0]
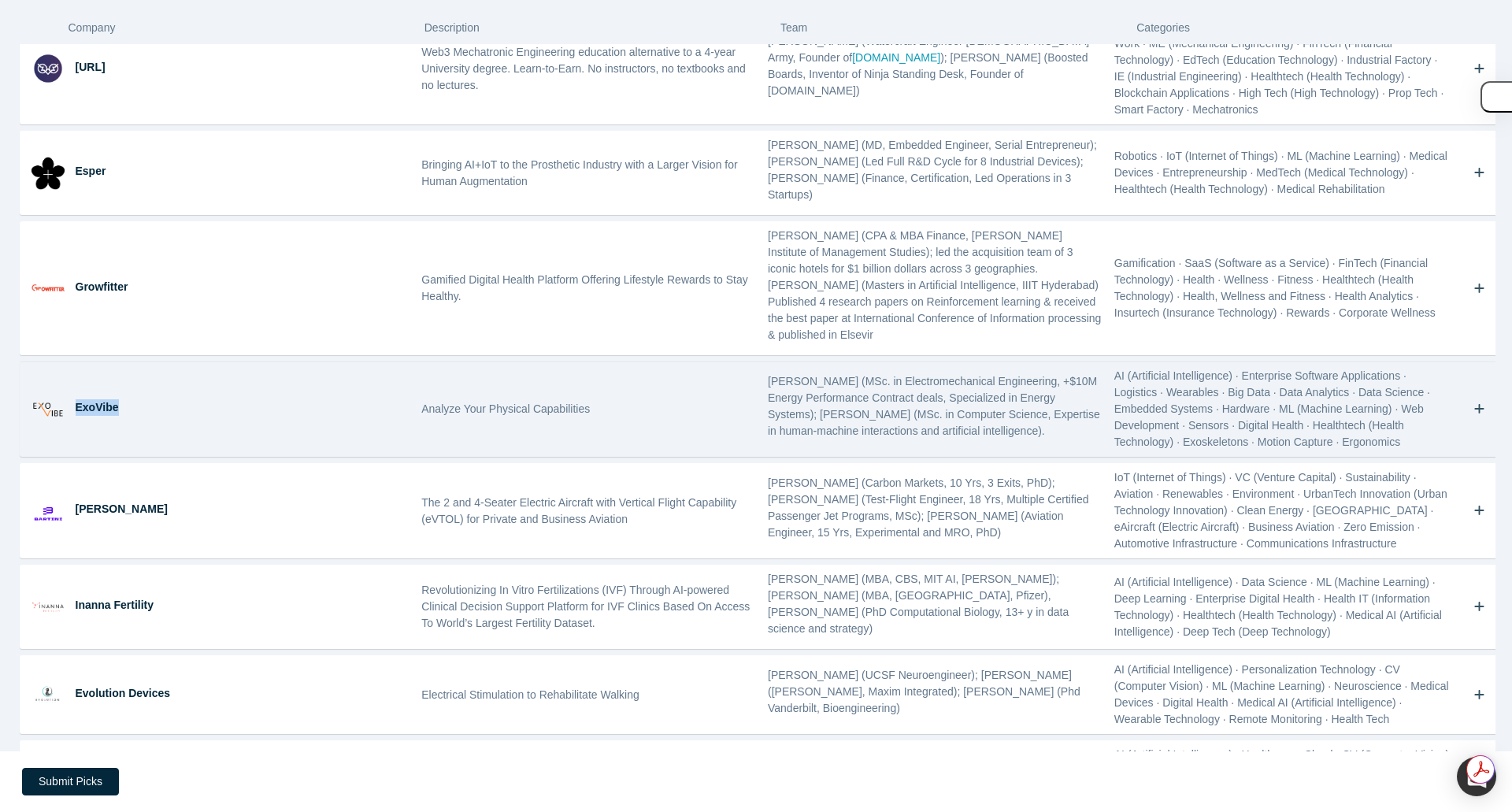
drag, startPoint x: 77, startPoint y: 217, endPoint x: 156, endPoint y: 212, distance: 79.2
click at [156, 399] on div "ExoVibe" at bounding box center [243, 407] width 335 height 16
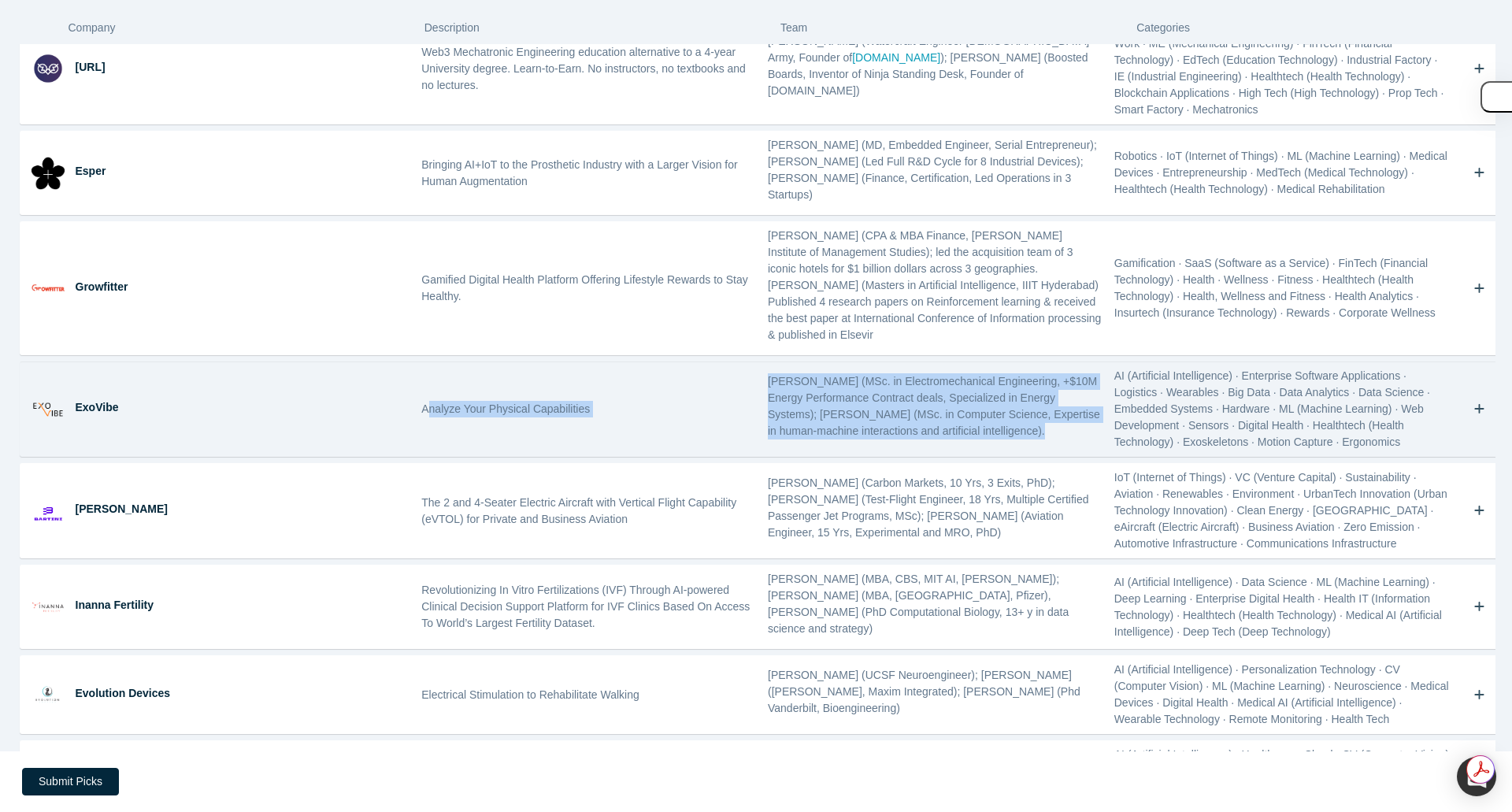
drag, startPoint x: 422, startPoint y: 220, endPoint x: 990, endPoint y: 249, distance: 568.7
click at [990, 363] on div "ExoVibe Analyze Your Physical Capabilities [PERSON_NAME] (MSc. in Electromechan…" at bounding box center [762, 409] width 1484 height 94
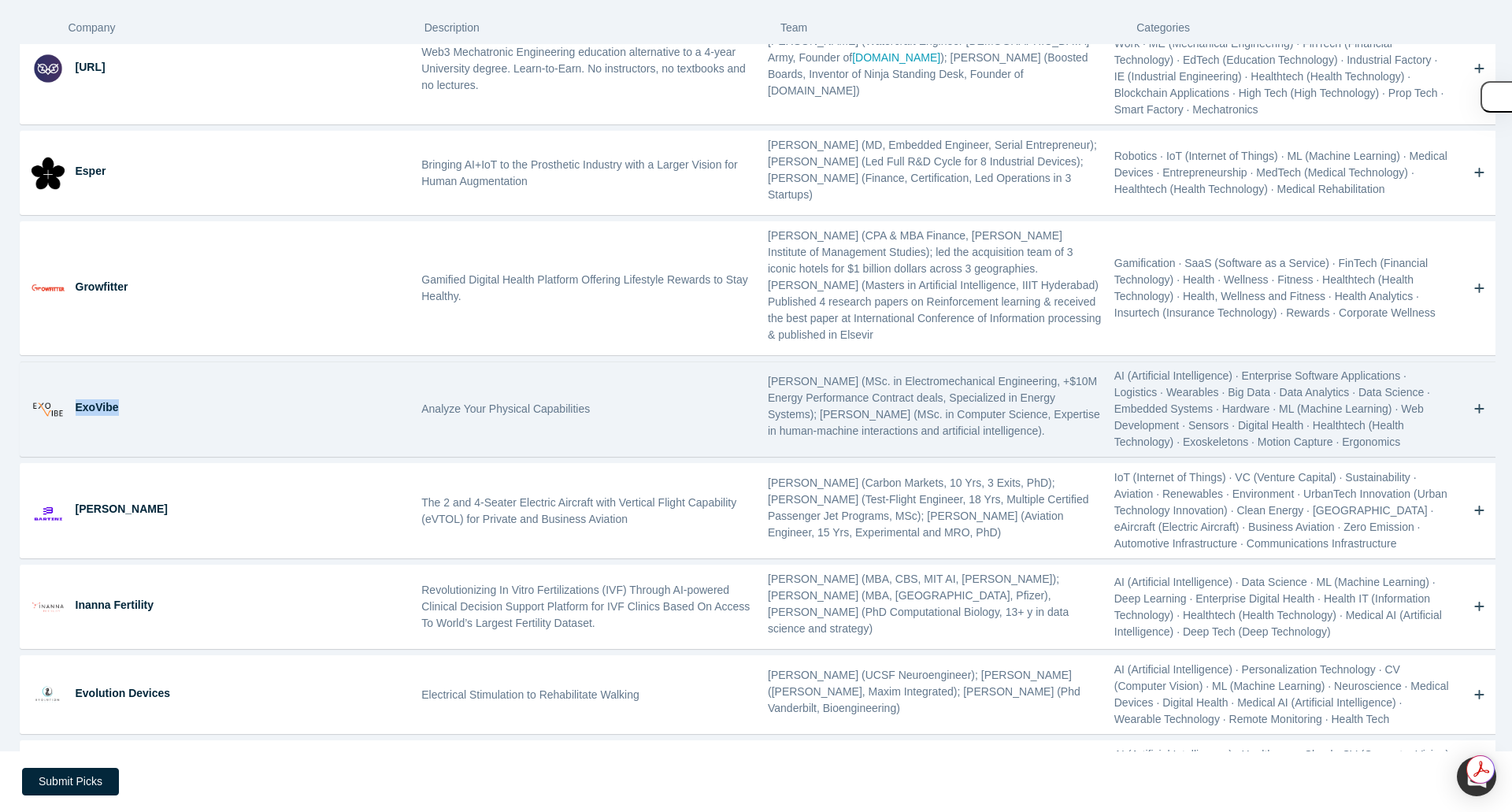
drag, startPoint x: 71, startPoint y: 215, endPoint x: 124, endPoint y: 217, distance: 53.0
click at [124, 363] on div "ExoVibe" at bounding box center [242, 409] width 346 height 94
click at [1475, 402] on icon "Bookmark" at bounding box center [1480, 409] width 11 height 15
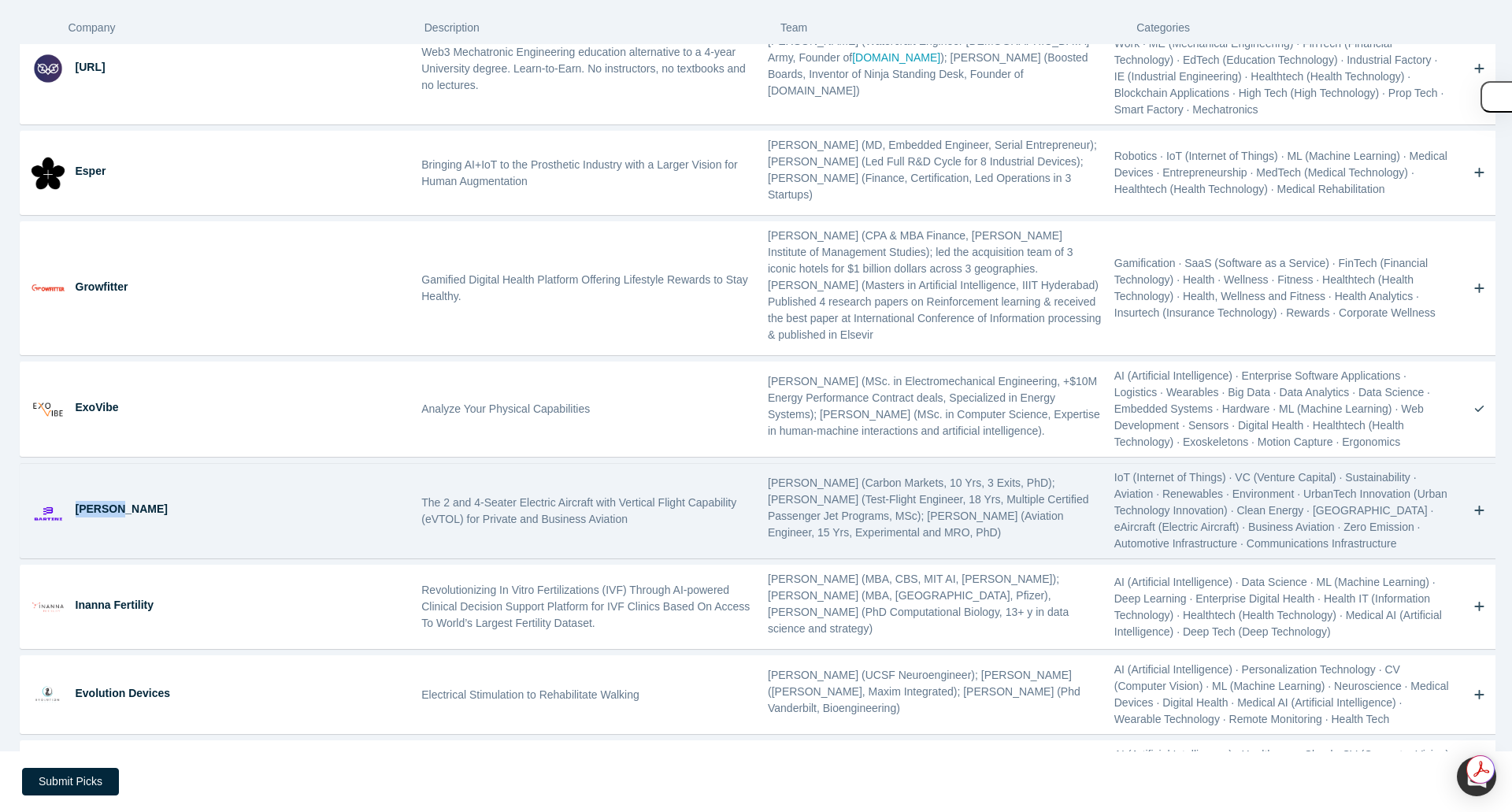
drag, startPoint x: 78, startPoint y: 319, endPoint x: 132, endPoint y: 323, distance: 54.1
click at [132, 501] on div "[PERSON_NAME]" at bounding box center [243, 509] width 335 height 16
drag, startPoint x: 419, startPoint y: 308, endPoint x: 904, endPoint y: 363, distance: 488.1
click at [904, 464] on div "[PERSON_NAME] The 2 and 4-Seater Electric Aircraft with Vertical Flight Capabil…" at bounding box center [762, 511] width 1484 height 94
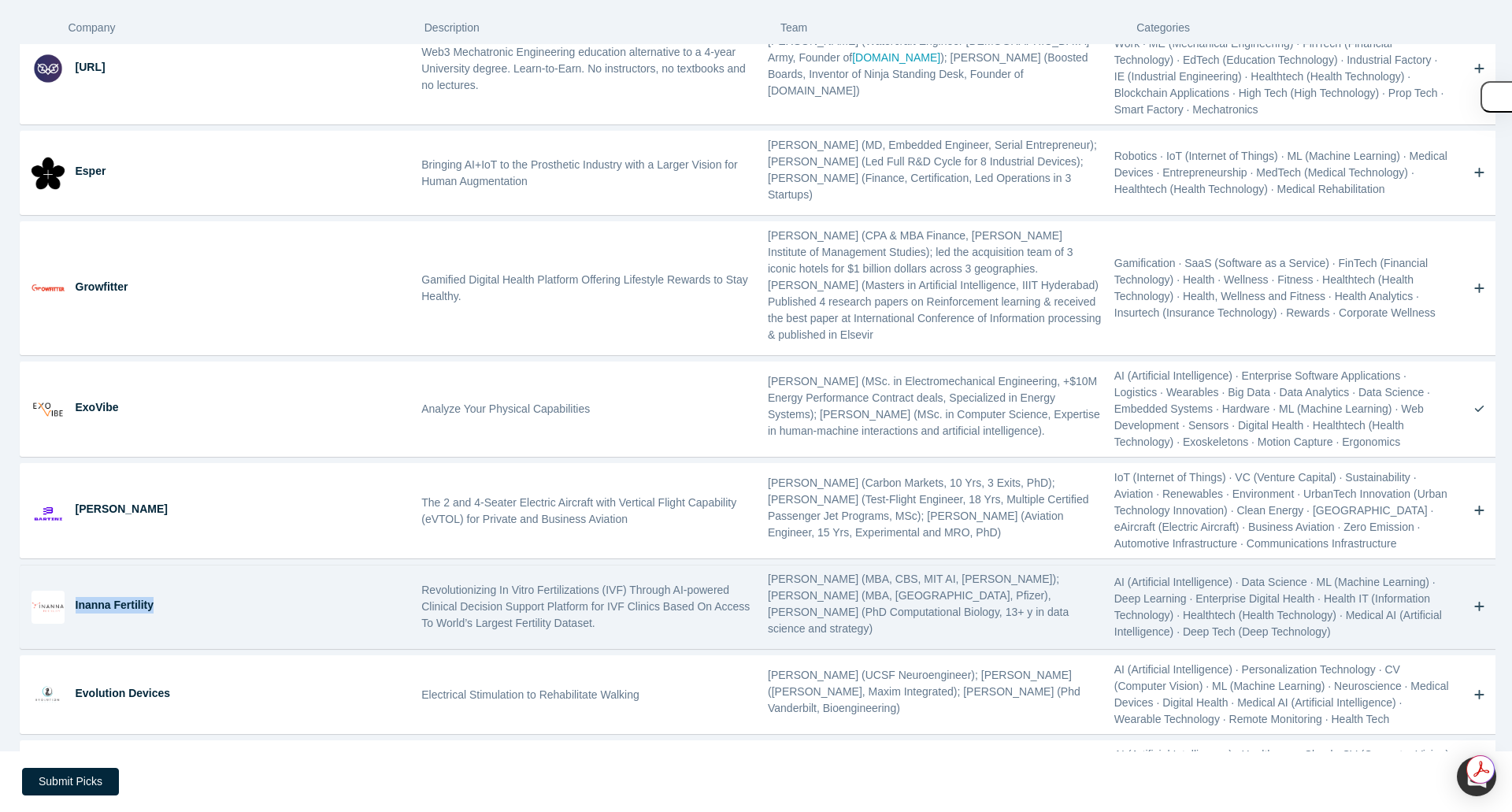
drag, startPoint x: 76, startPoint y: 409, endPoint x: 154, endPoint y: 412, distance: 78.1
click at [154, 598] on div "Inanna Fertility" at bounding box center [243, 605] width 335 height 16
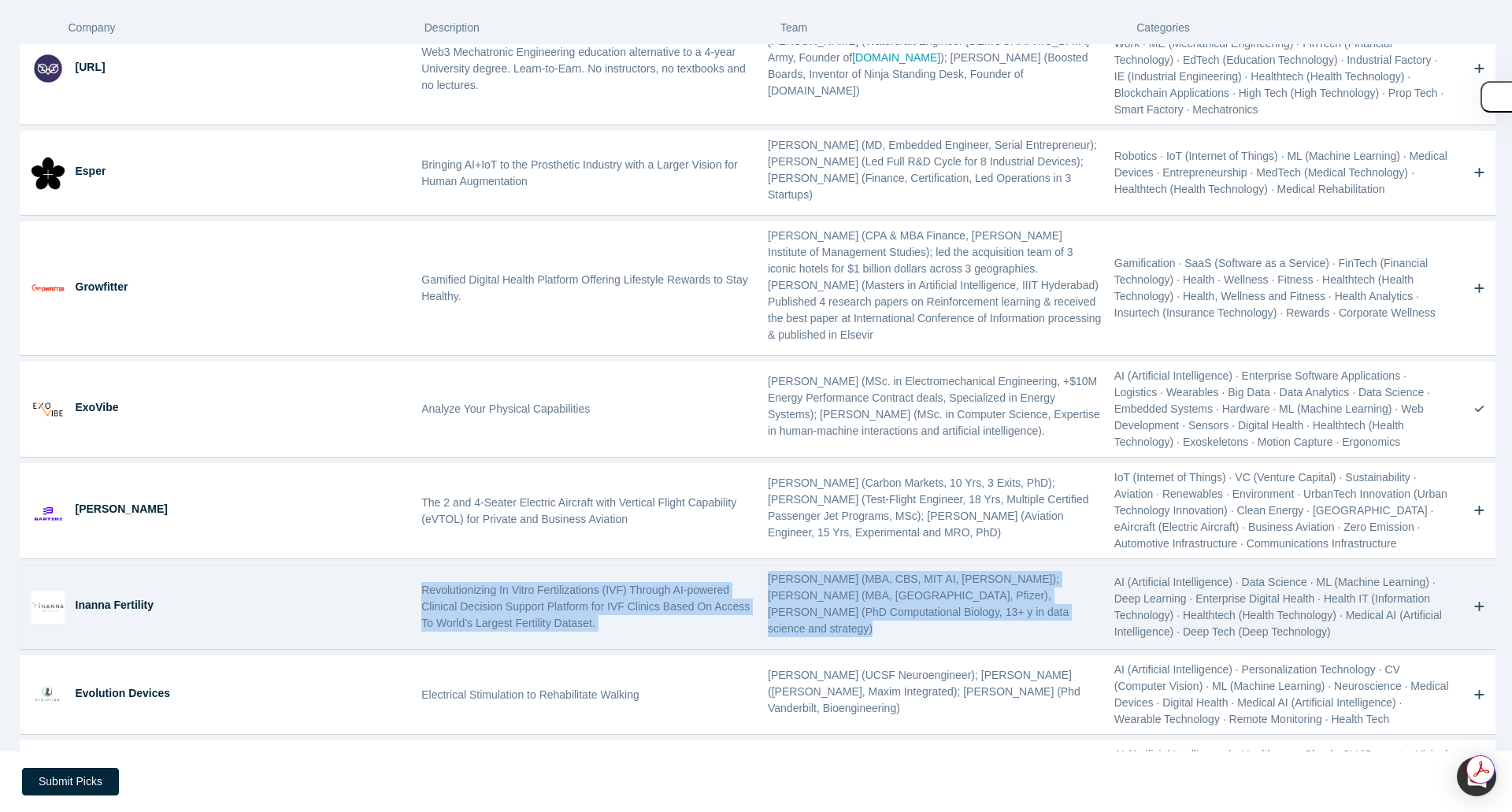
drag, startPoint x: 420, startPoint y: 393, endPoint x: 1008, endPoint y: 432, distance: 589.3
click at [1008, 566] on div "Inanna Fertility Revolutionizing In Vitro Fertilizations (IVF) Through AI-power…" at bounding box center [762, 607] width 1484 height 83
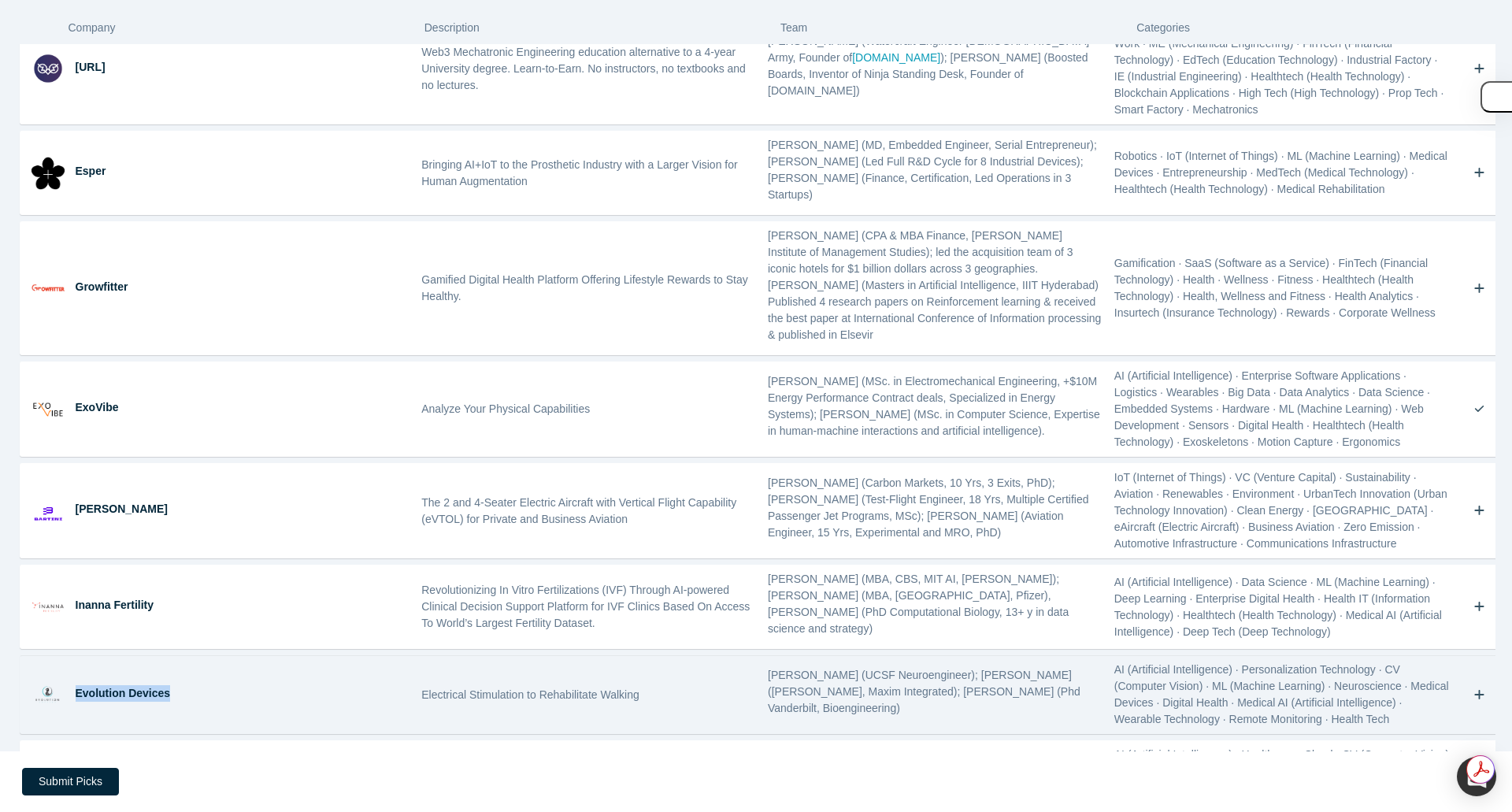
drag, startPoint x: 73, startPoint y: 498, endPoint x: 170, endPoint y: 502, distance: 97.1
click at [170, 656] on div "Evolution Devices" at bounding box center [242, 695] width 346 height 77
drag, startPoint x: 418, startPoint y: 495, endPoint x: 887, endPoint y: 528, distance: 470.2
click at [887, 656] on div "Evolution Devices Electrical Stimulation to Rehabilitate Walking [PERSON_NAME] …" at bounding box center [762, 695] width 1484 height 77
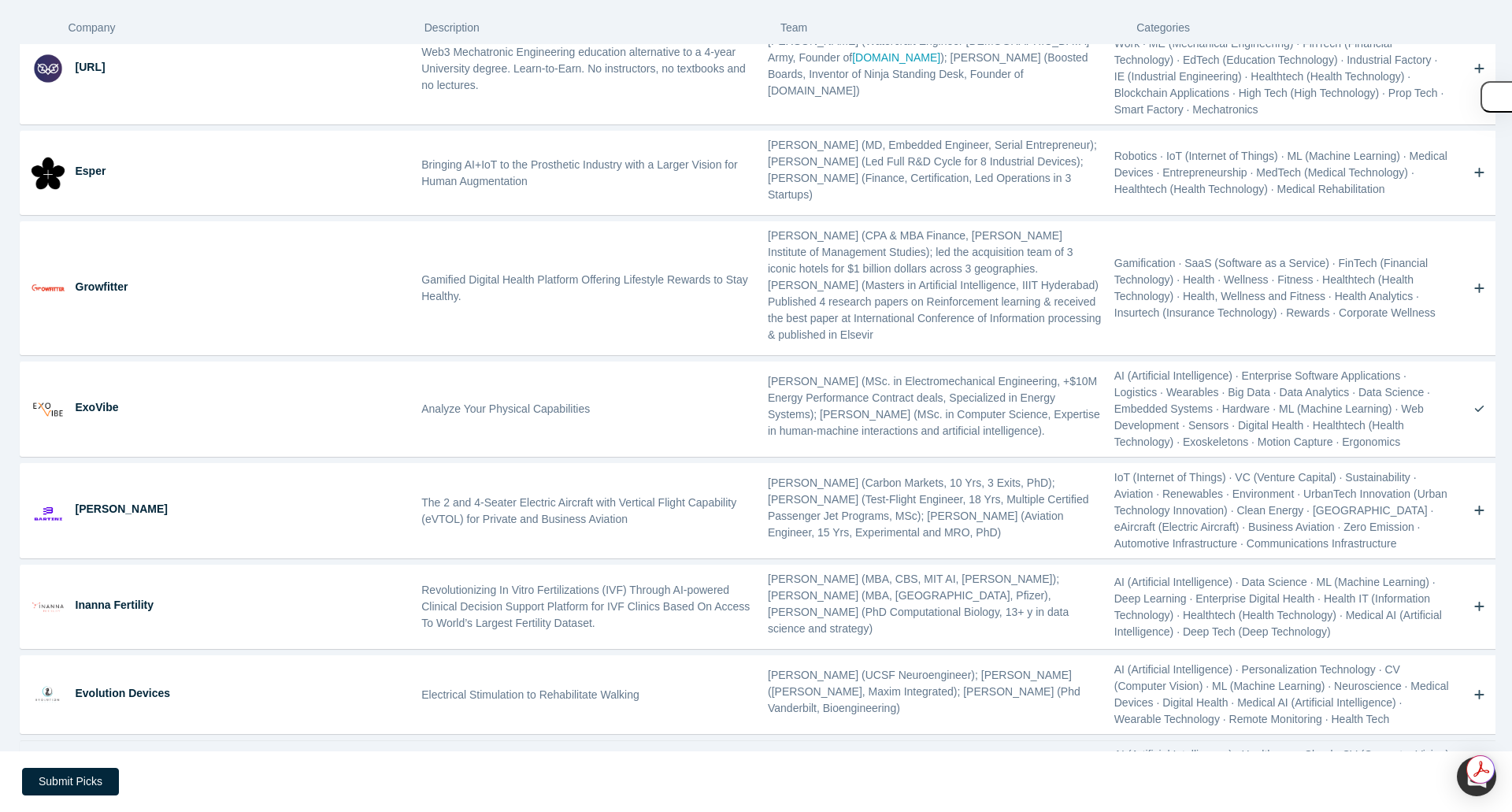
drag, startPoint x: 77, startPoint y: 588, endPoint x: 140, endPoint y: 588, distance: 63.0
click at [140, 778] on div "Faucetworks" at bounding box center [243, 786] width 335 height 16
drag, startPoint x: 420, startPoint y: 592, endPoint x: 910, endPoint y: 617, distance: 490.6
click at [910, 741] on div "Faucetworks Building the Virtual [MEDICAL_DATA] [PERSON_NAME] ([PERSON_NAME] Ph…" at bounding box center [762, 788] width 1484 height 94
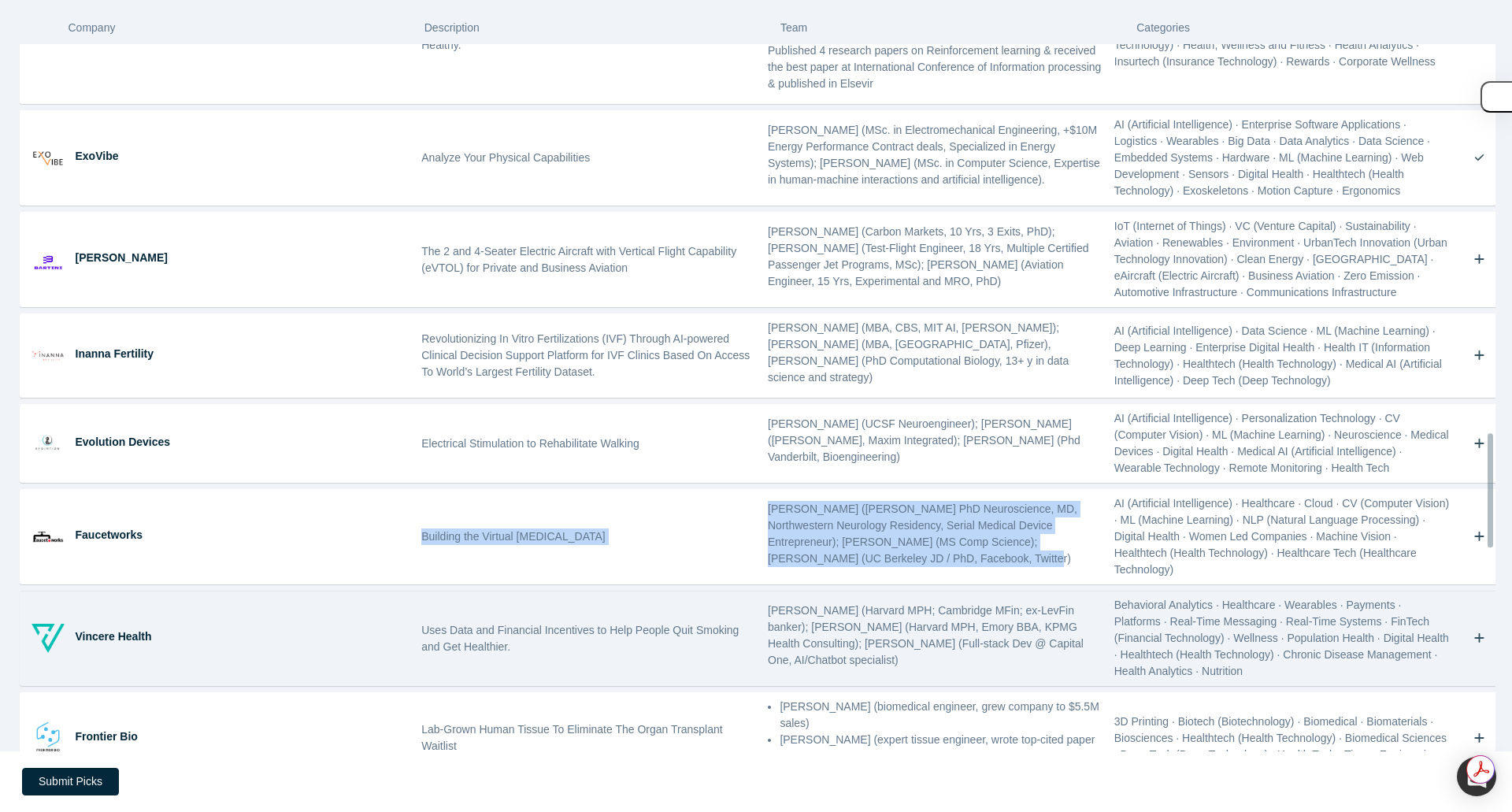
scroll to position [2405, 0]
